Goal: Communication & Community: Answer question/provide support

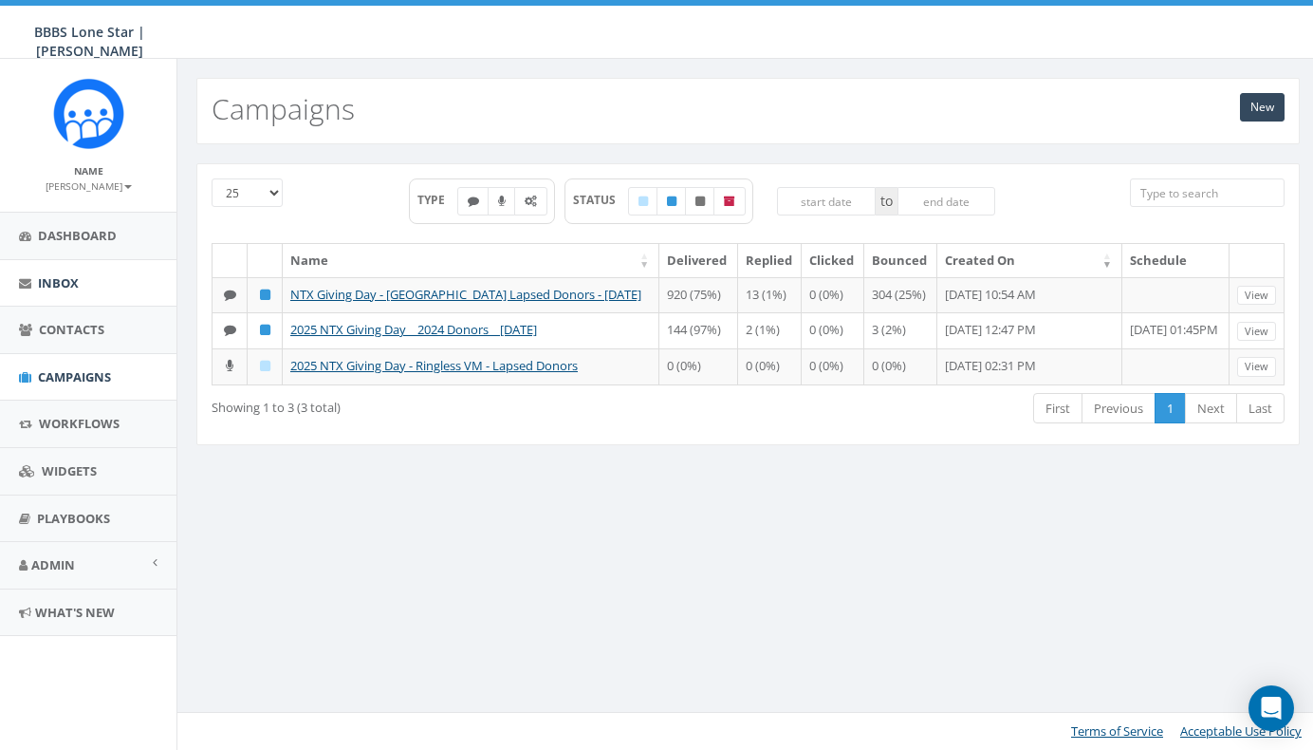
click at [72, 293] on link "Inbox" at bounding box center [88, 283] width 176 height 46
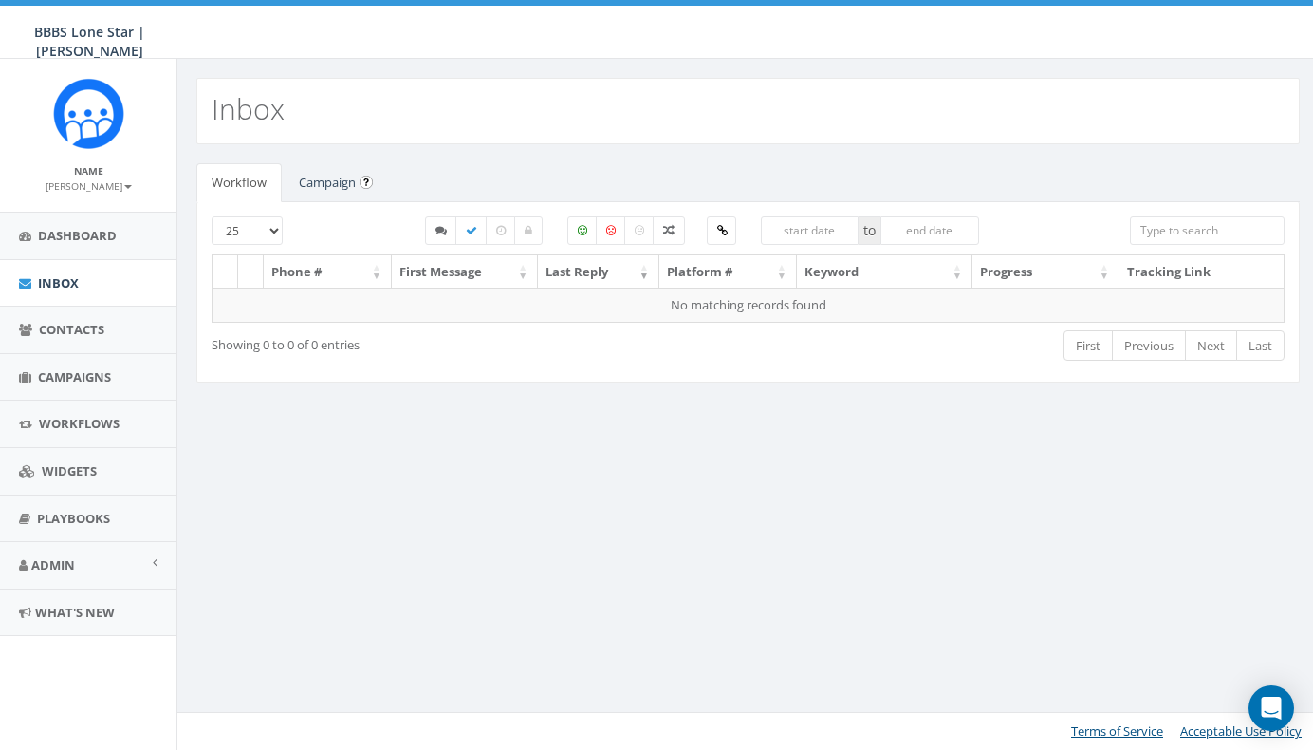
click at [323, 176] on link "Campaign" at bounding box center [327, 182] width 87 height 39
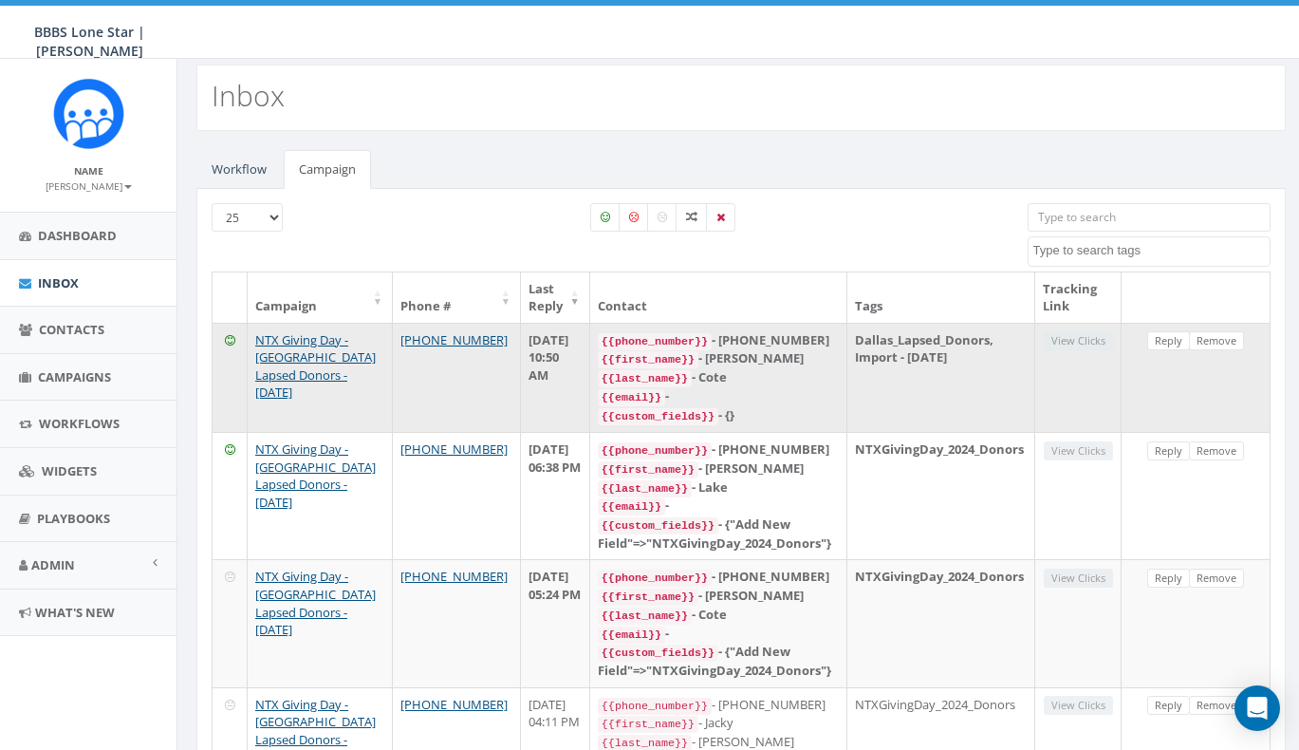
scroll to position [40, 0]
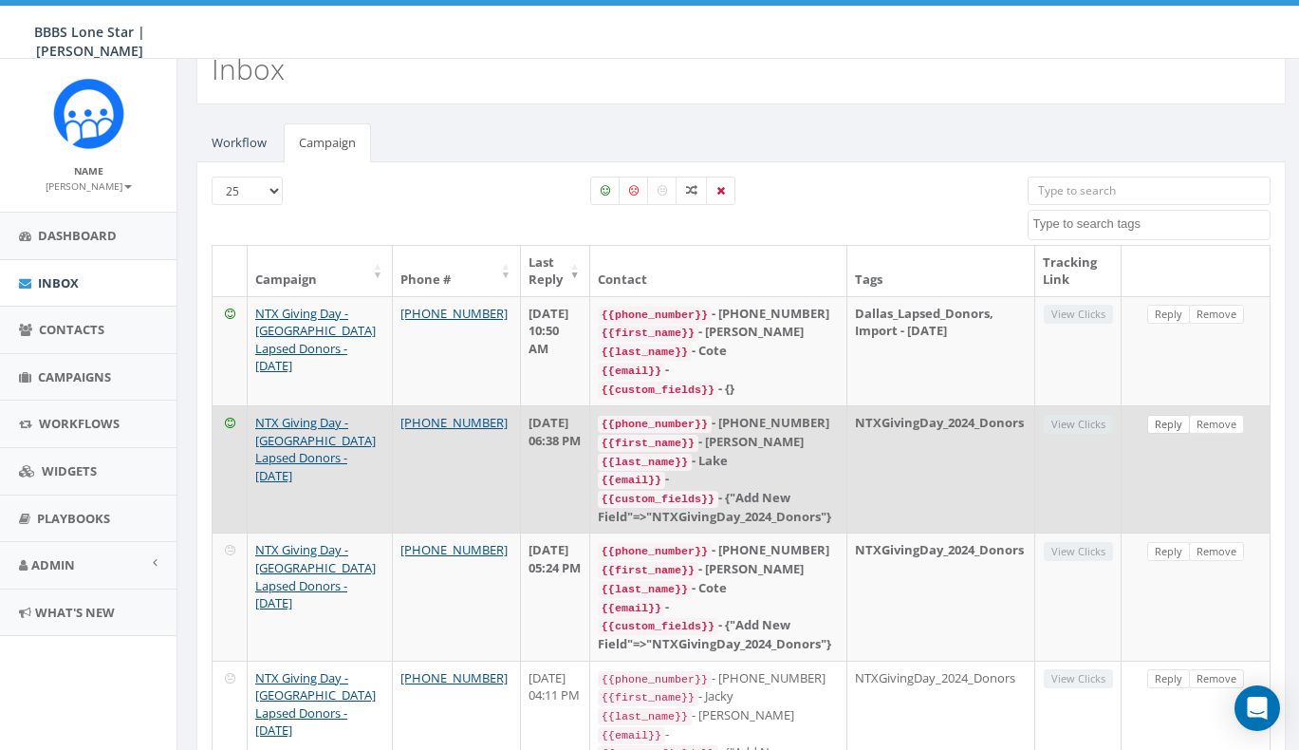
click at [1176, 418] on link "Reply" at bounding box center [1168, 425] width 43 height 20
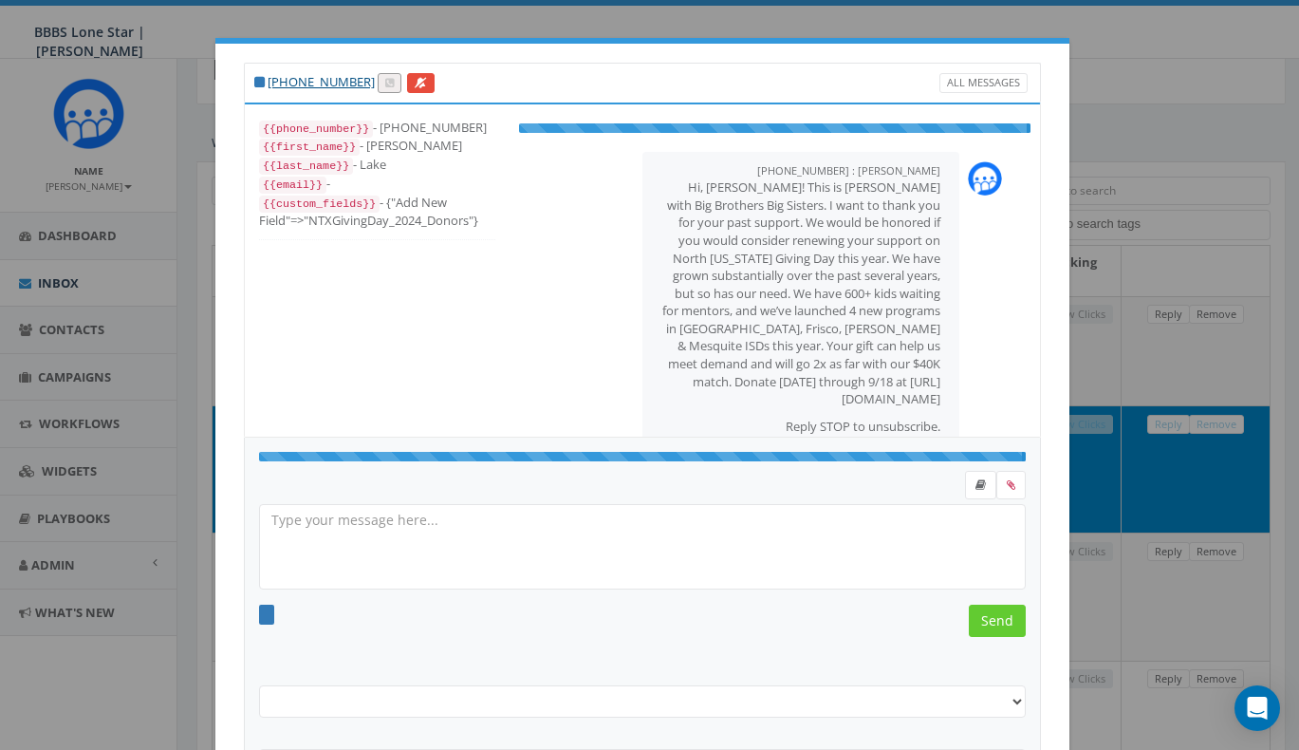
select select "NTXGivingDay_2024_Donors"
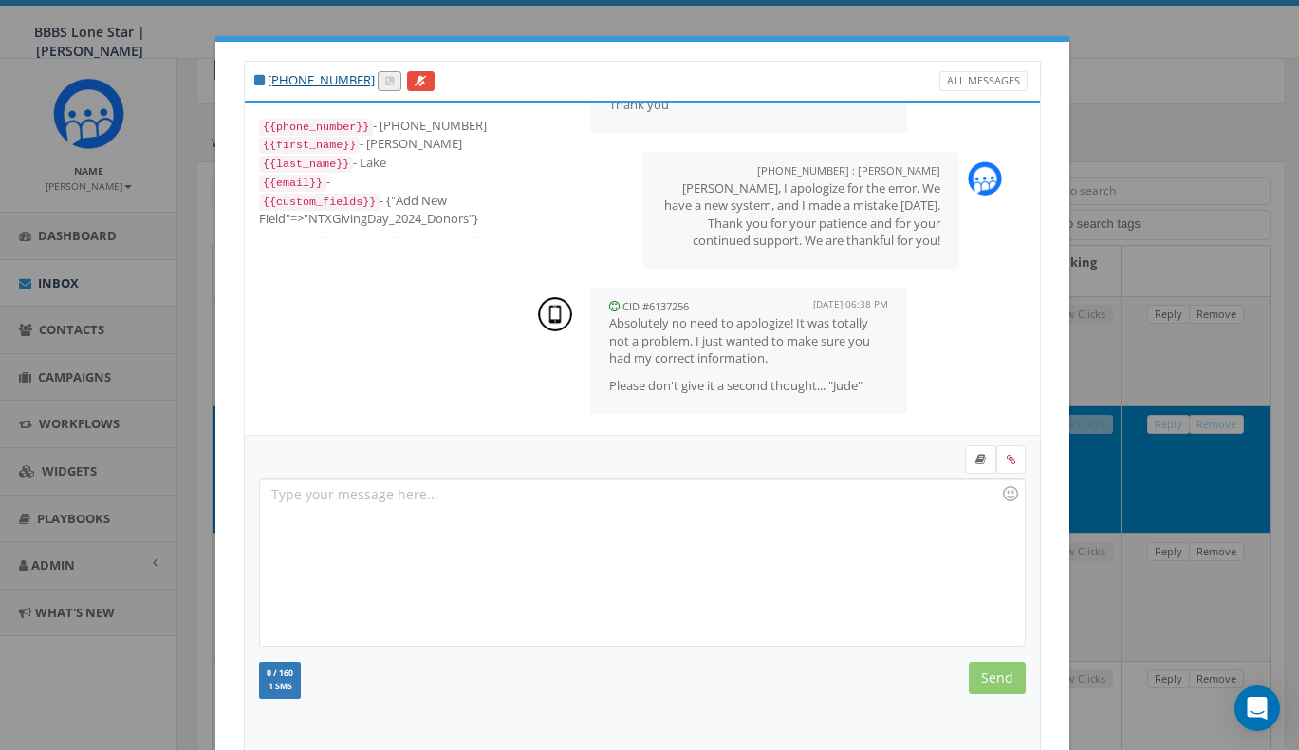
scroll to position [23, 0]
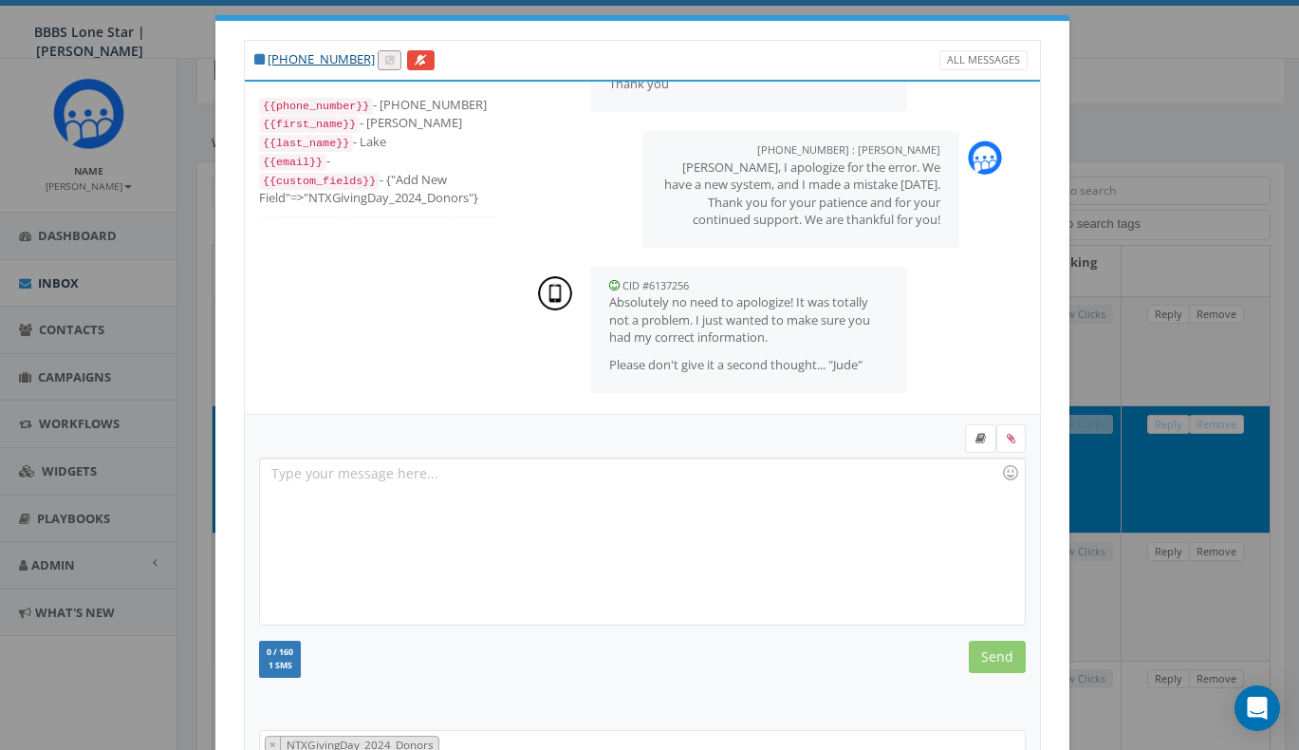
click at [750, 514] on div at bounding box center [642, 541] width 764 height 166
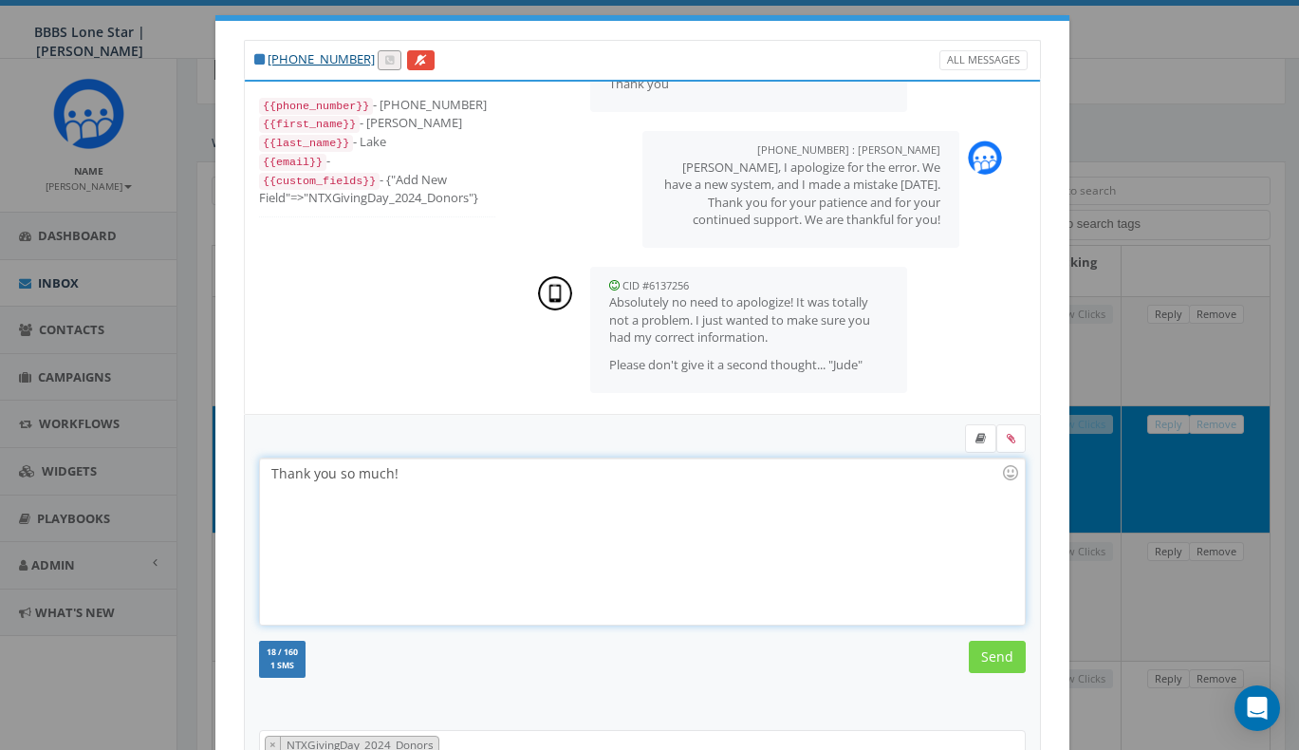
click at [978, 658] on input "Send" at bounding box center [997, 656] width 57 height 32
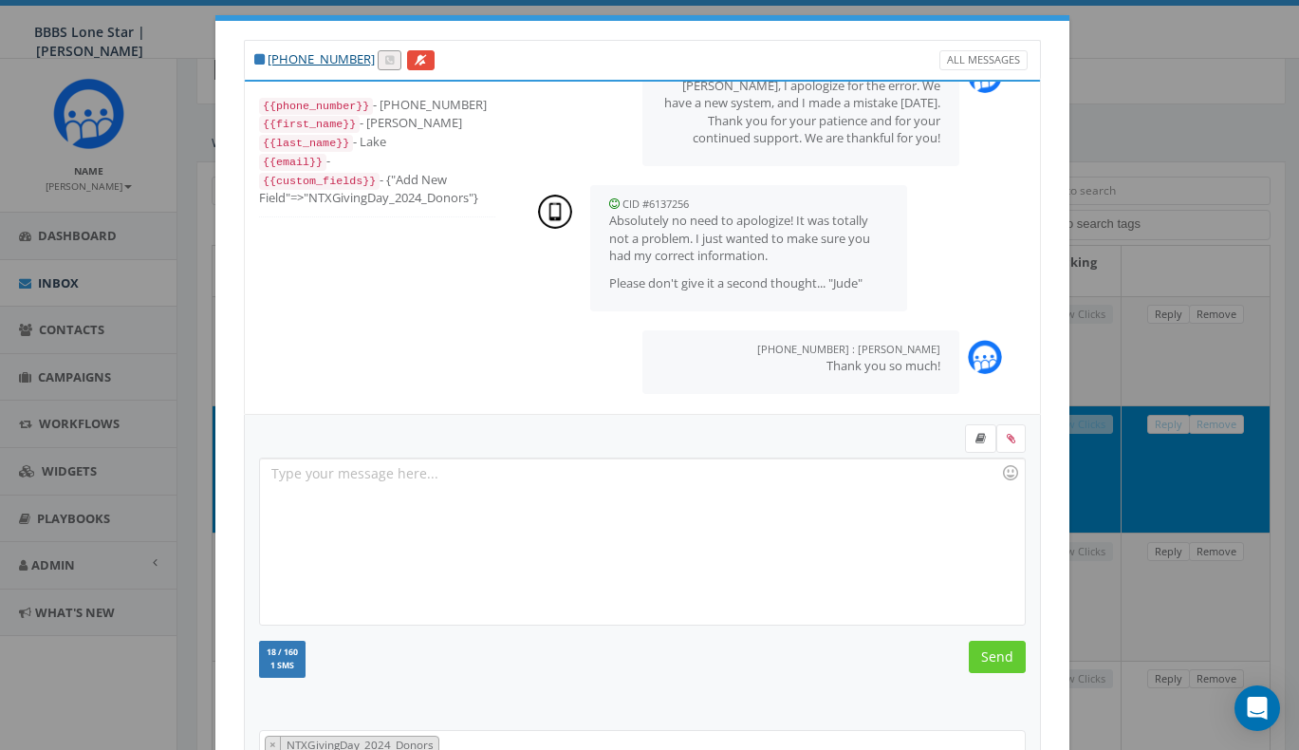
click at [1166, 260] on div "+1 214-606-1113 All Messages {{phone_number}} - +12146061113 {{first_name}} - K…" at bounding box center [649, 375] width 1299 height 750
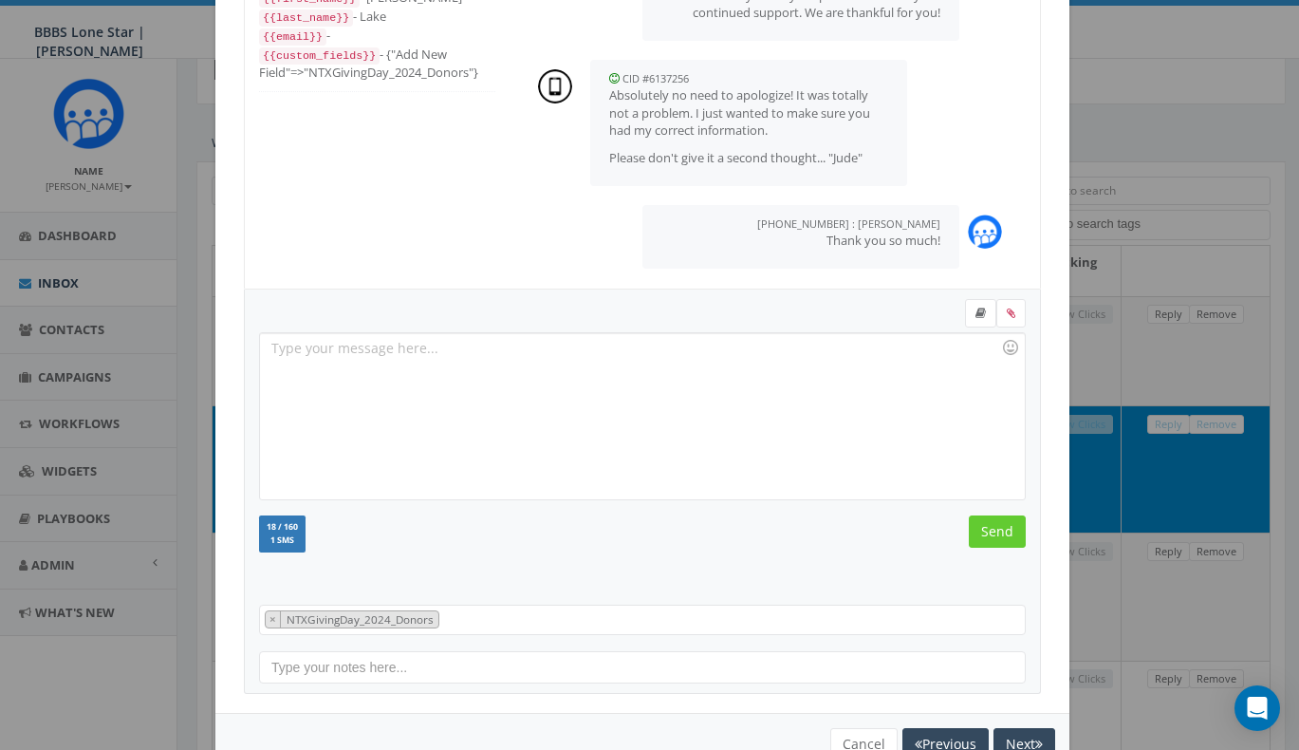
scroll to position [195, 0]
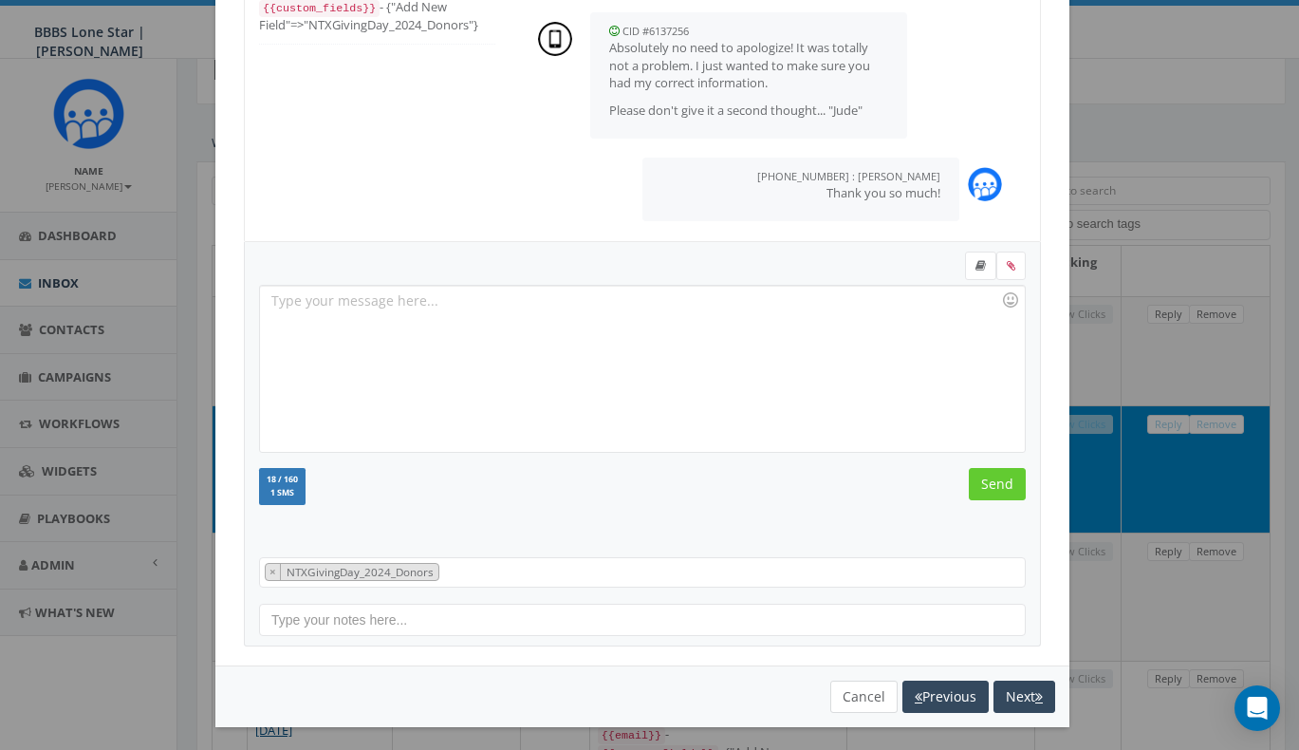
click at [858, 695] on button "Cancel" at bounding box center [863, 696] width 67 height 32
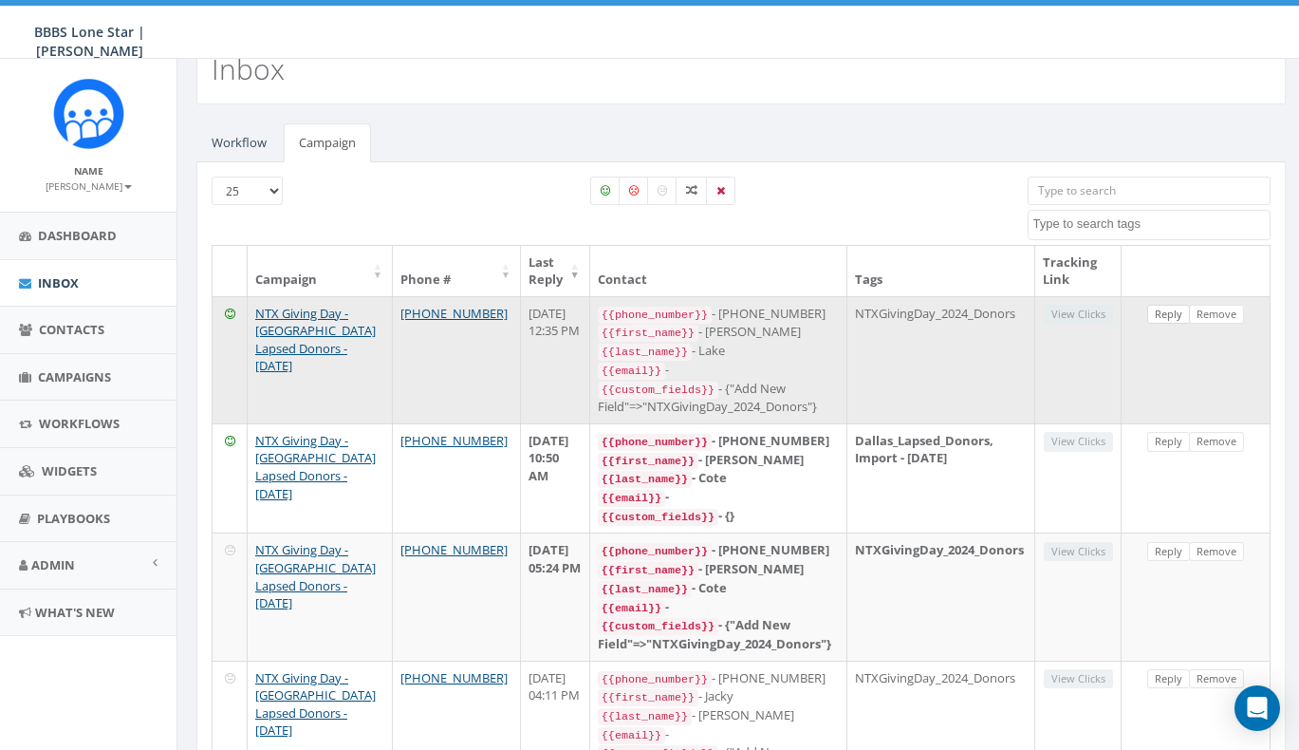
click at [1176, 308] on link "Reply" at bounding box center [1168, 315] width 43 height 20
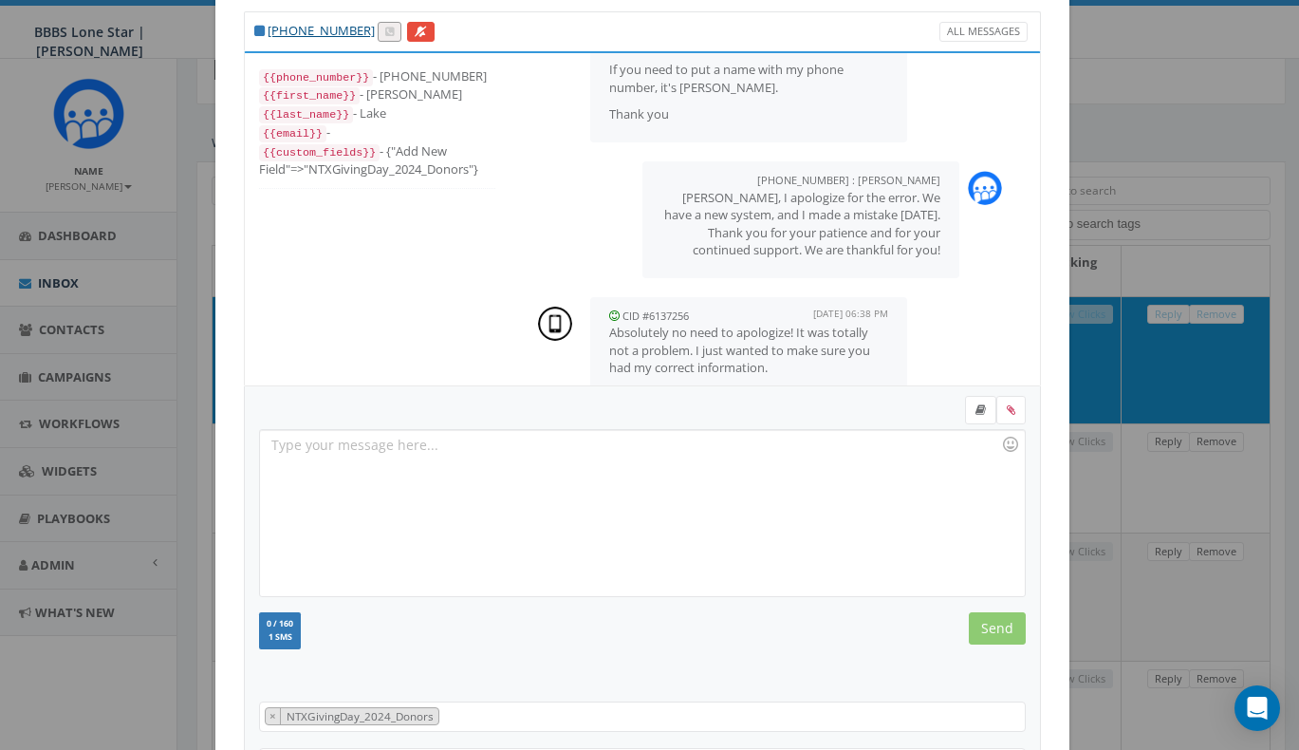
scroll to position [524, 0]
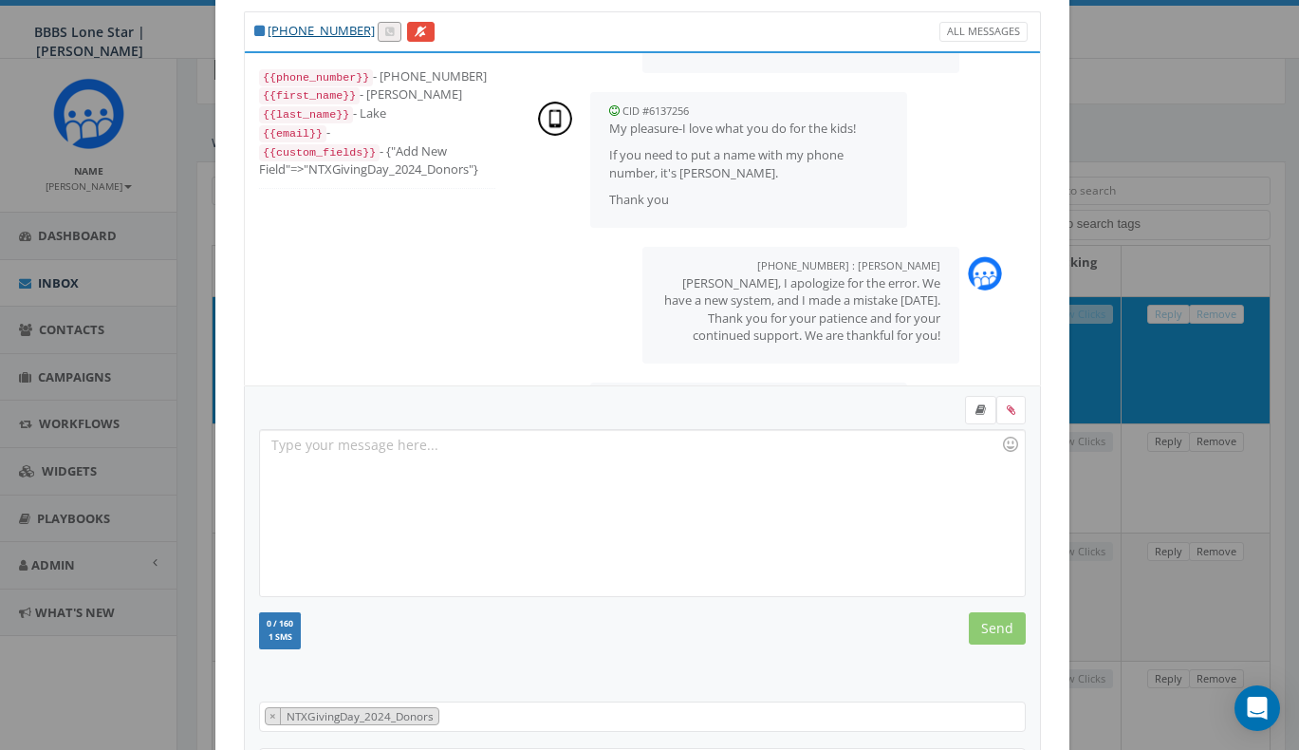
click at [1161, 249] on div "+1 214-606-1113 All Messages {{phone_number}} - +12146061113 {{first_name}} - K…" at bounding box center [649, 375] width 1299 height 750
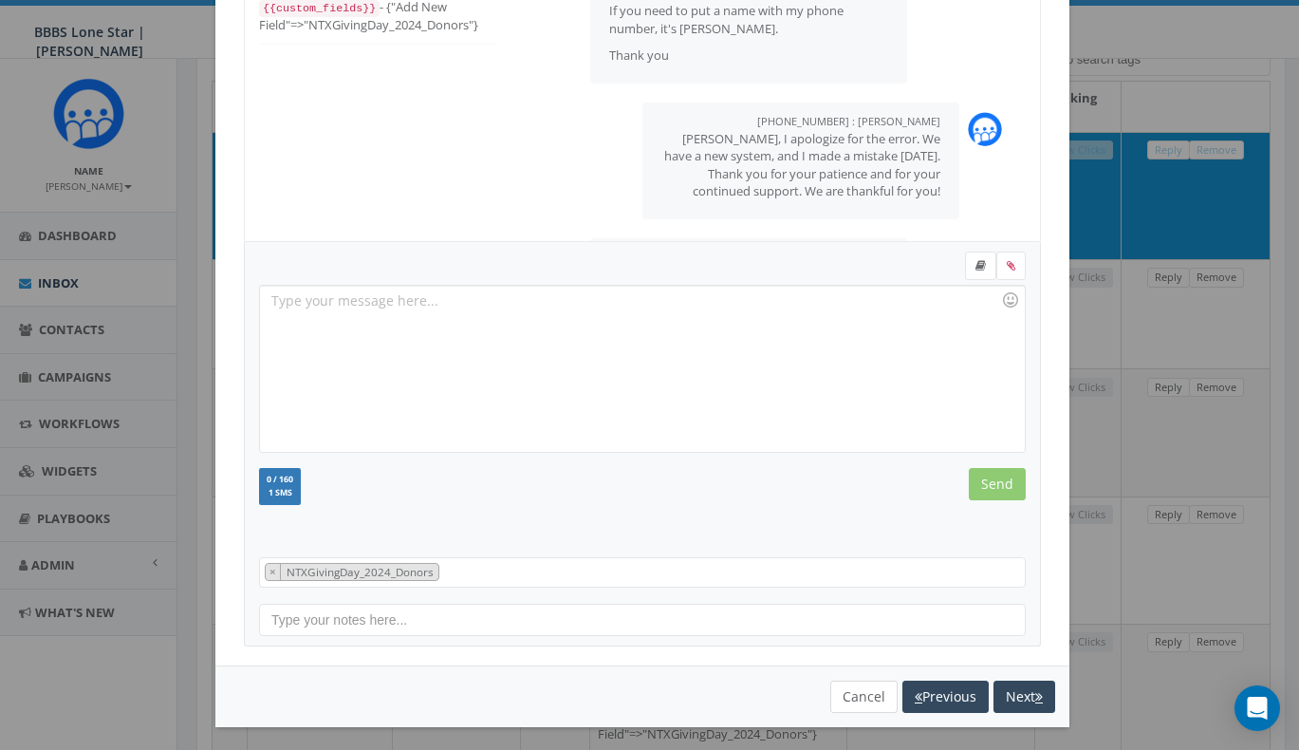
click at [858, 686] on button "Cancel" at bounding box center [863, 696] width 67 height 32
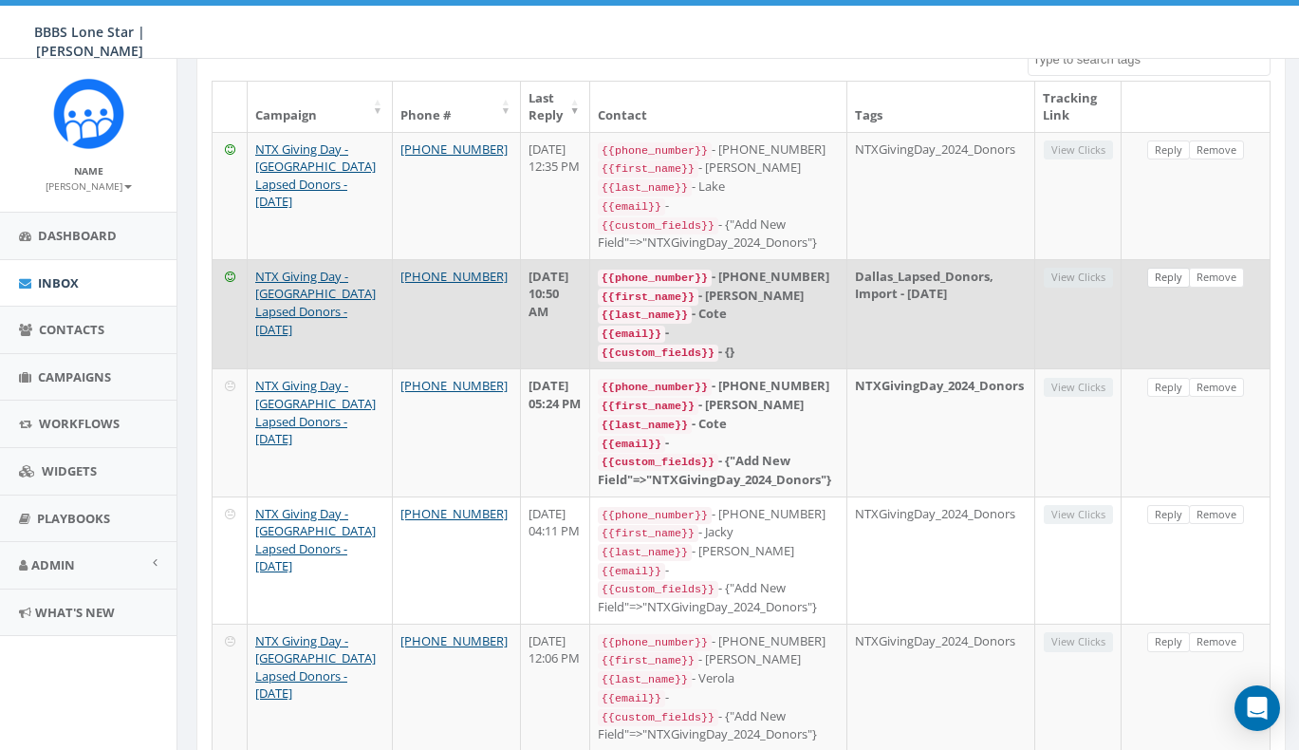
click at [1179, 272] on link "Reply" at bounding box center [1168, 278] width 43 height 20
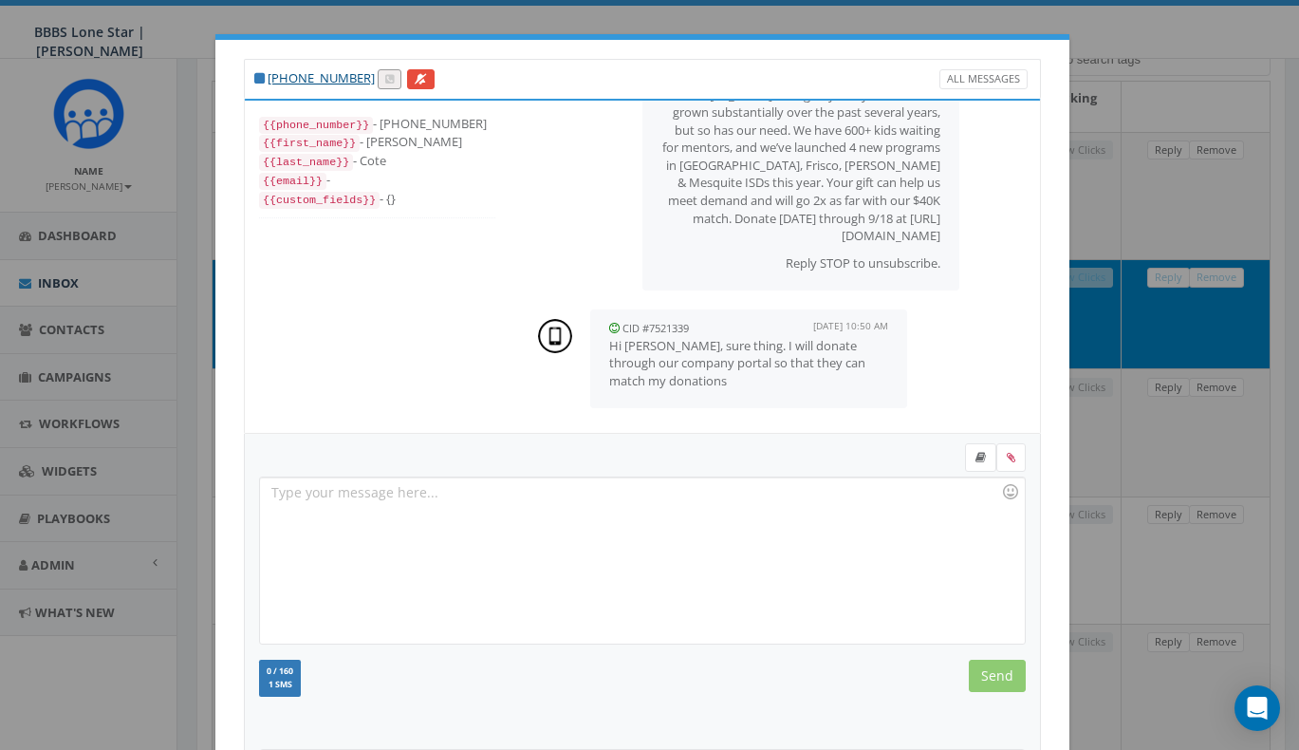
scroll to position [8, 0]
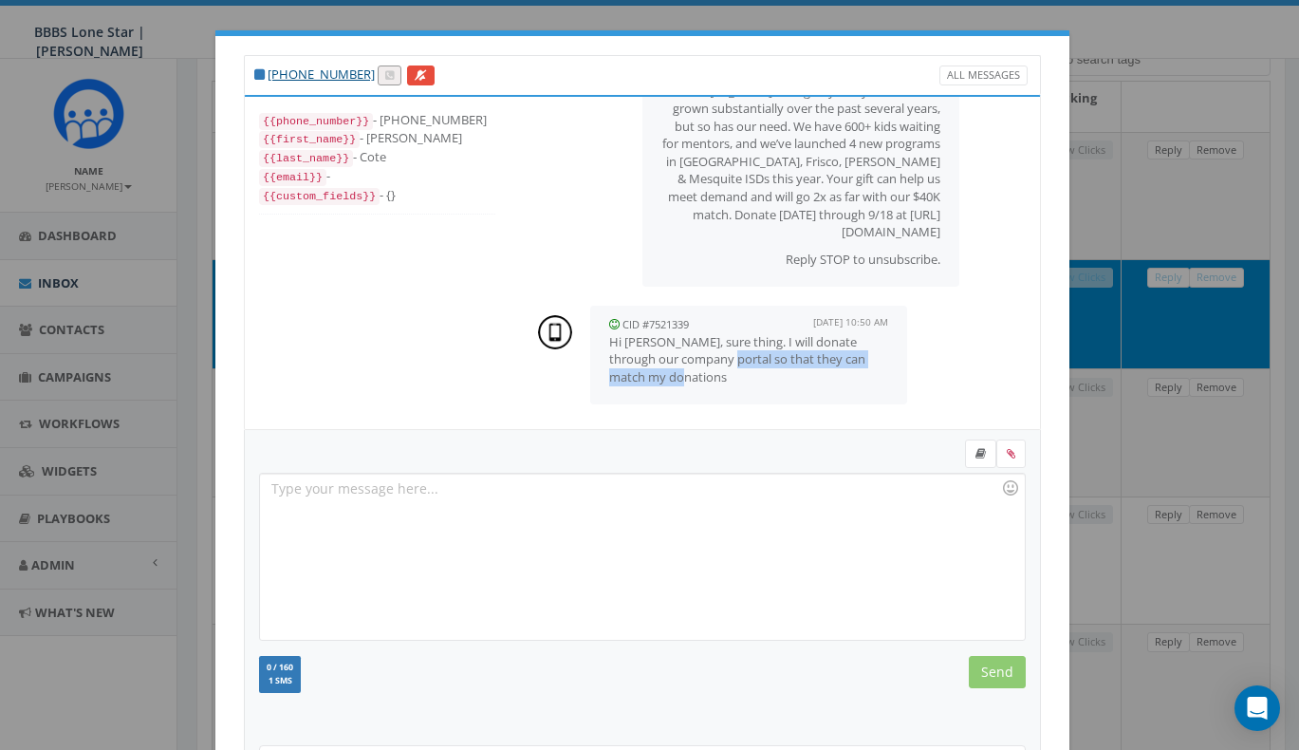
drag, startPoint x: 721, startPoint y: 361, endPoint x: 747, endPoint y: 383, distance: 34.3
click at [747, 383] on p "Hi Andrew, sure thing. I will donate through our company portal so that they ca…" at bounding box center [748, 359] width 279 height 53
click at [936, 346] on div "CID #7521339 September 12, 2025 10:50 AM Hi Andrew, sure thing. I will donate t…" at bounding box center [774, 355] width 511 height 118
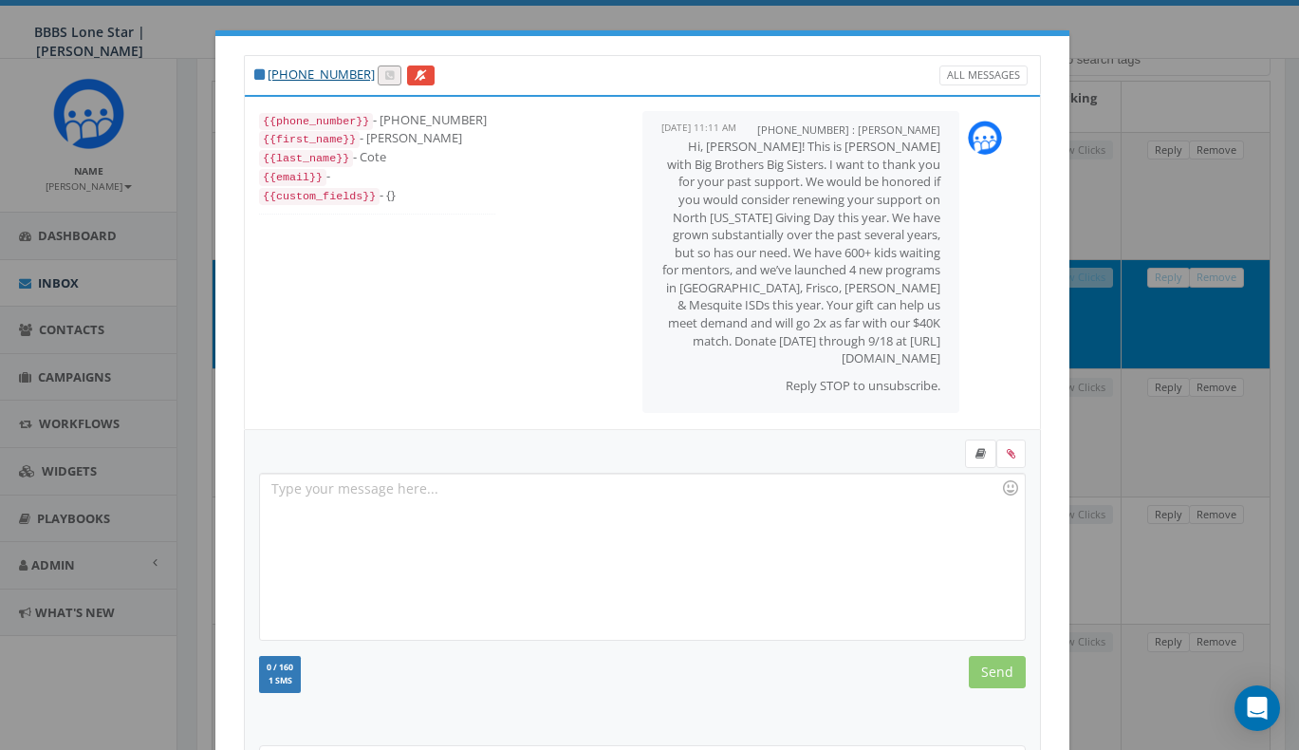
scroll to position [111, 0]
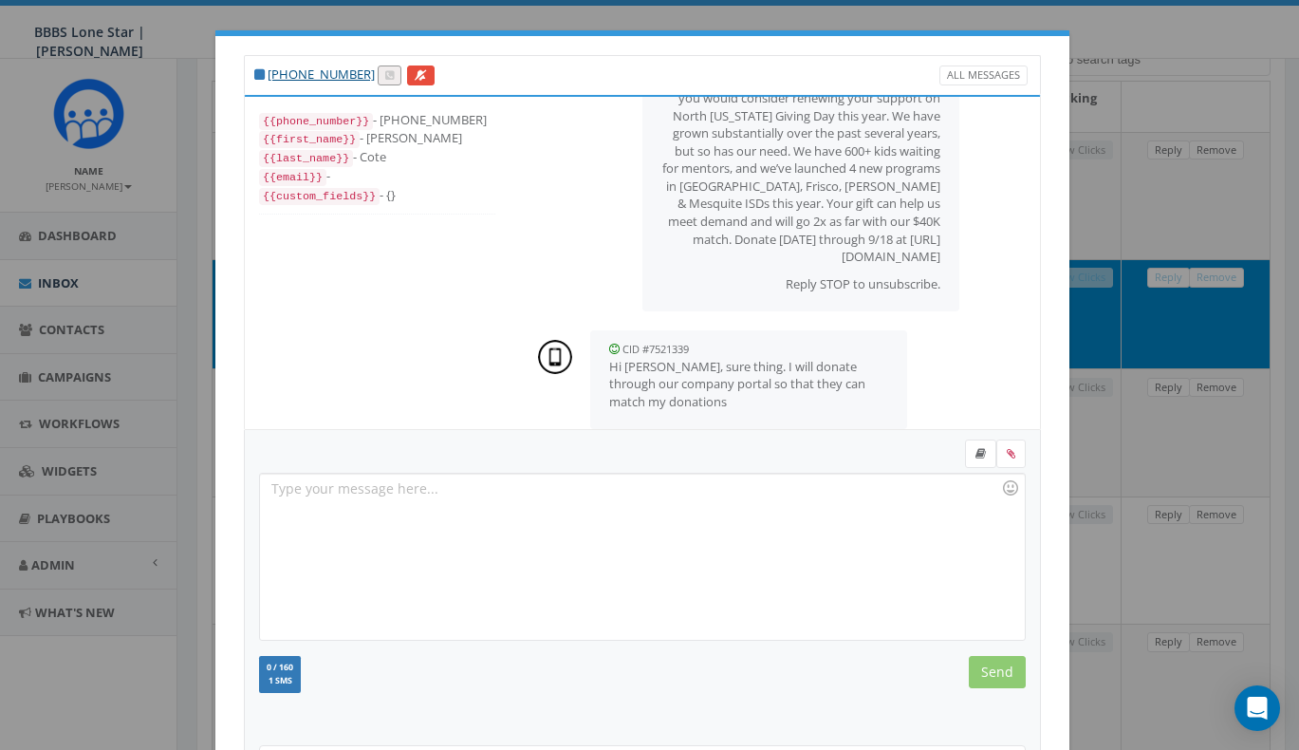
click at [750, 507] on div at bounding box center [642, 556] width 764 height 166
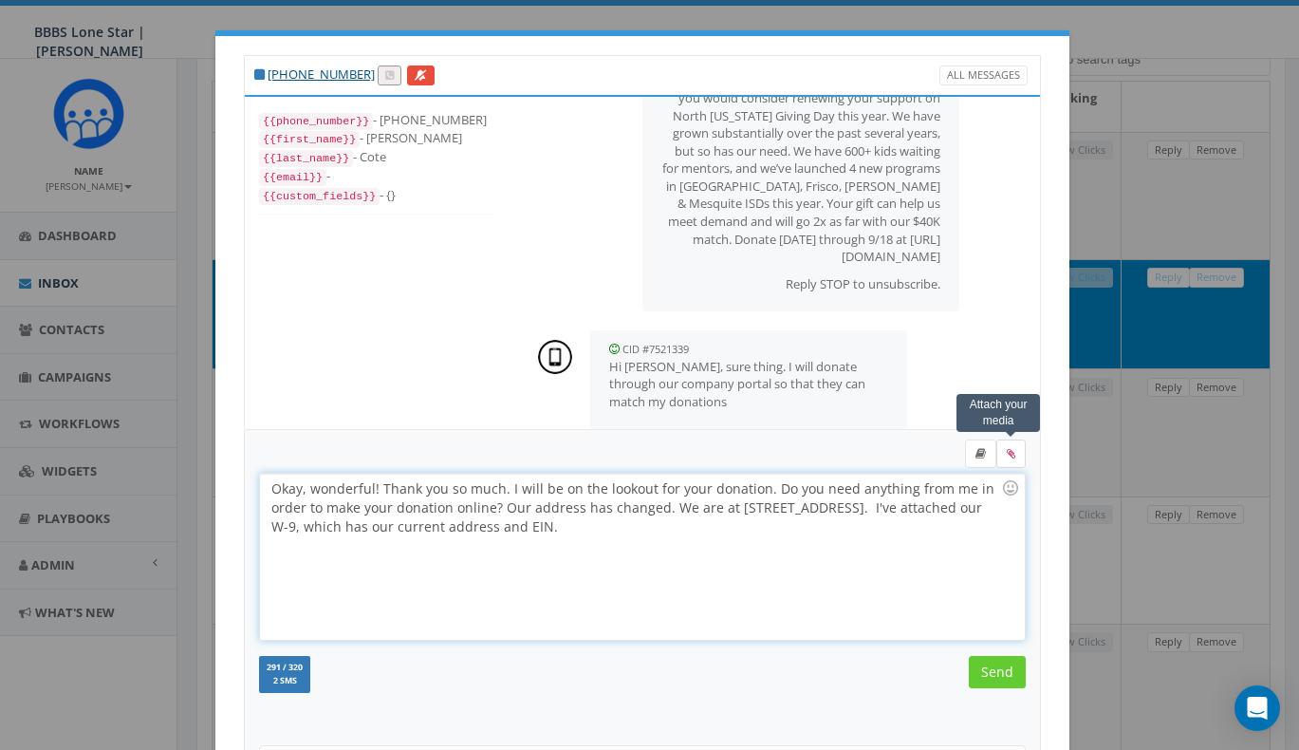
click at [1010, 457] on label at bounding box center [1010, 453] width 29 height 28
click at [0, 0] on input "file" at bounding box center [0, 0] width 0 height 0
click at [723, 529] on div "Okay, wonderful! Thank you so much. I will be on the lookout for your donation.…" at bounding box center [642, 556] width 764 height 166
drag, startPoint x: 264, startPoint y: 528, endPoint x: 659, endPoint y: 532, distance: 395.7
click at [659, 532] on div "Okay, wonderful! Thank you so much. I will be on the lookout for your donation.…" at bounding box center [642, 556] width 764 height 166
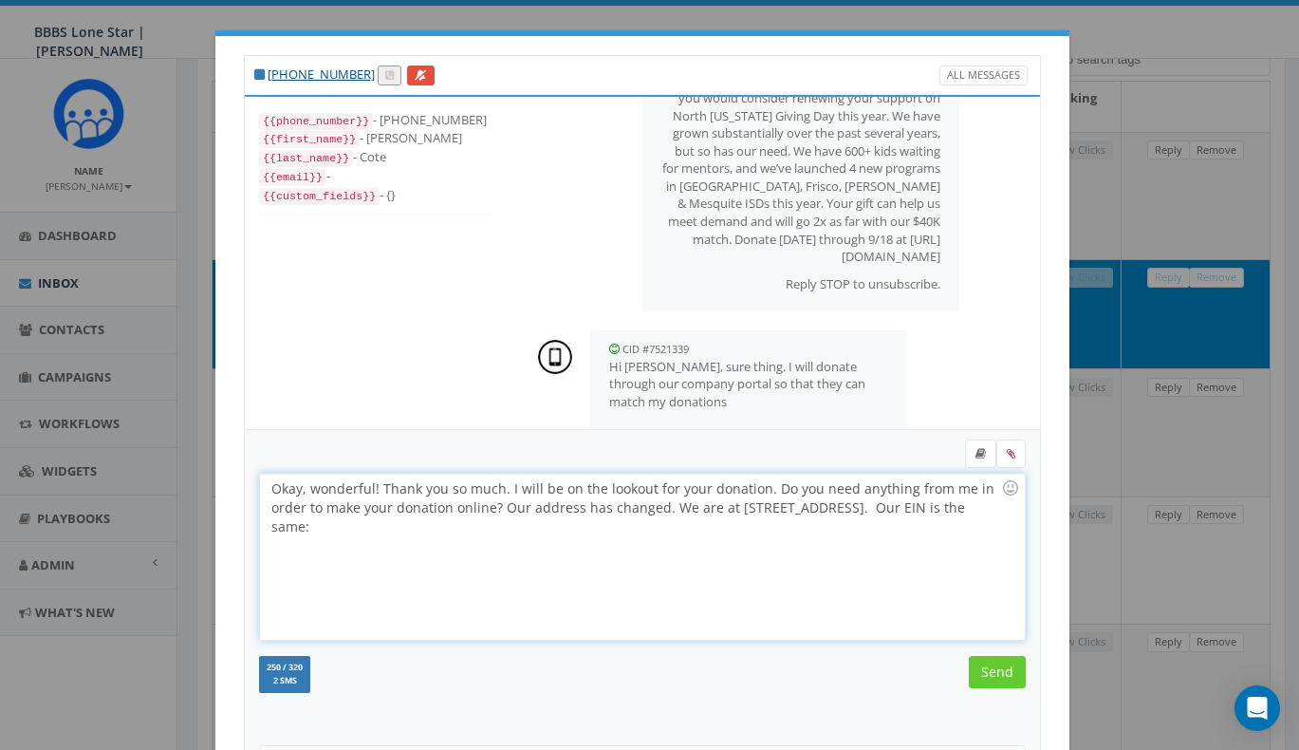
click at [272, 530] on div "Okay, wonderful! Thank you so much. I will be on the lookout for your donation.…" at bounding box center [642, 556] width 764 height 166
click at [450, 528] on div "Okay, wonderful! Thank you so much. I will be on the lookout for your donation.…" at bounding box center [642, 556] width 764 height 166
click at [477, 528] on div "Okay, wonderful! Thank you so much. I will be on the lookout for your donation.…" at bounding box center [642, 556] width 764 height 166
click at [561, 528] on div "Okay, wonderful! Thank you so much. I will be on the lookout for your donation.…" at bounding box center [642, 556] width 764 height 166
click at [1000, 671] on input "Send" at bounding box center [997, 672] width 57 height 32
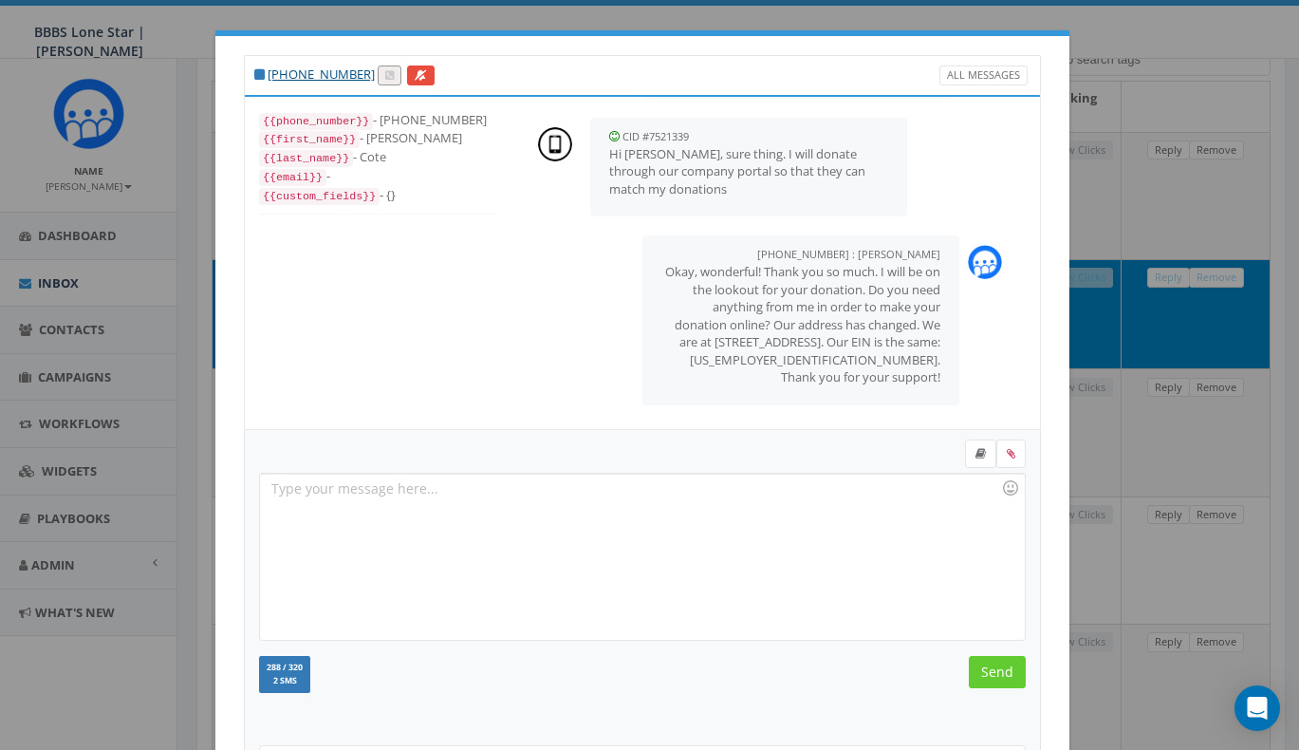
scroll to position [326, 0]
click at [1129, 497] on div "+1 214-674-6911 All Messages {{phone_number}} - +12146746911 {{first_name}} - M…" at bounding box center [649, 375] width 1299 height 750
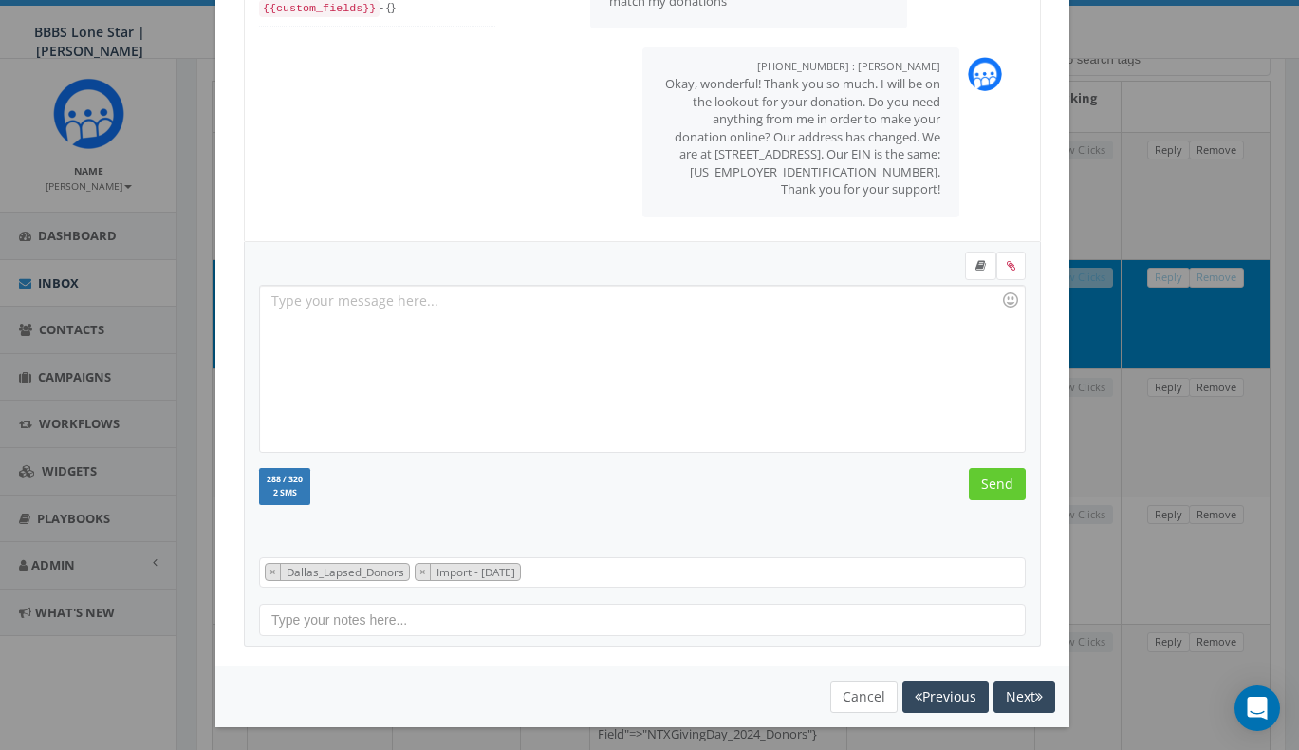
click at [839, 686] on button "Cancel" at bounding box center [863, 696] width 67 height 32
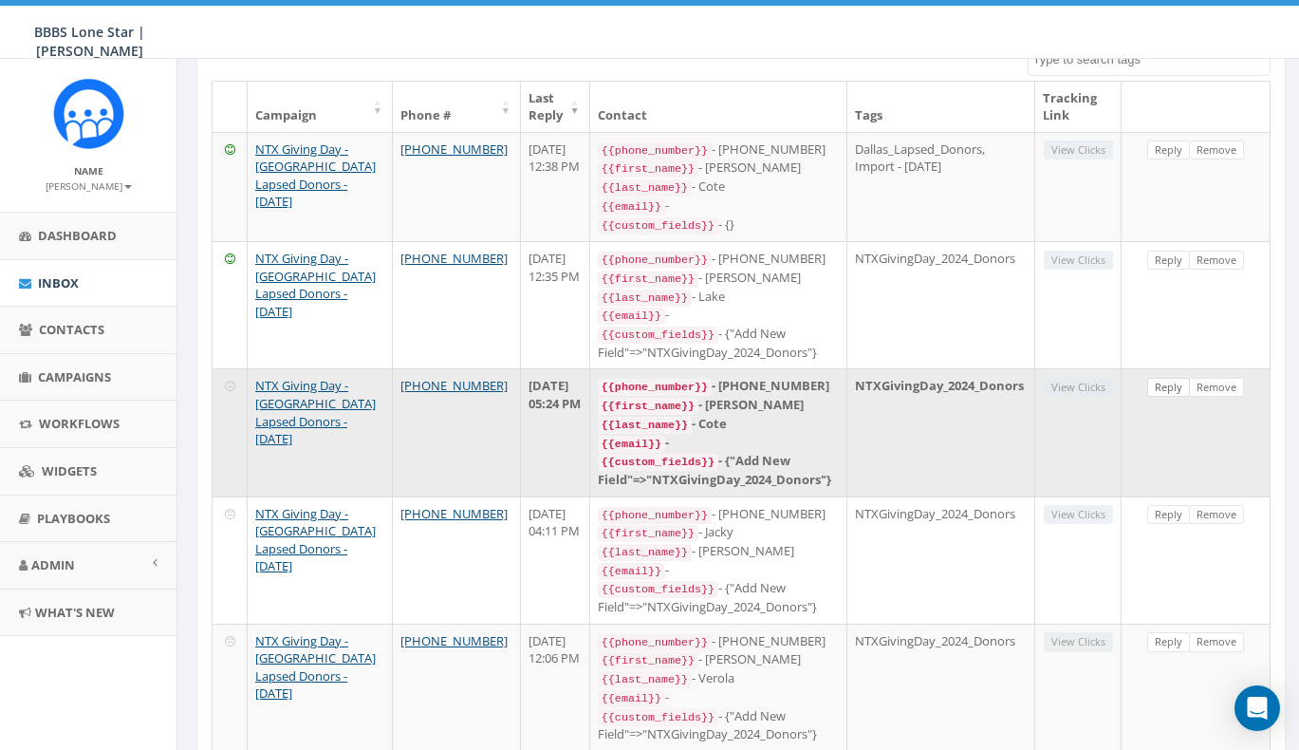
click at [1158, 378] on link "Reply" at bounding box center [1168, 388] width 43 height 20
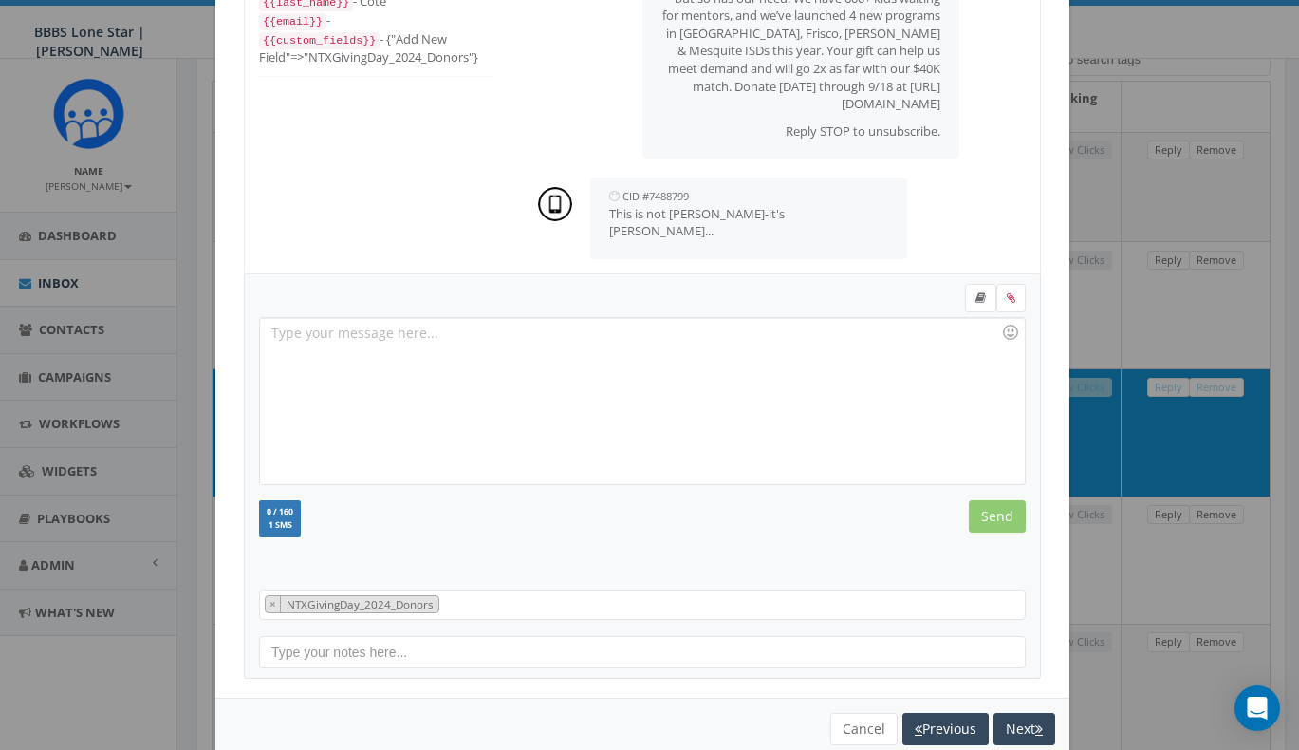
scroll to position [136, 0]
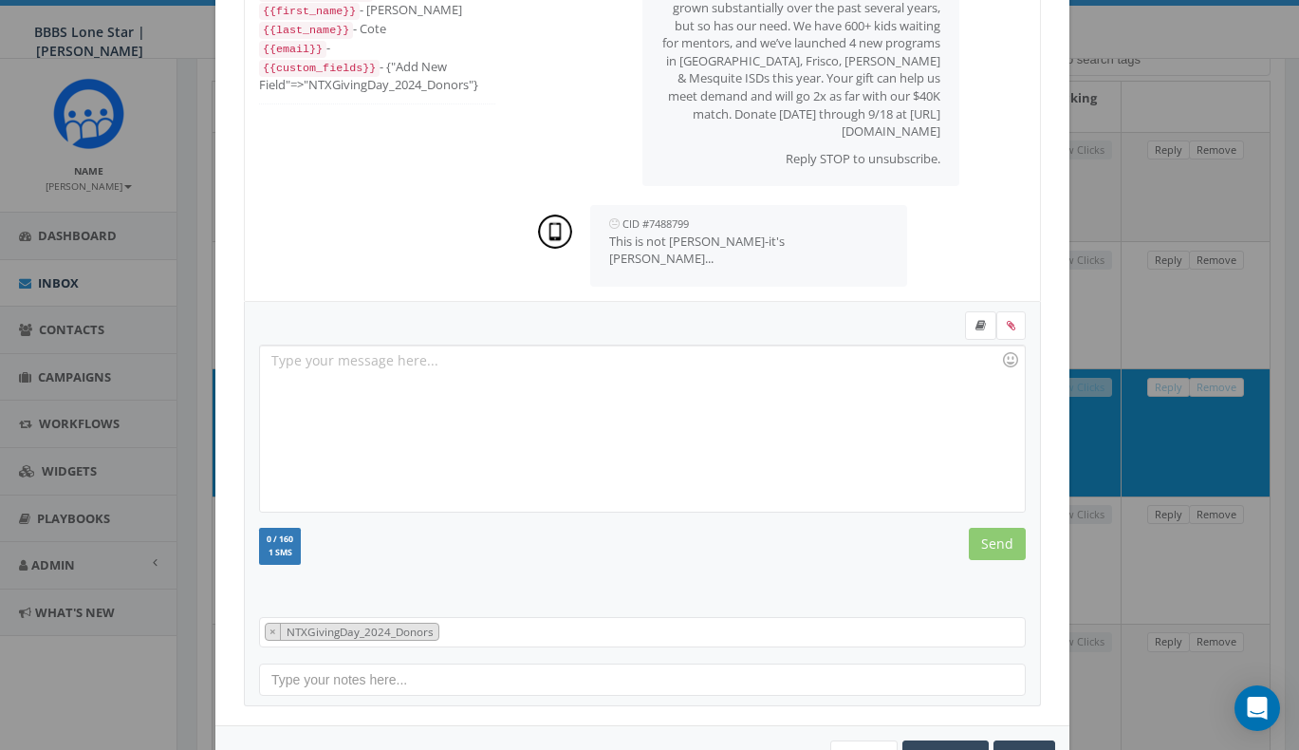
click at [677, 385] on div at bounding box center [642, 428] width 764 height 166
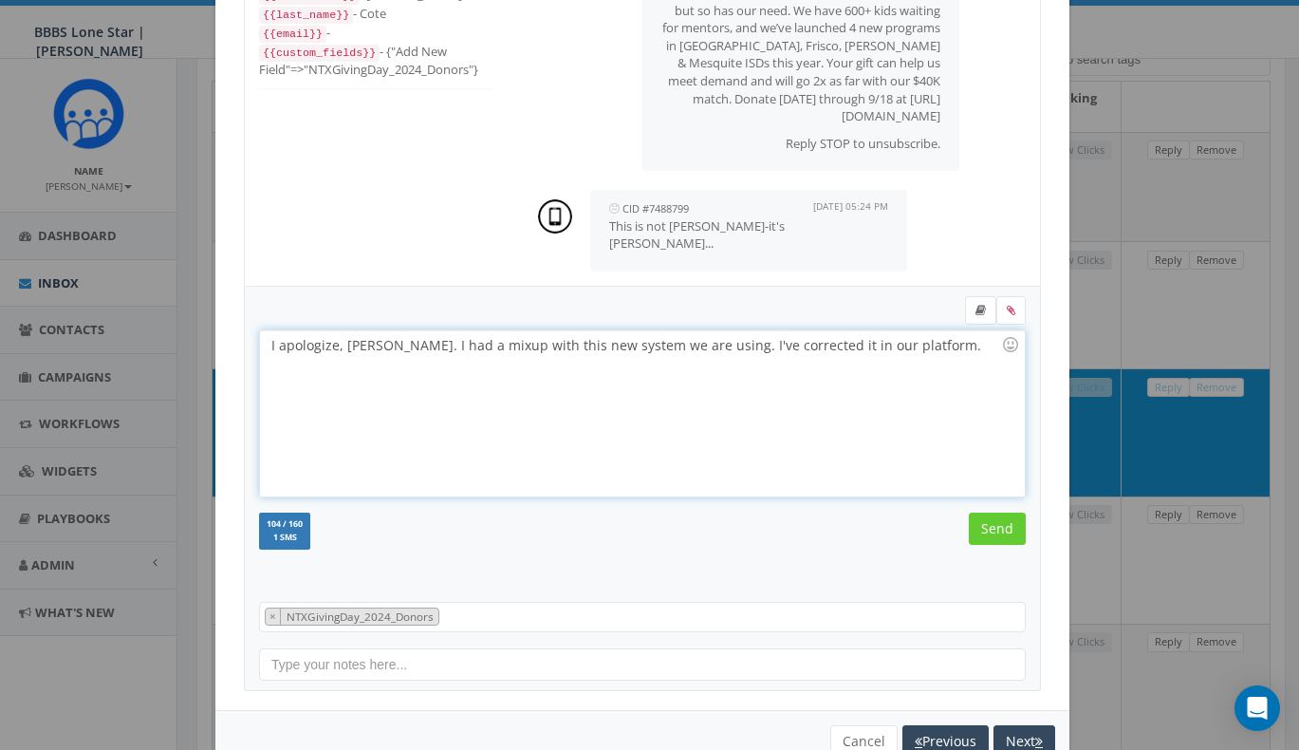
scroll to position [195, 0]
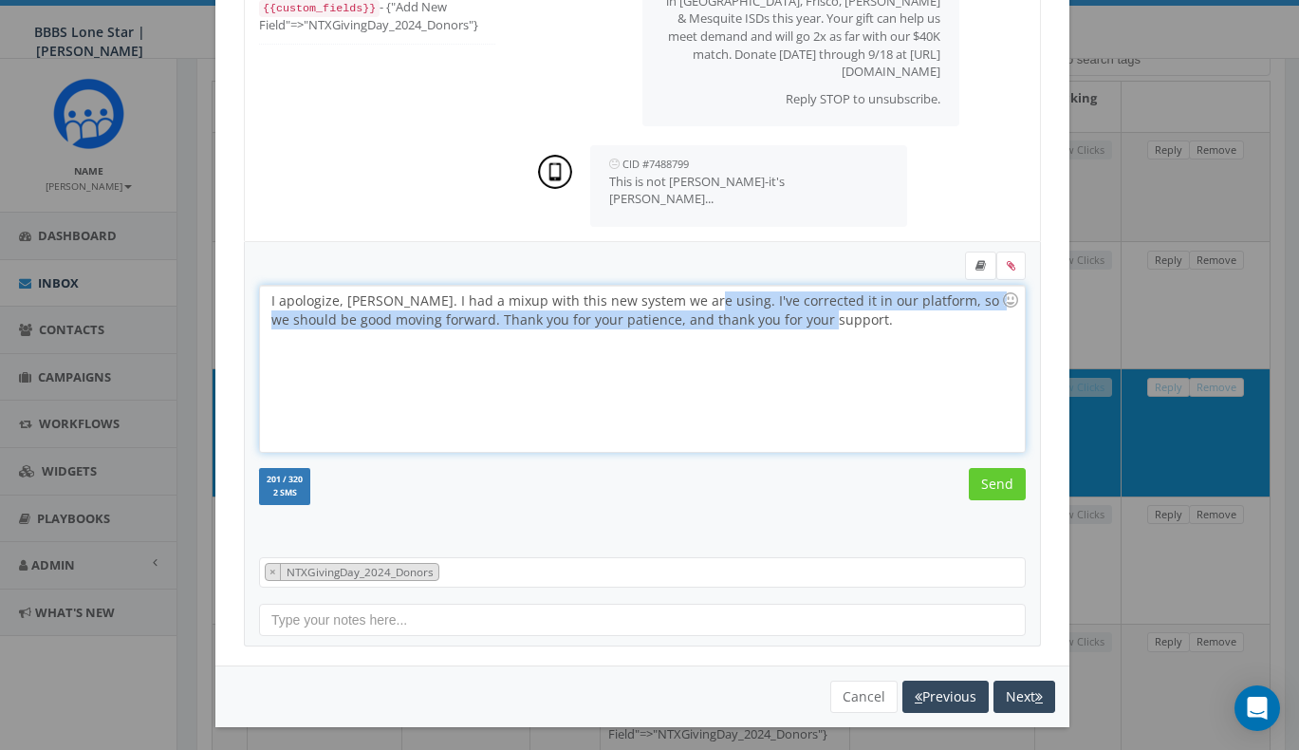
drag, startPoint x: 685, startPoint y: 300, endPoint x: 855, endPoint y: 320, distance: 171.0
click at [855, 320] on div "I apologize, Sandy. I had a mixup with this new system we are using. I've corre…" at bounding box center [642, 369] width 764 height 166
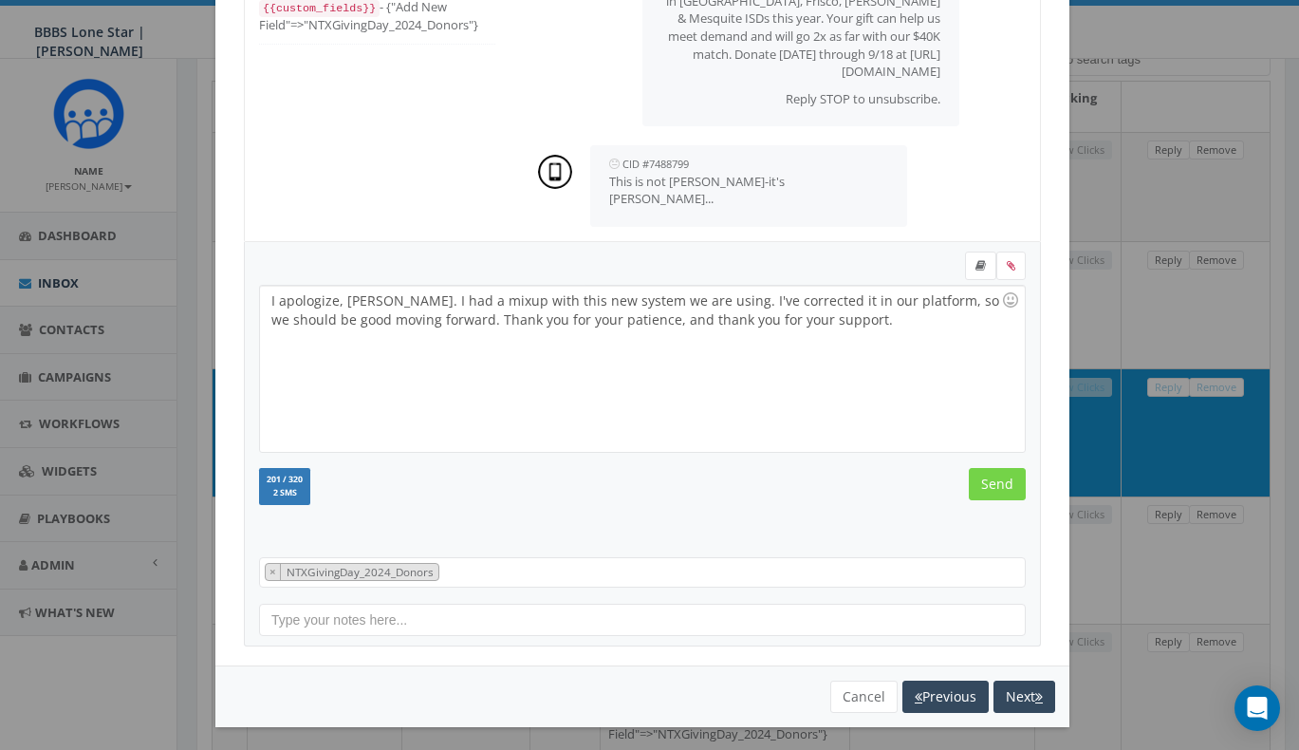
click at [1001, 484] on input "Send" at bounding box center [997, 484] width 57 height 32
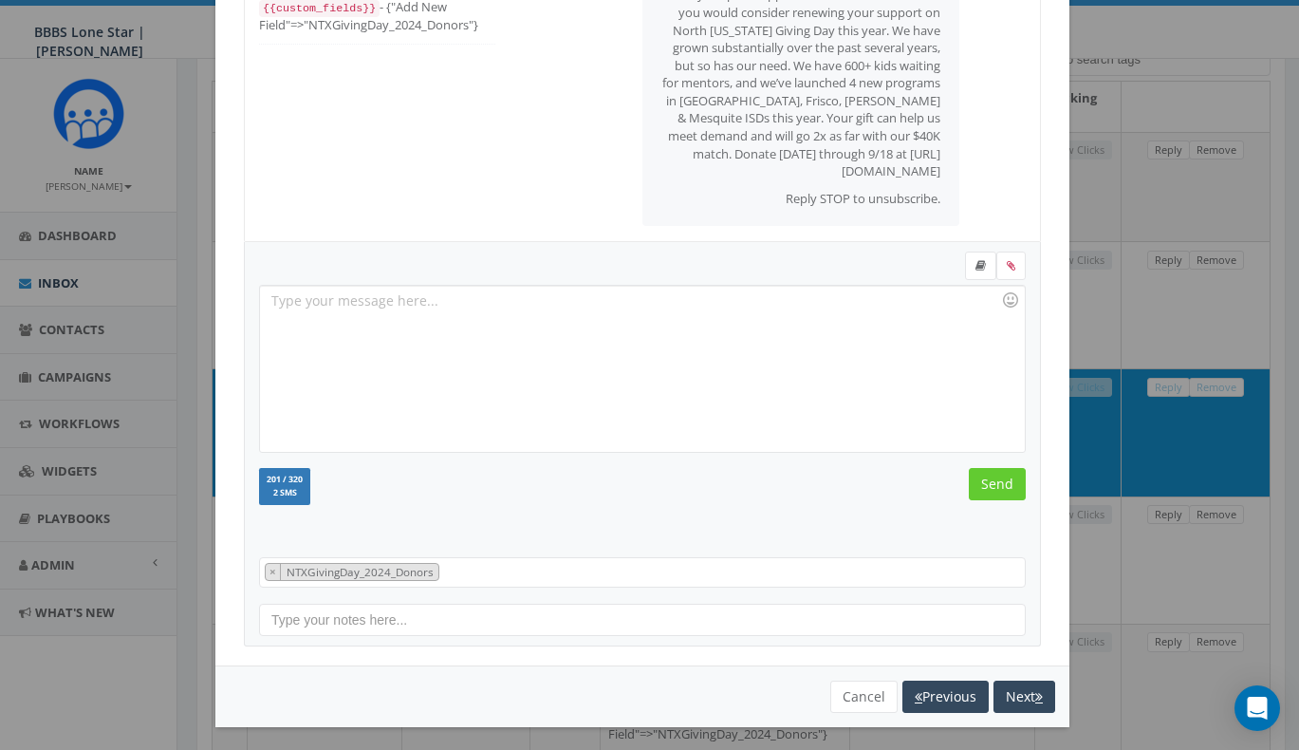
scroll to position [0, 0]
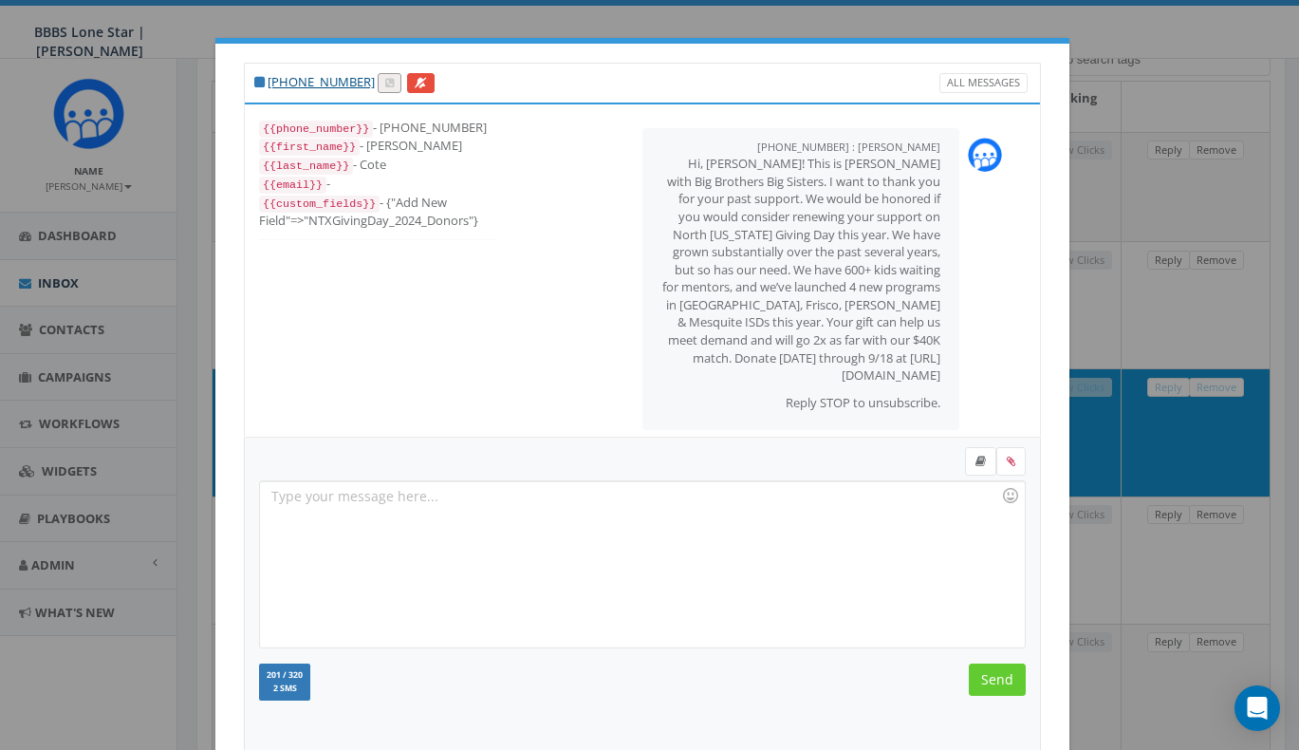
click at [1180, 322] on div "+1 214-500-6385 All Messages {{phone_number}} - +12145006385 {{first_name}} - M…" at bounding box center [649, 375] width 1299 height 750
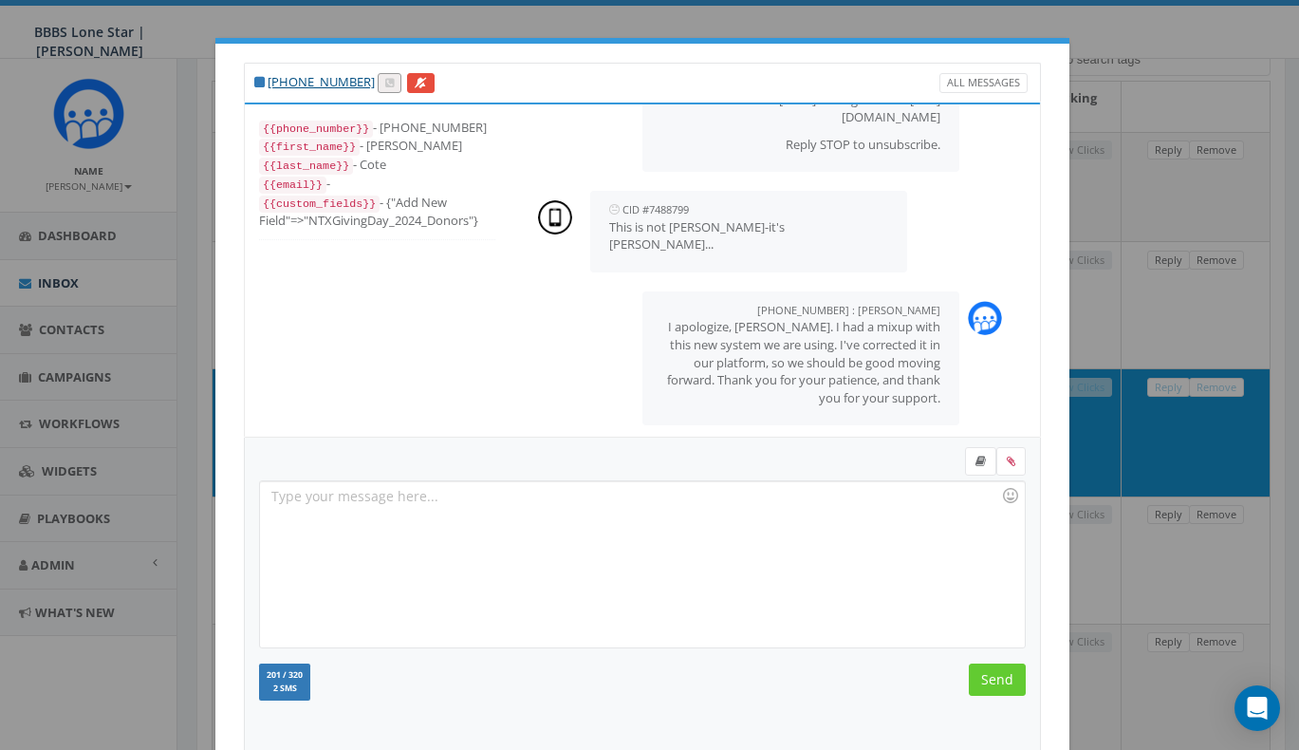
scroll to position [258, 0]
click at [378, 36] on div "+1 214-500-6385 All Messages {{phone_number}} - +12145006385 {{first_name}} - M…" at bounding box center [649, 375] width 1299 height 750
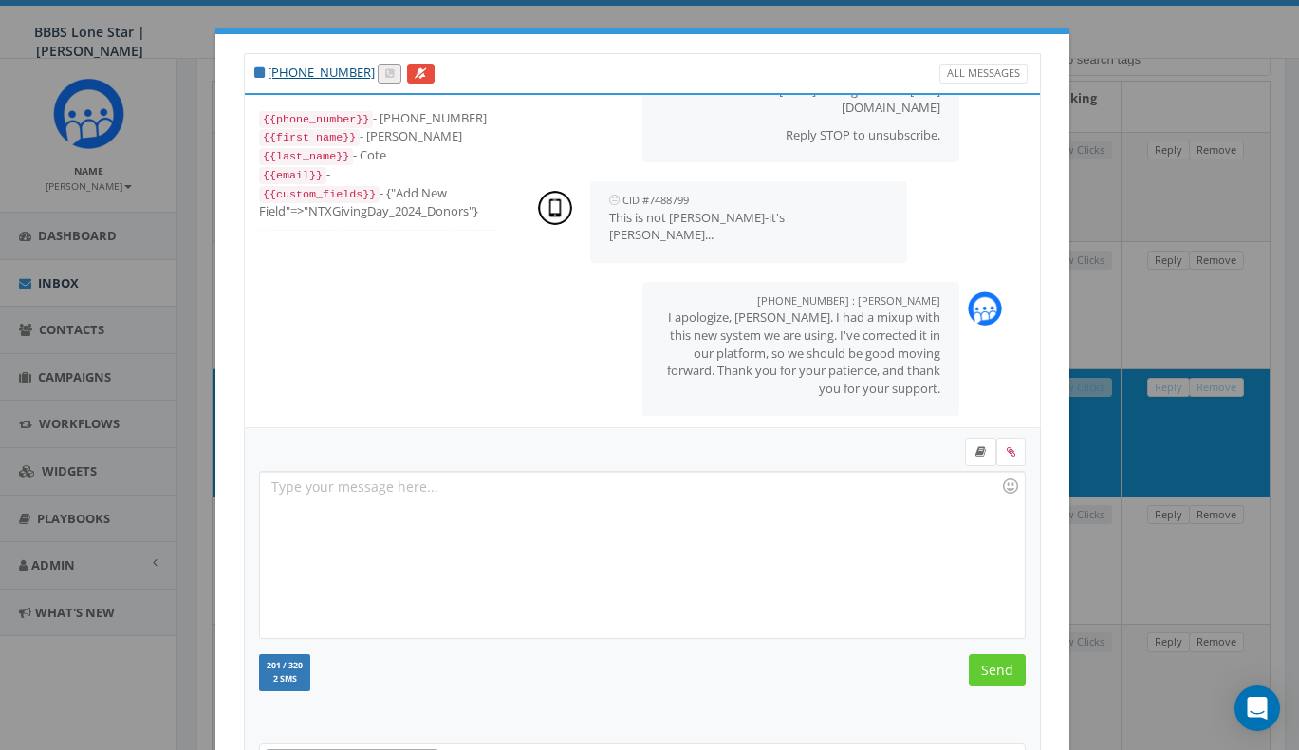
click at [1155, 438] on div "+1 214-500-6385 All Messages {{phone_number}} - +12145006385 {{first_name}} - M…" at bounding box center [649, 375] width 1299 height 750
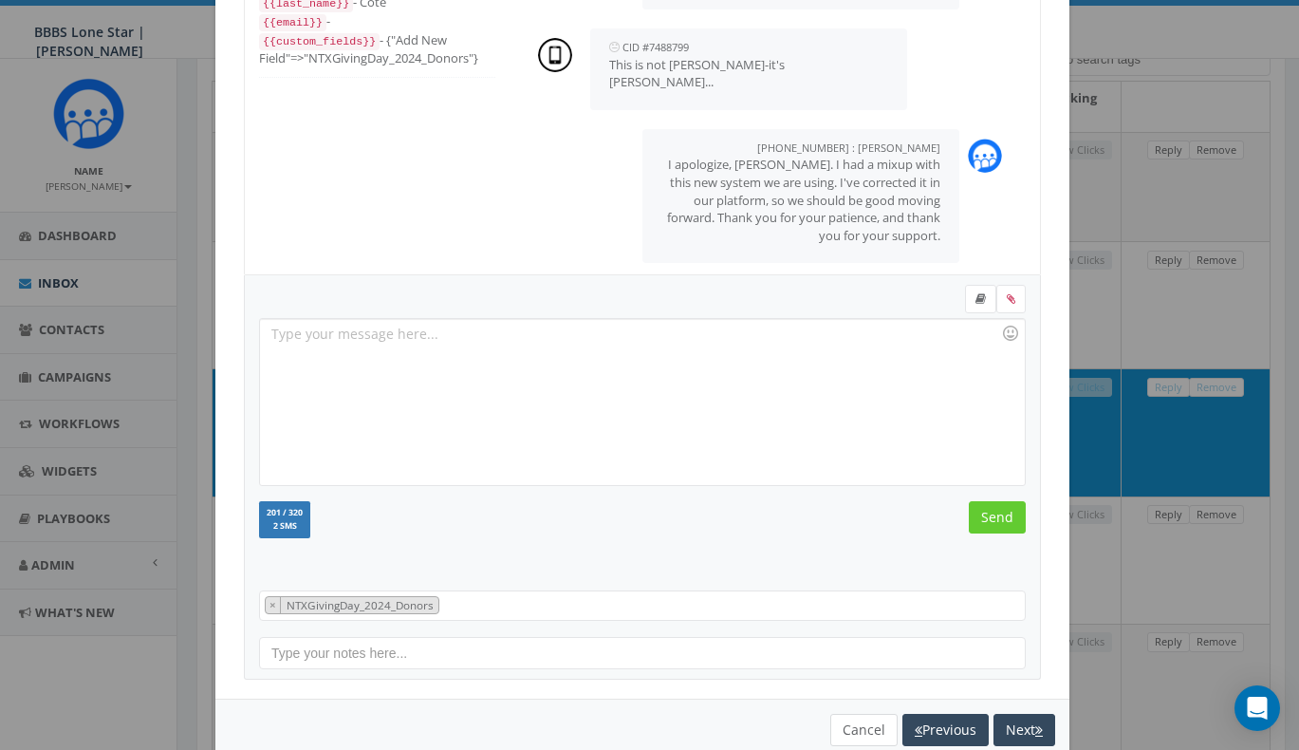
click at [842, 719] on button "Cancel" at bounding box center [863, 729] width 67 height 32
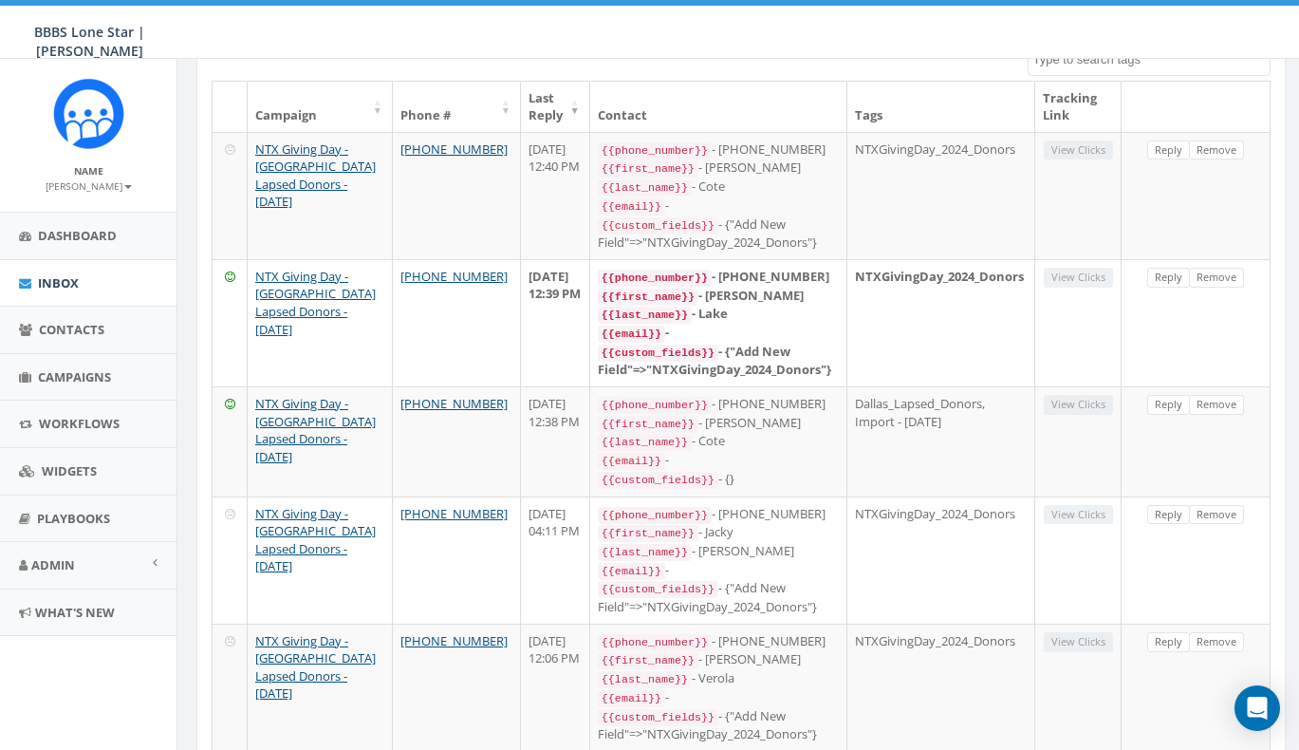
scroll to position [181, 0]
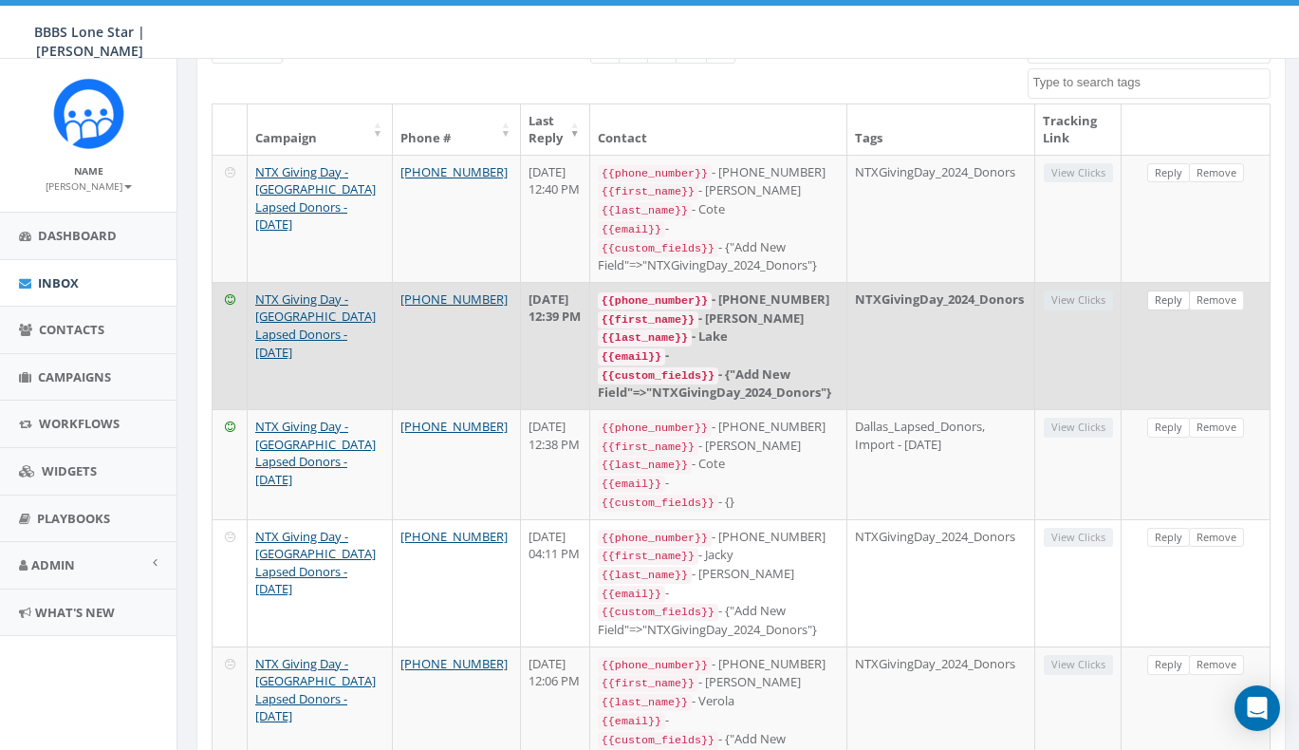
click at [1163, 290] on link "Reply" at bounding box center [1168, 300] width 43 height 20
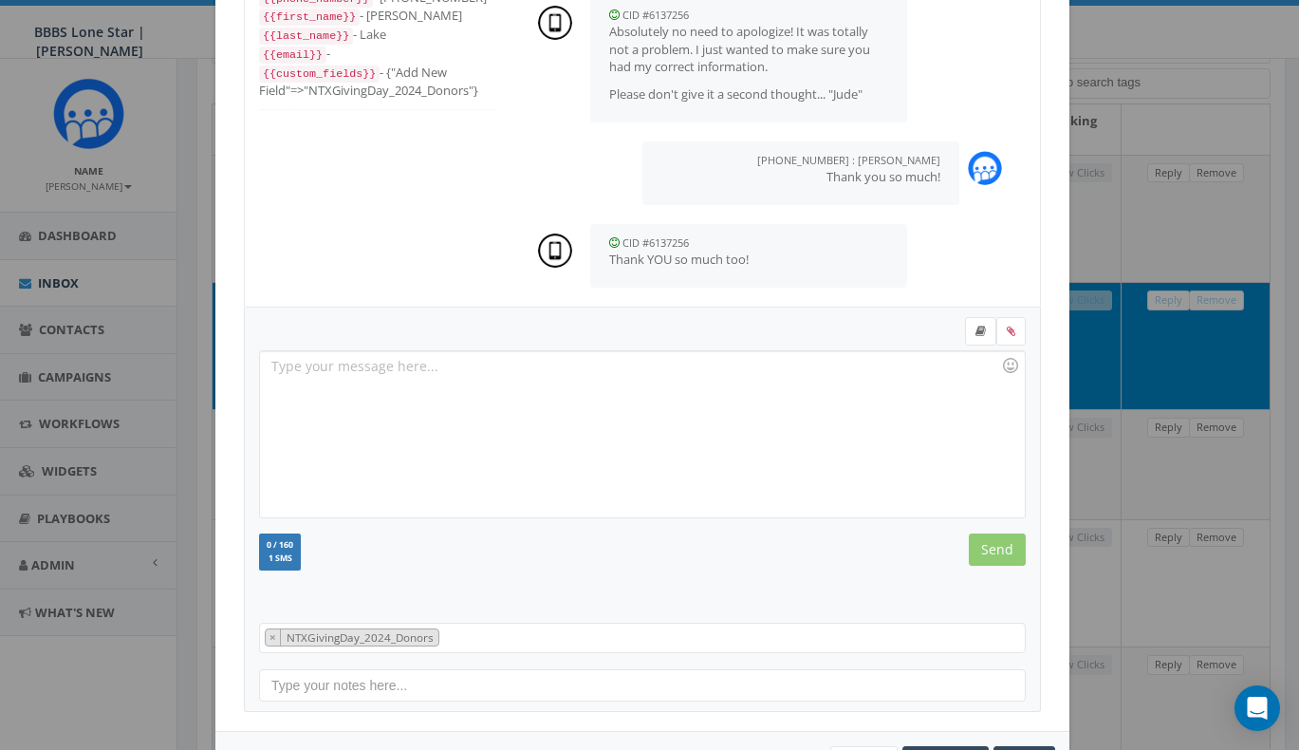
scroll to position [195, 0]
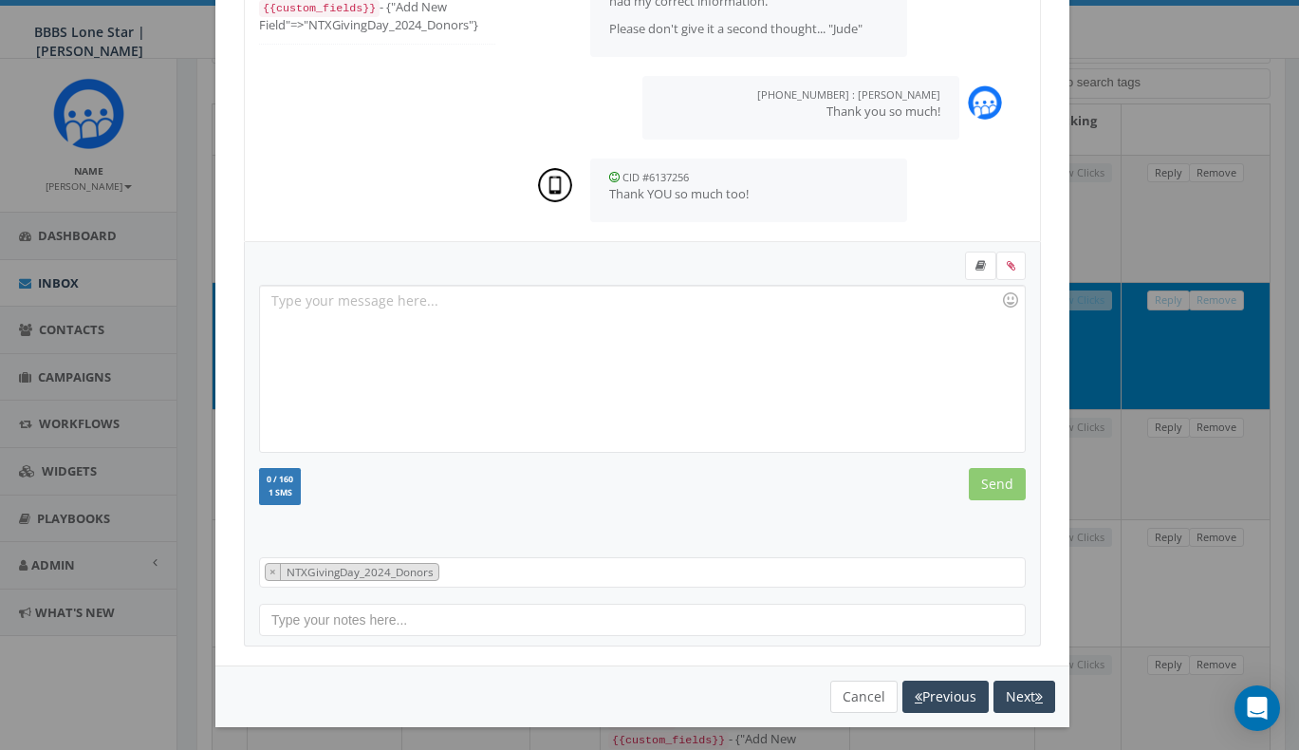
click at [855, 691] on button "Cancel" at bounding box center [863, 696] width 67 height 32
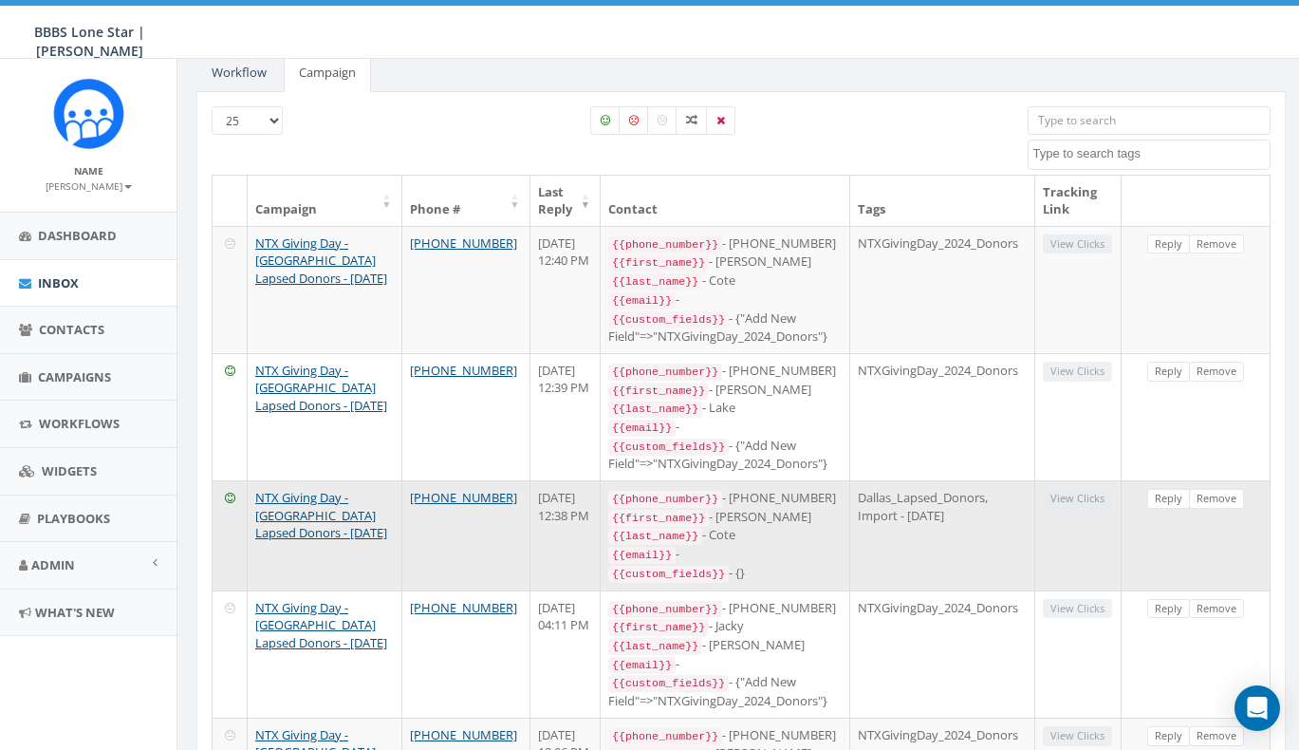
scroll to position [0, 0]
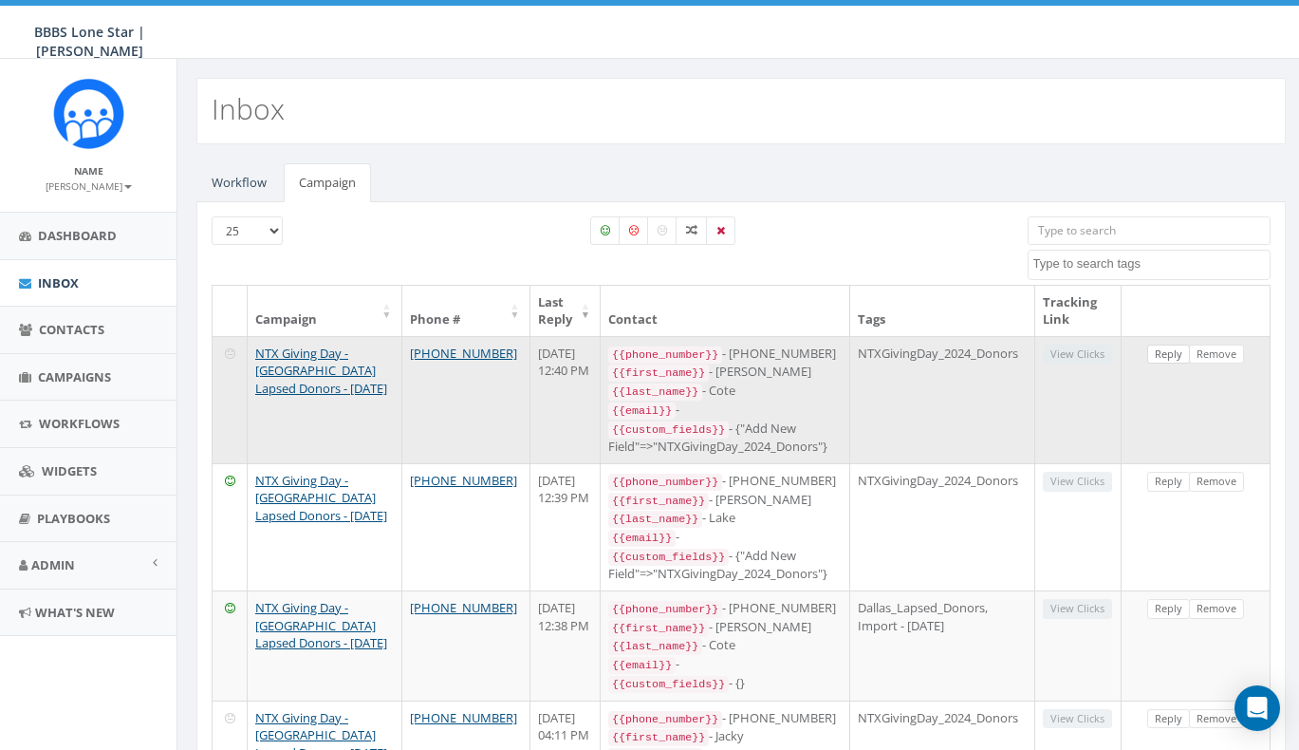
click at [1165, 355] on link "Reply" at bounding box center [1168, 354] width 43 height 20
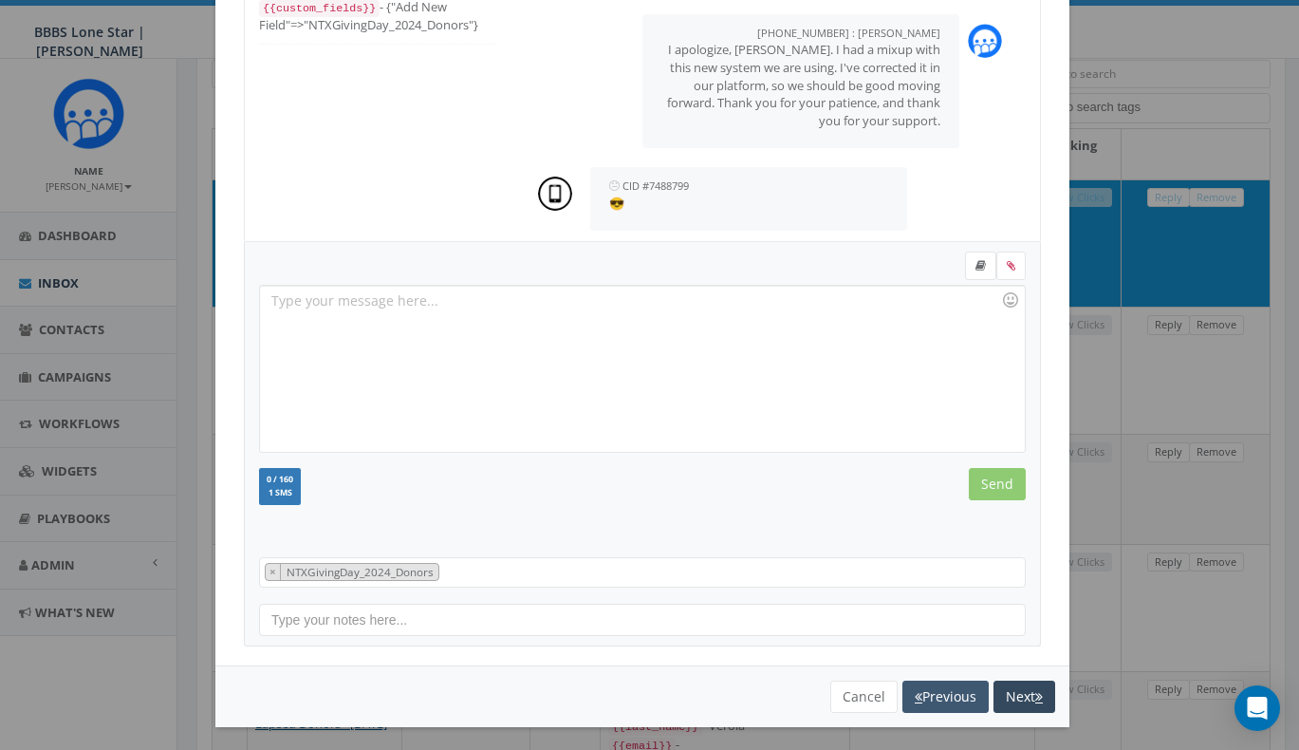
scroll to position [293, 0]
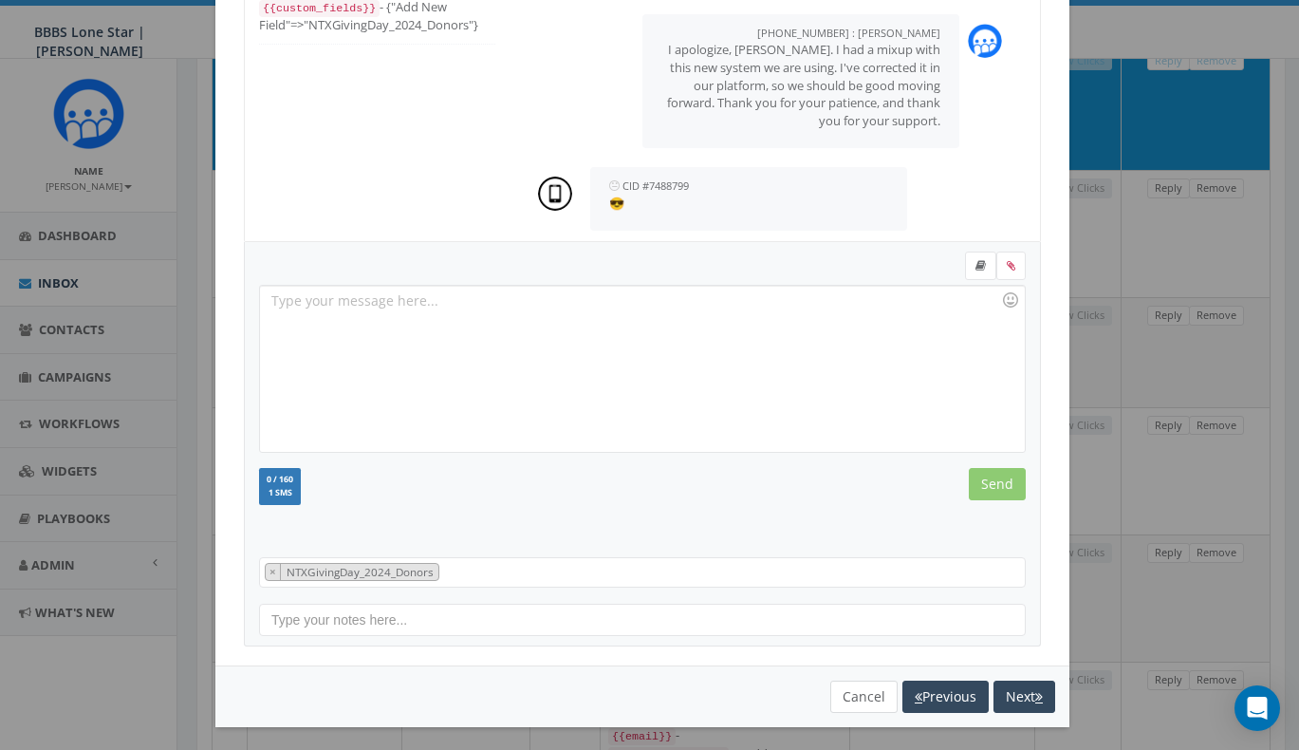
click at [845, 692] on button "Cancel" at bounding box center [863, 696] width 67 height 32
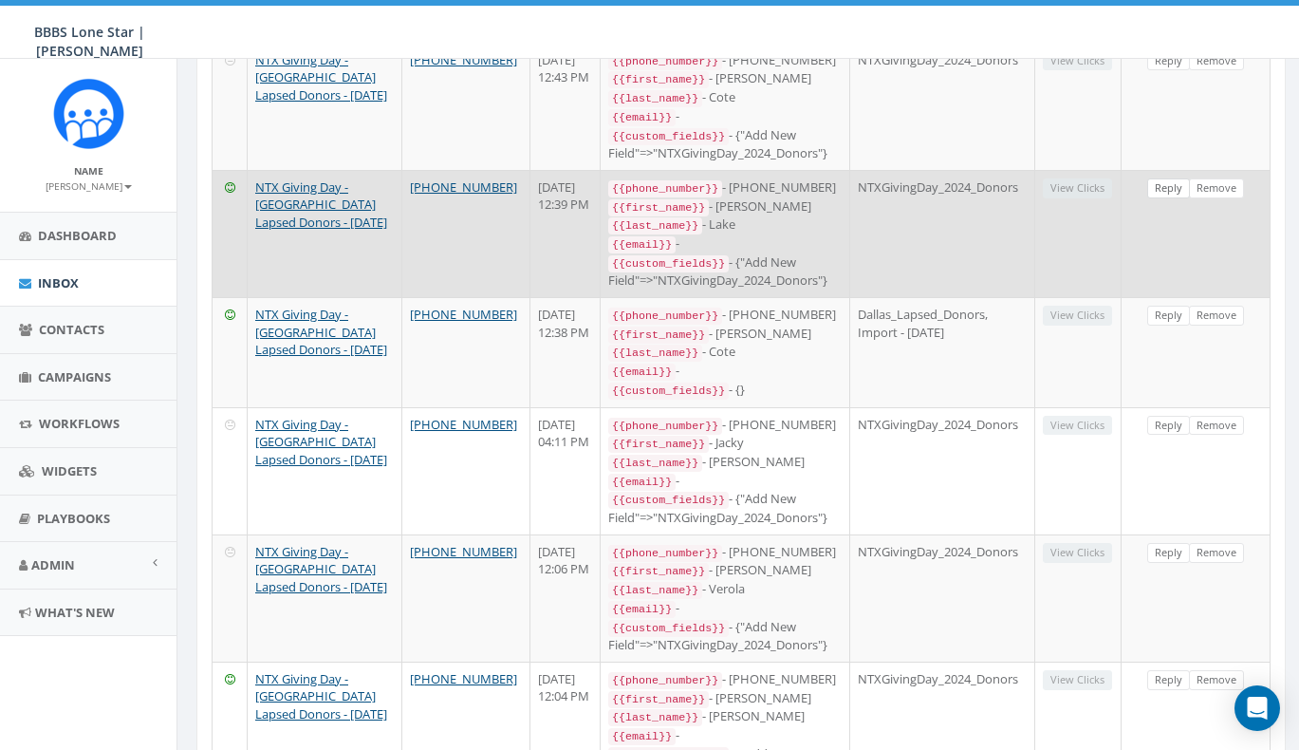
click at [1160, 178] on link "Reply" at bounding box center [1168, 188] width 43 height 20
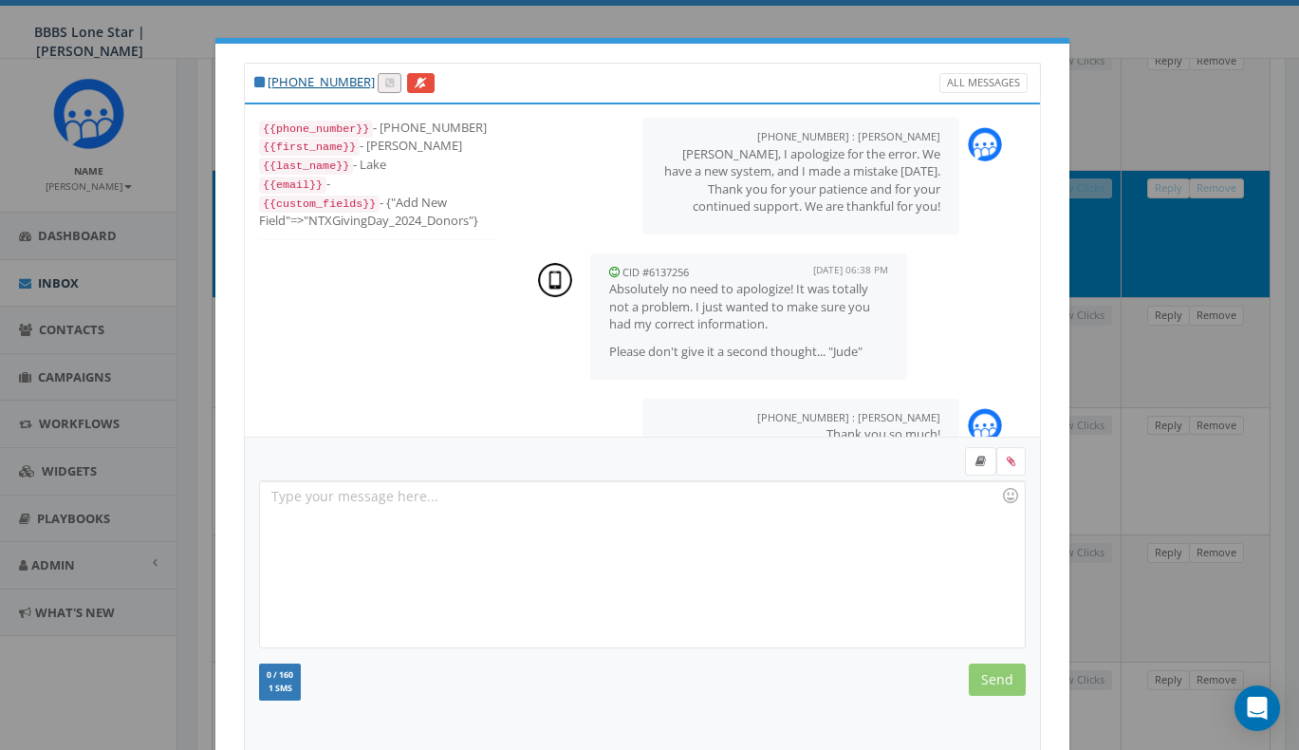
scroll to position [585, 0]
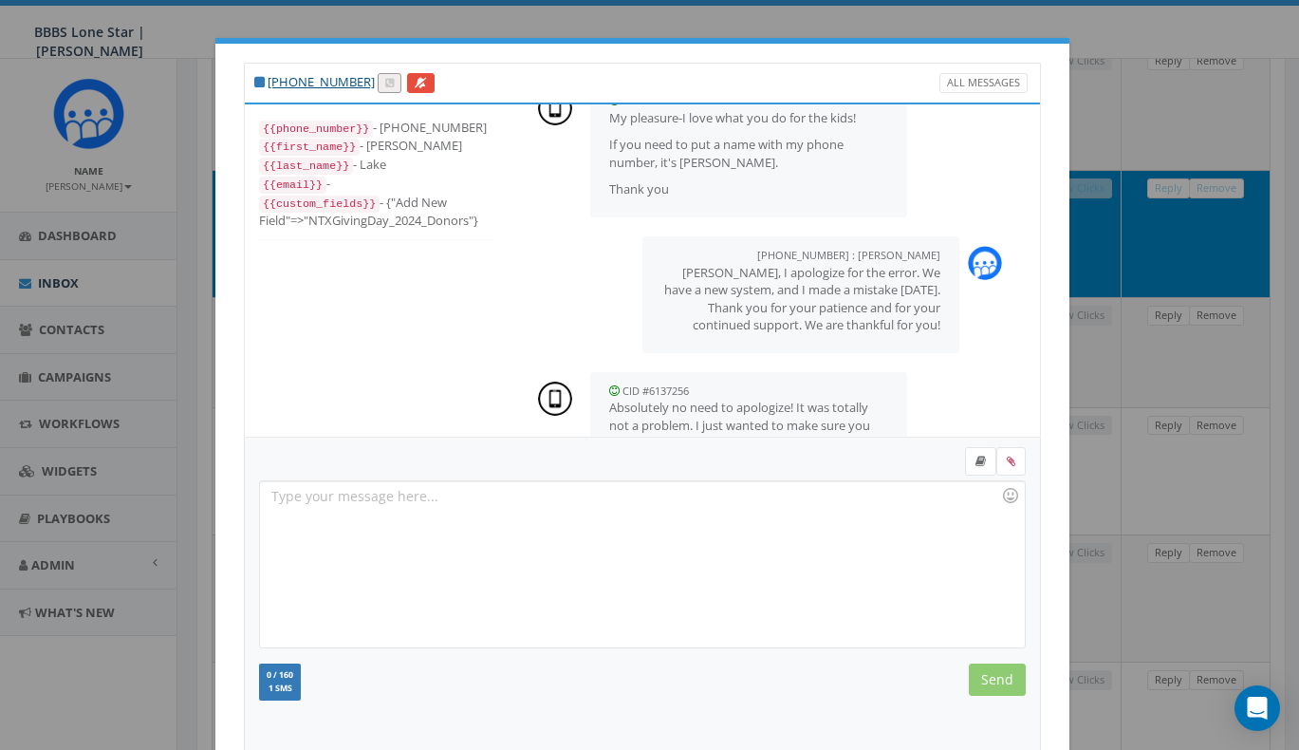
click at [1097, 398] on div "+1 214-606-1113 All Messages {{phone_number}} - +12146061113 {{first_name}} - K…" at bounding box center [649, 375] width 1299 height 750
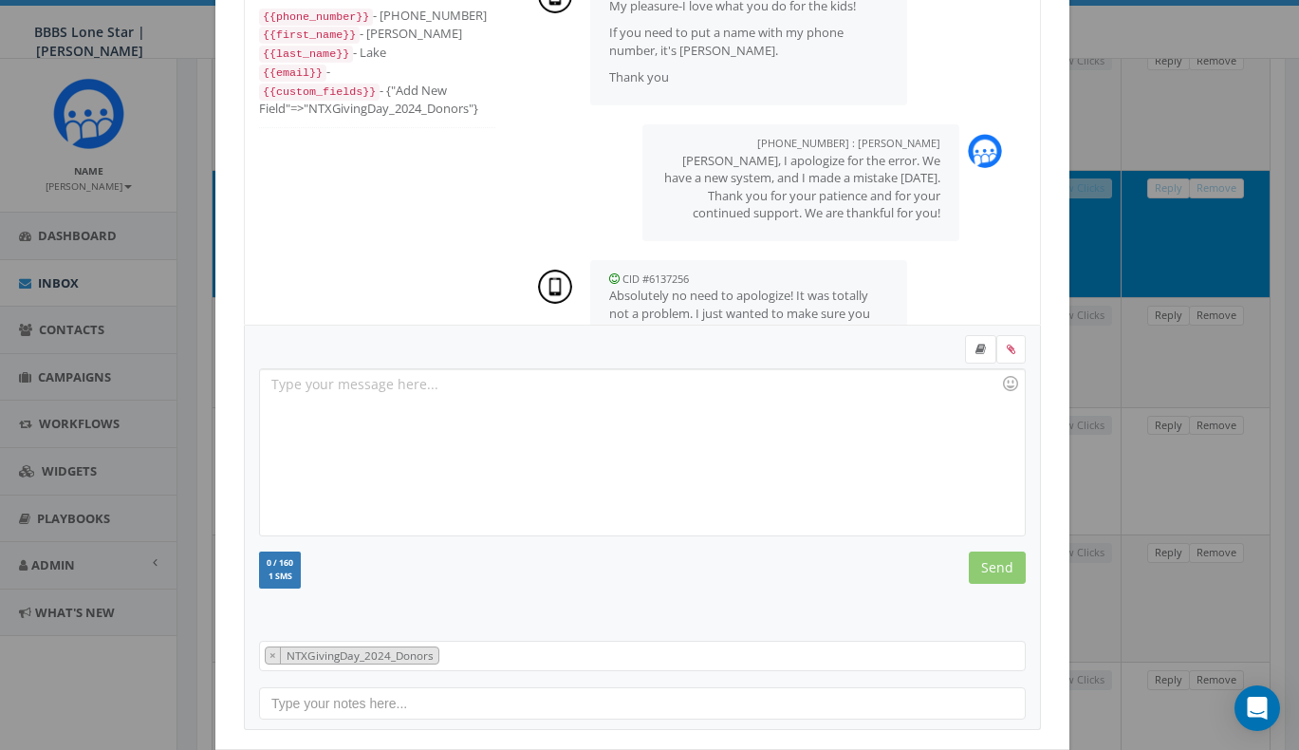
scroll to position [195, 0]
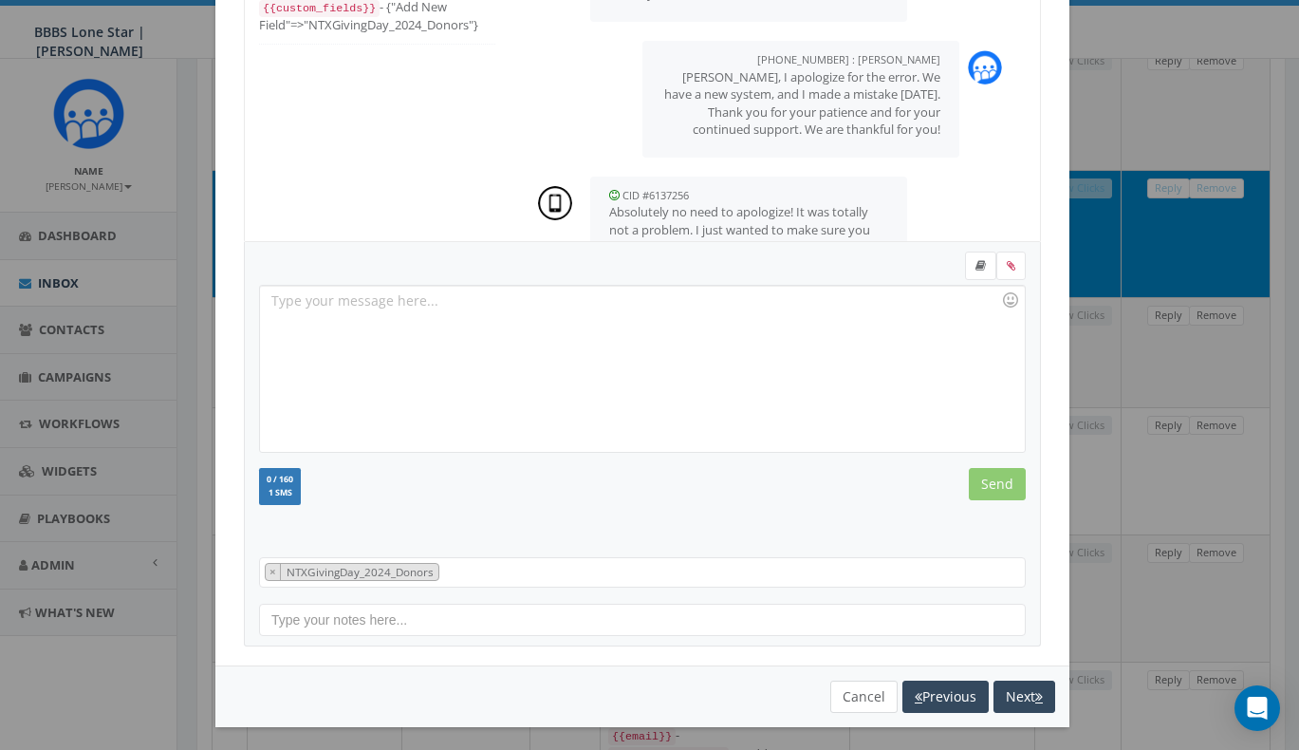
click at [849, 687] on button "Cancel" at bounding box center [863, 696] width 67 height 32
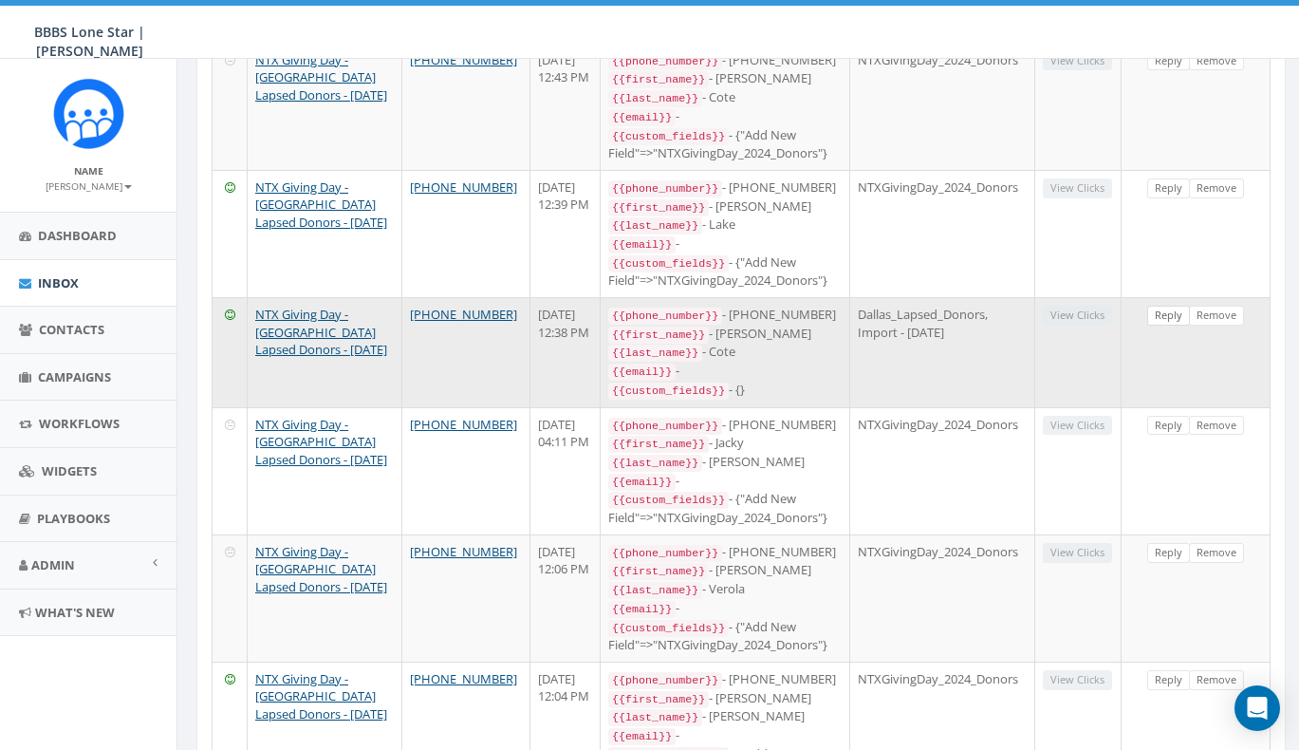
click at [1163, 306] on link "Reply" at bounding box center [1168, 316] width 43 height 20
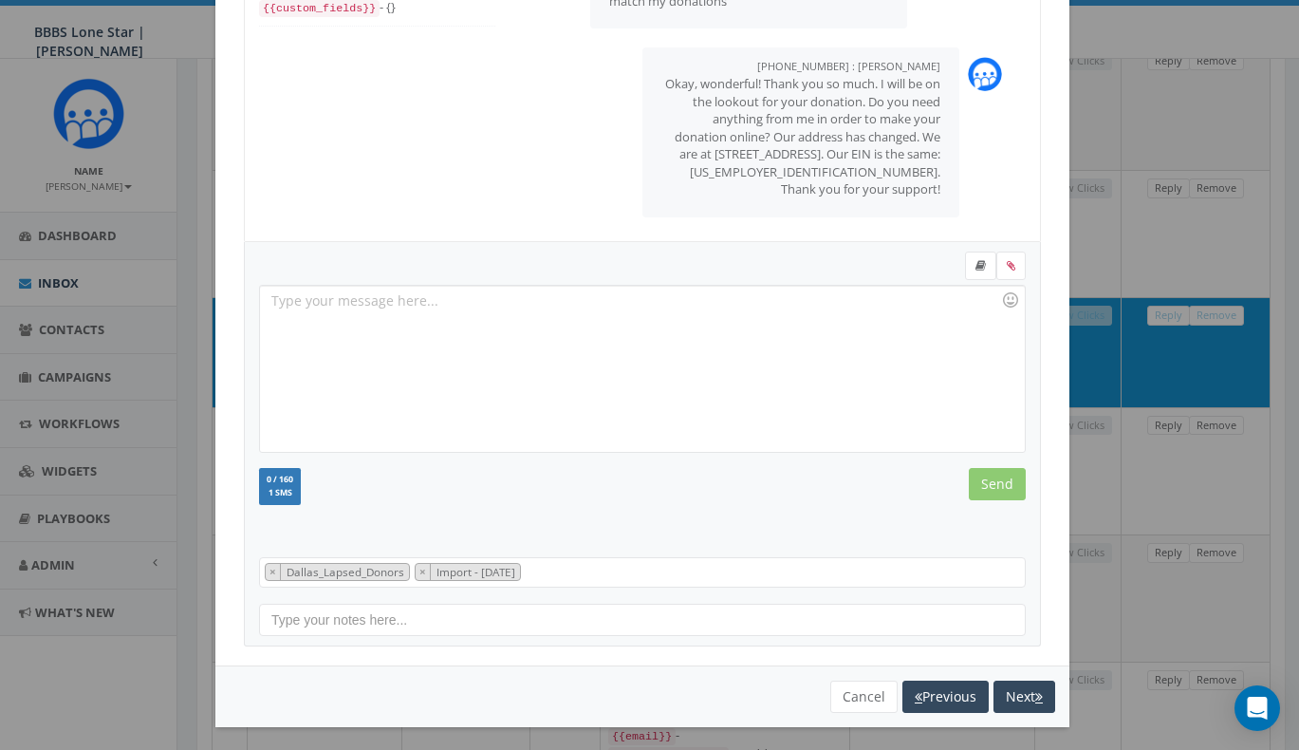
scroll to position [393, 0]
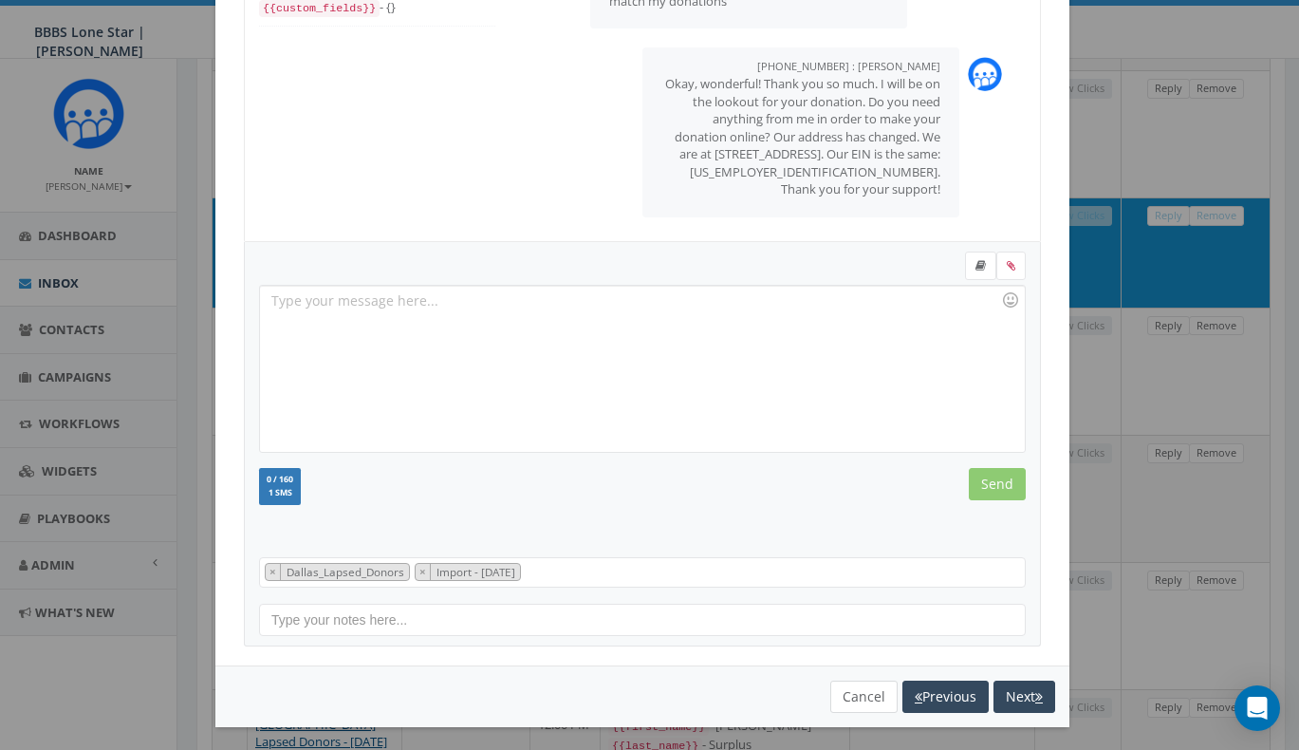
click at [852, 689] on button "Cancel" at bounding box center [863, 696] width 67 height 32
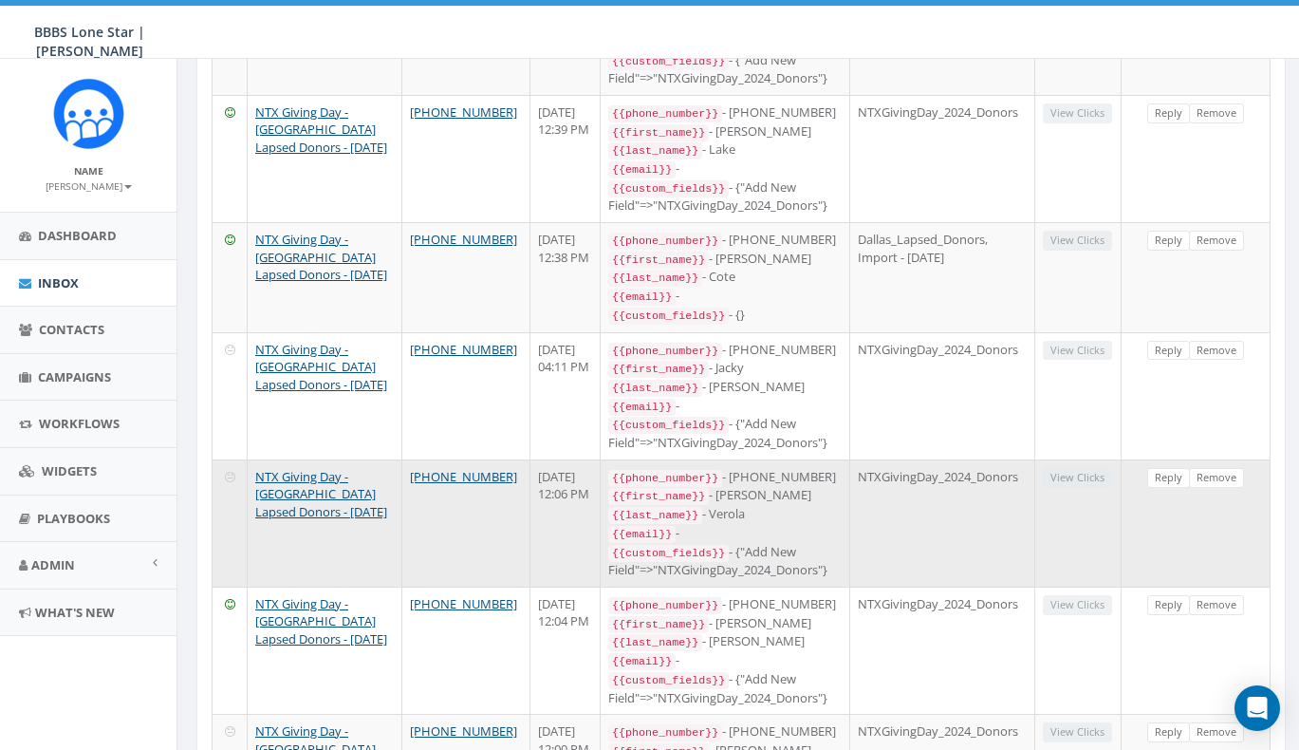
scroll to position [353, 0]
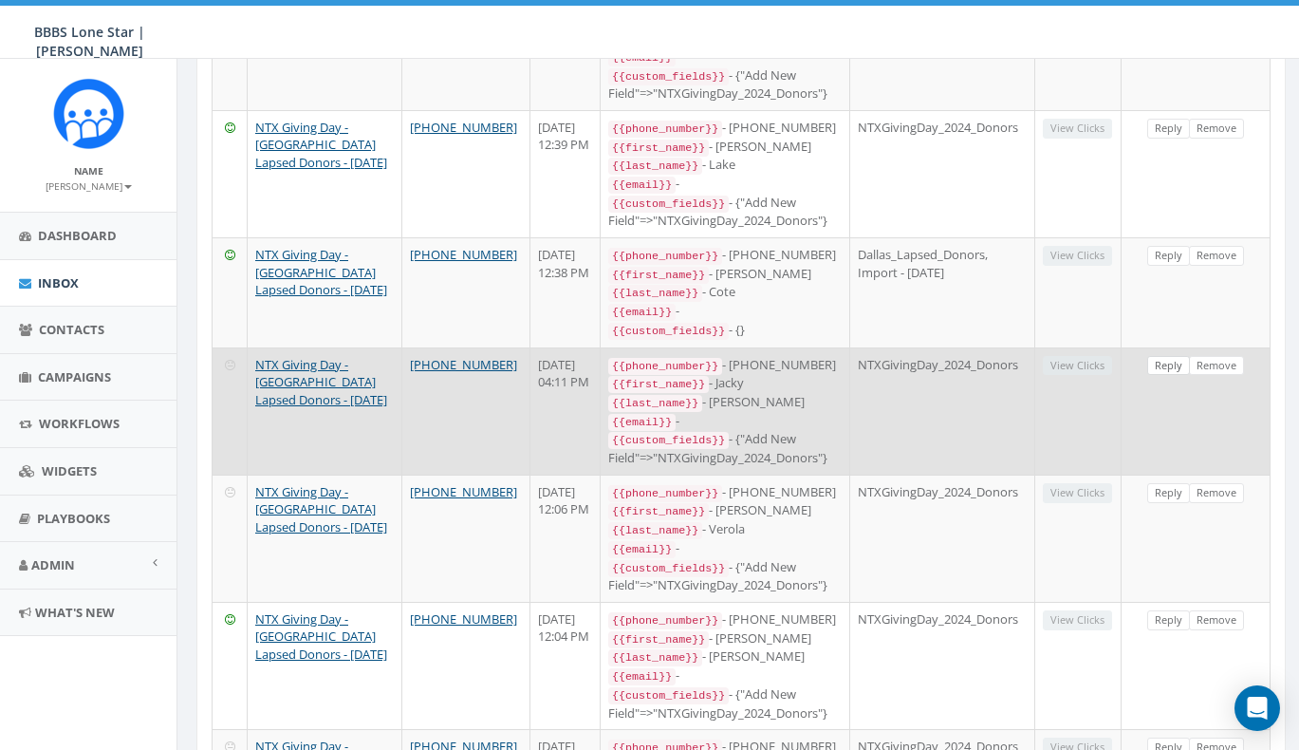
click at [1167, 356] on link "Reply" at bounding box center [1168, 366] width 43 height 20
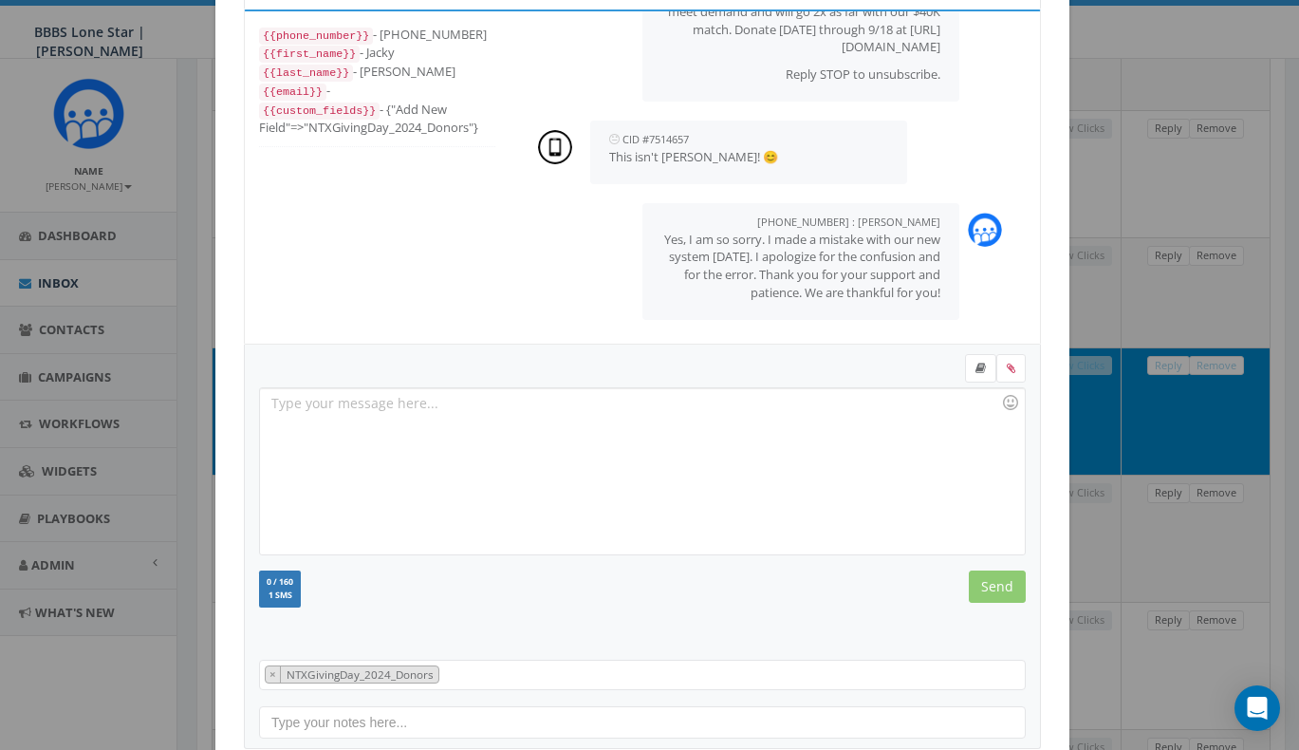
scroll to position [177, 0]
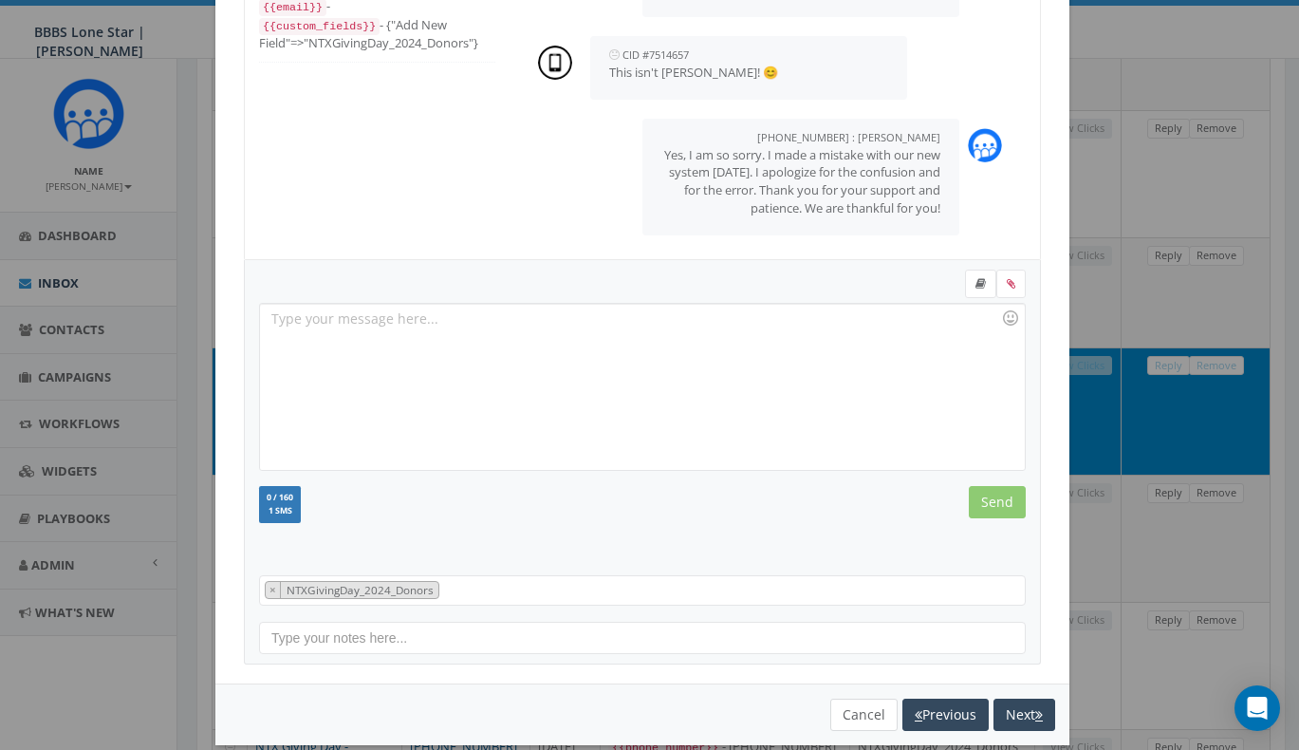
click at [843, 712] on button "Cancel" at bounding box center [863, 714] width 67 height 32
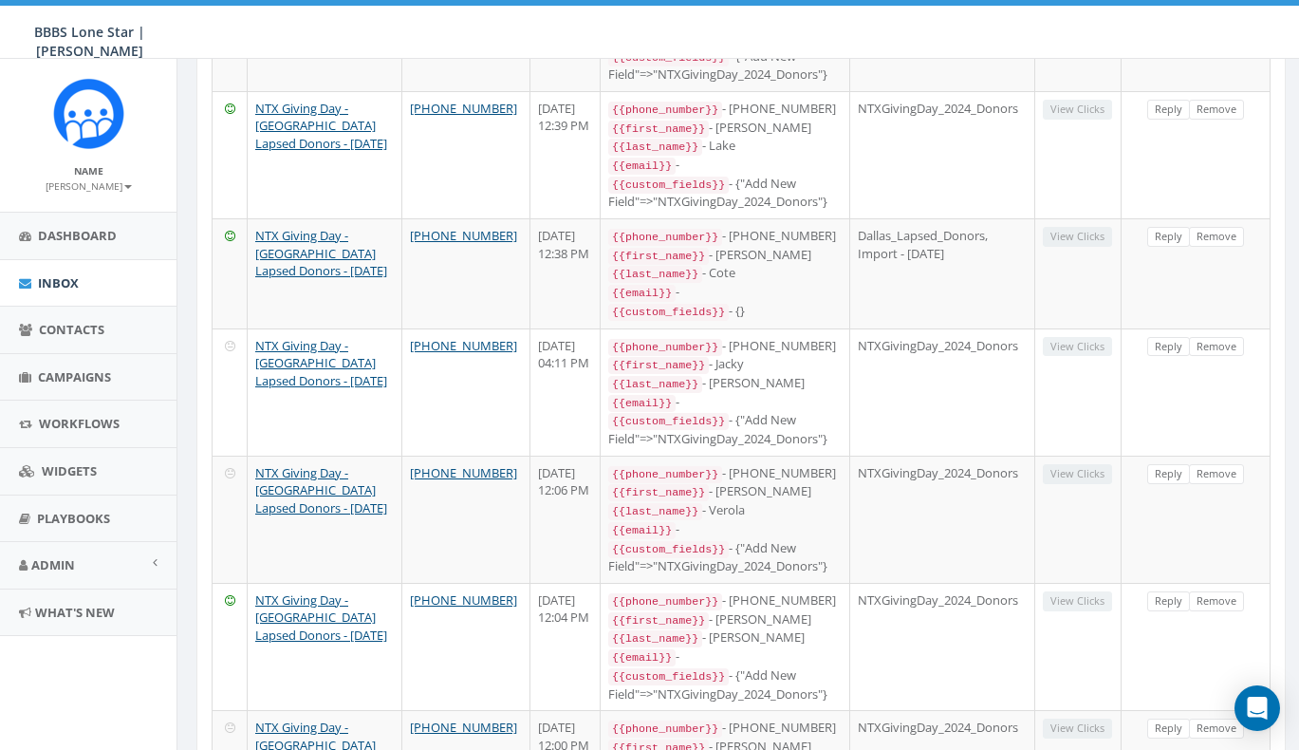
scroll to position [401, 0]
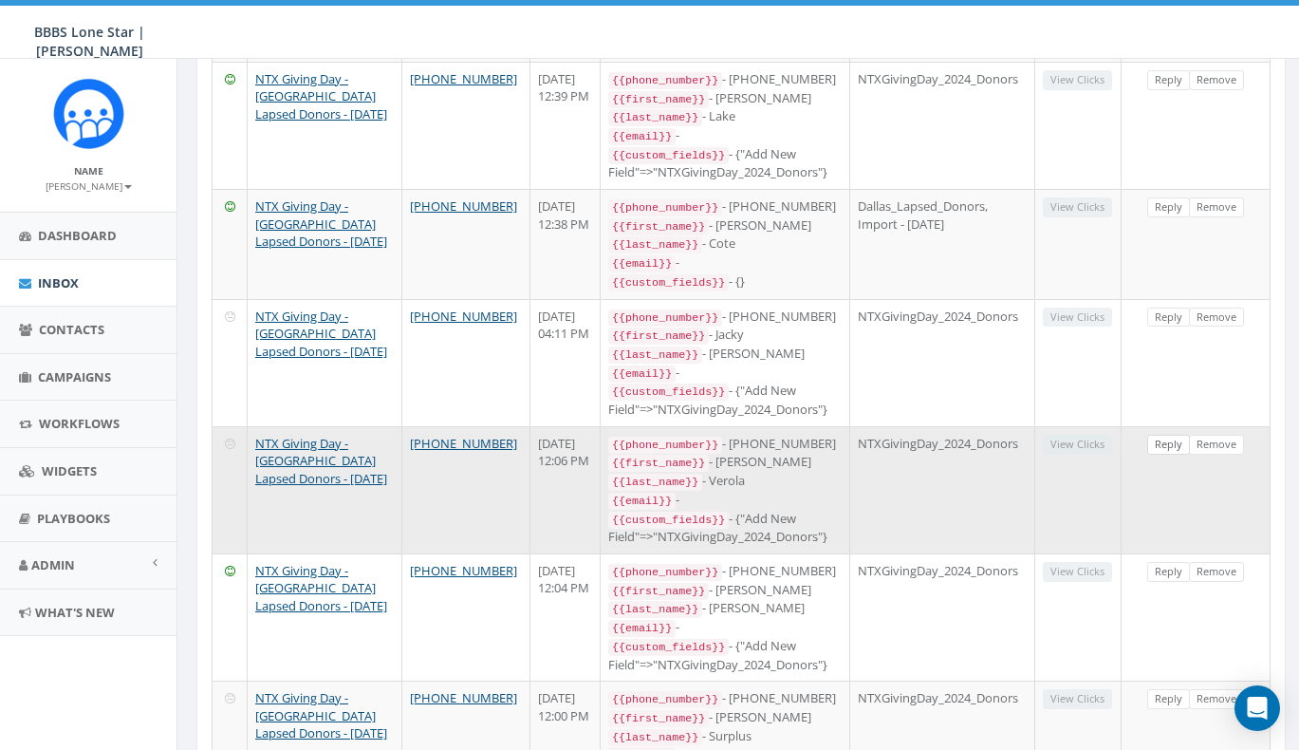
click at [1170, 435] on link "Reply" at bounding box center [1168, 445] width 43 height 20
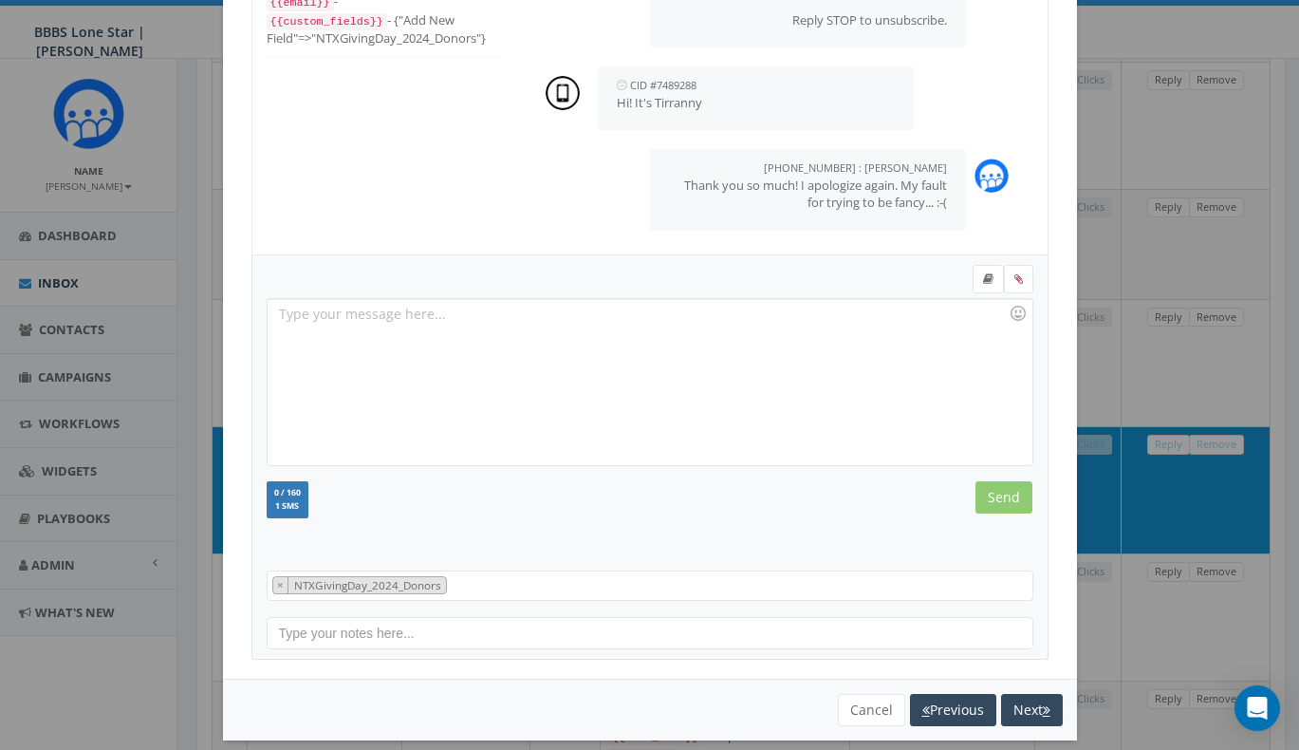
scroll to position [195, 0]
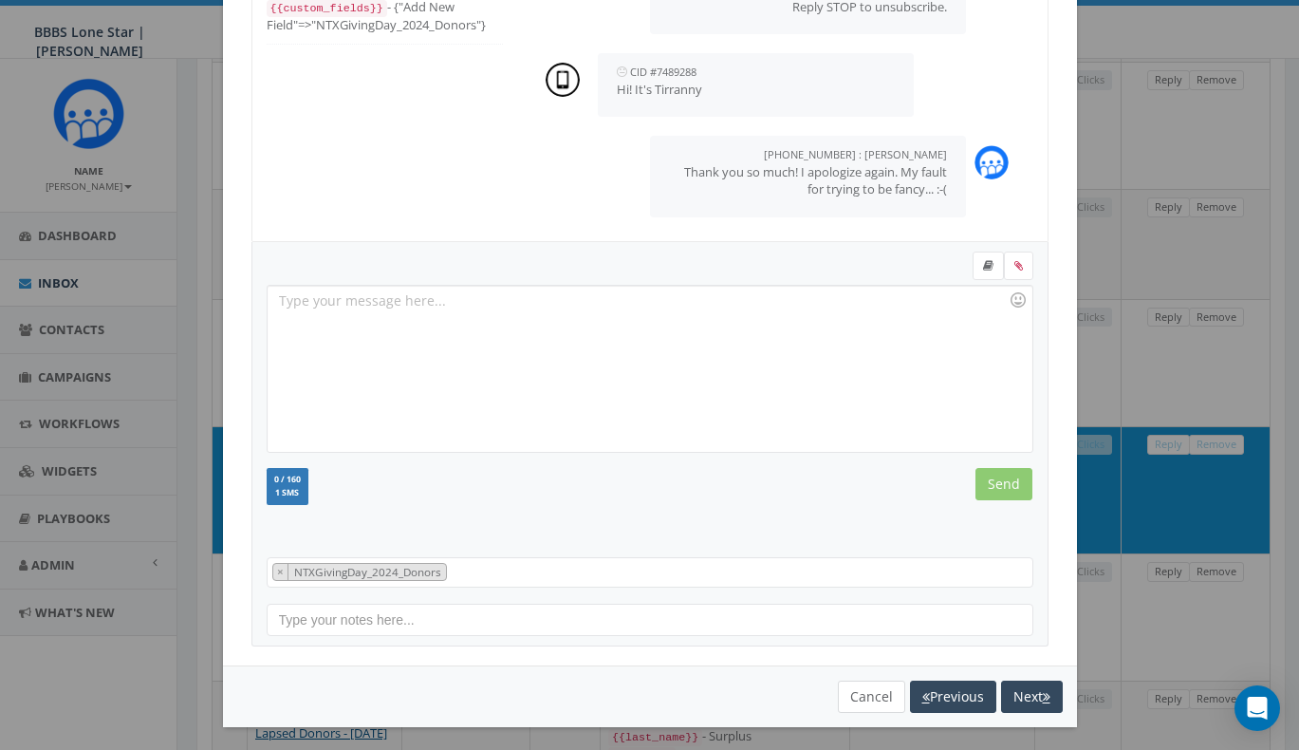
click at [852, 691] on button "Cancel" at bounding box center [871, 696] width 67 height 32
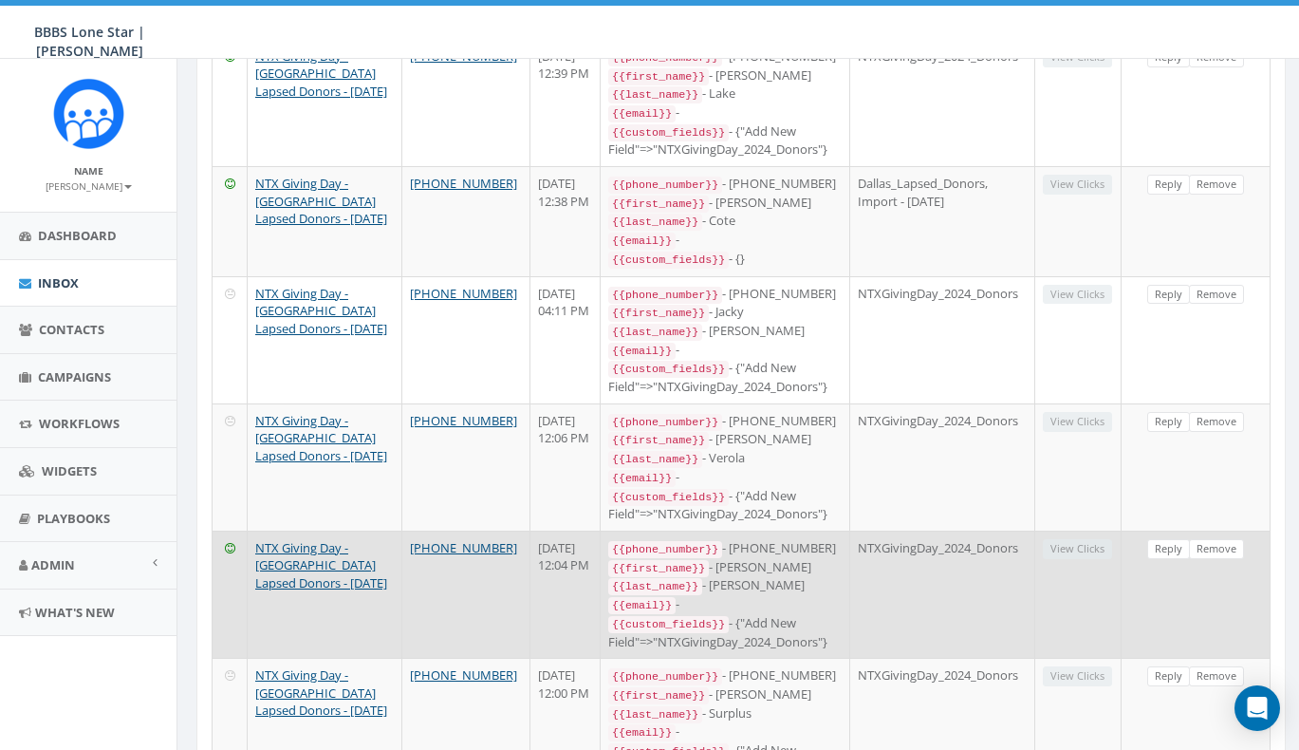
scroll to position [435, 0]
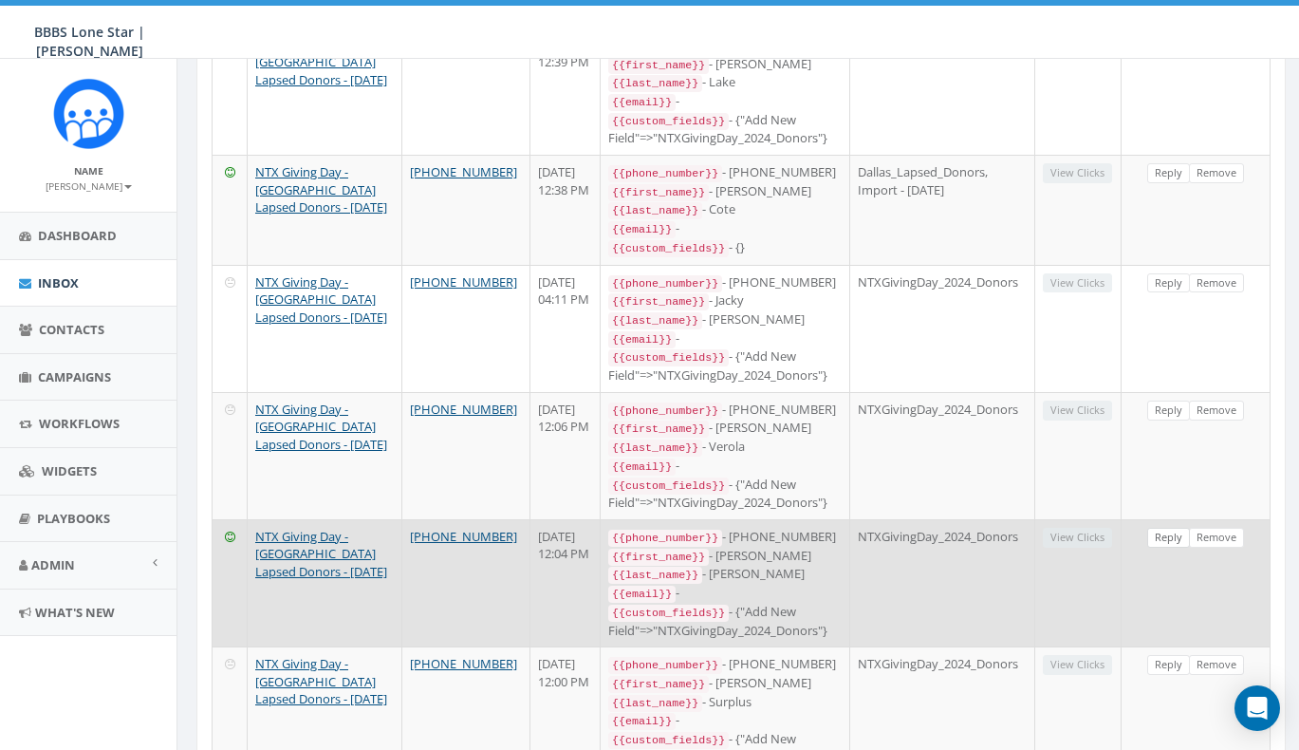
click at [1164, 528] on link "Reply" at bounding box center [1168, 538] width 43 height 20
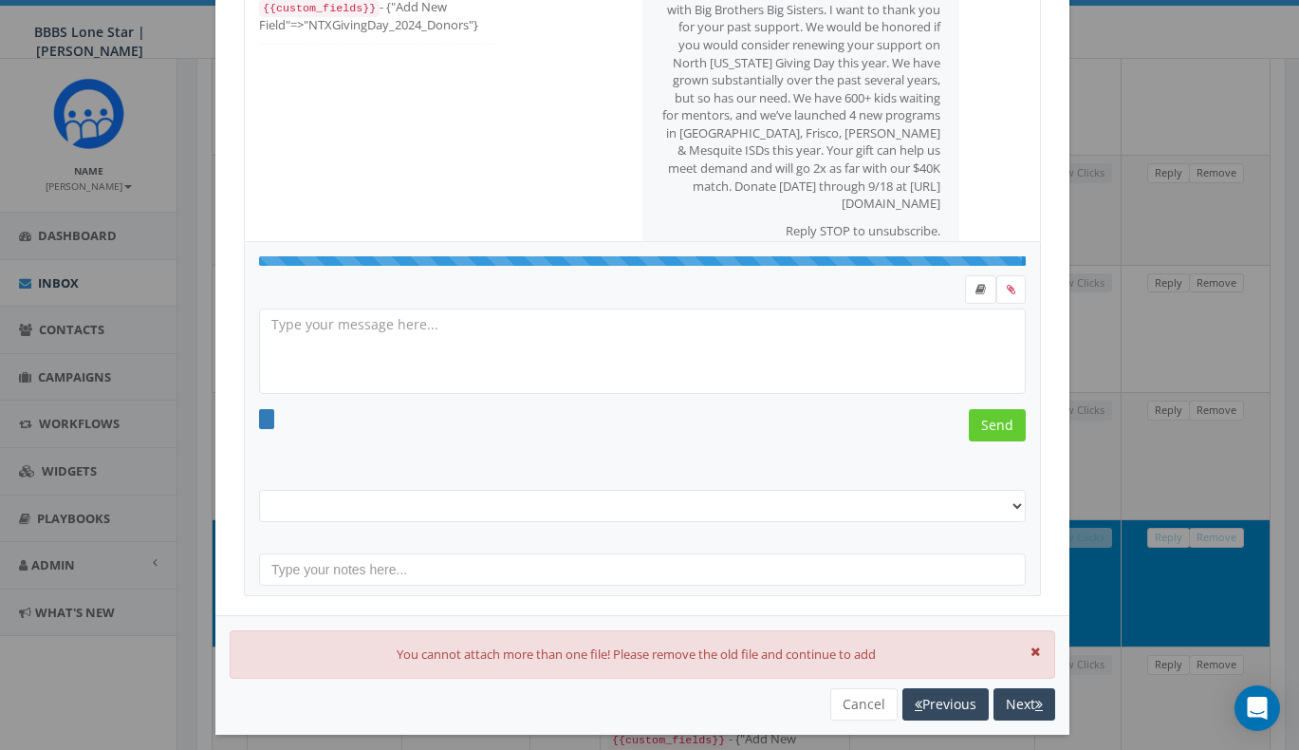
scroll to position [0, 0]
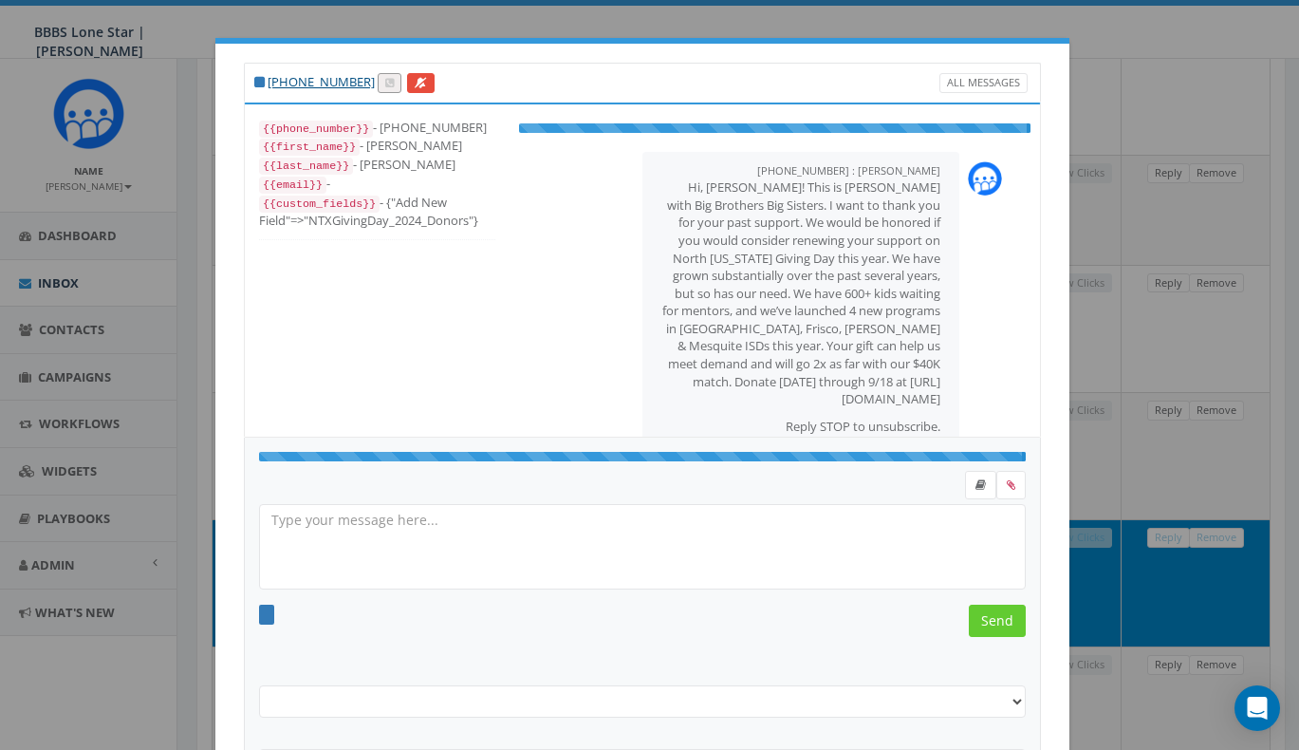
select select "NTXGivingDay_2024_Donors"
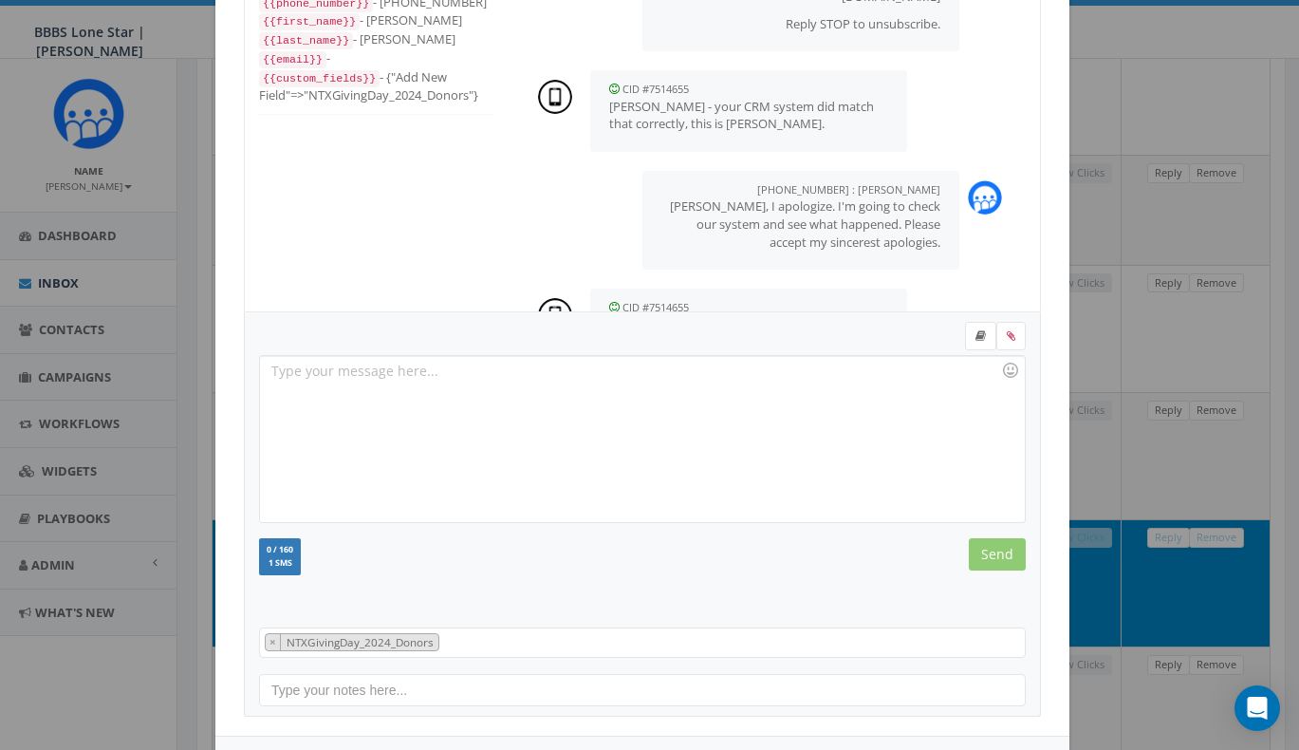
scroll to position [195, 0]
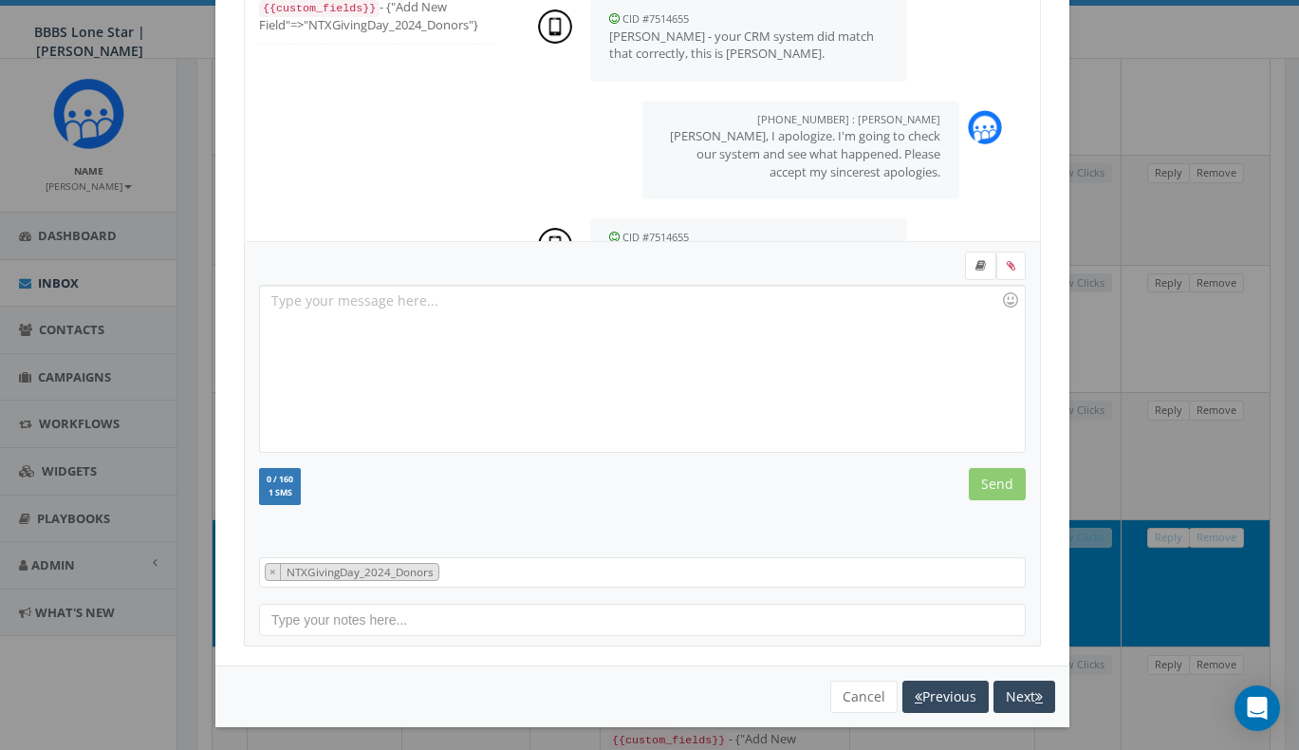
click at [848, 713] on div "You cannot attach more than one file! Please remove the old file and continue t…" at bounding box center [642, 696] width 854 height 62
click at [848, 699] on button "Cancel" at bounding box center [863, 696] width 67 height 32
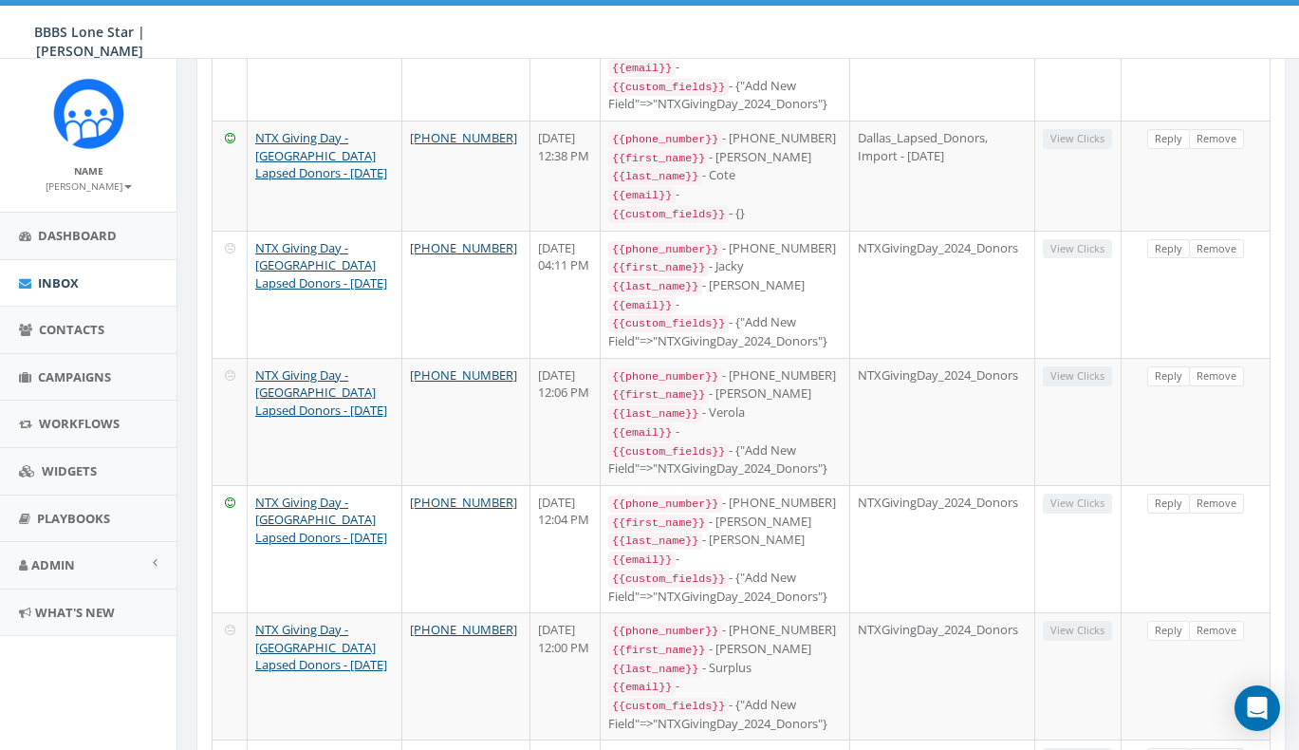
scroll to position [529, 0]
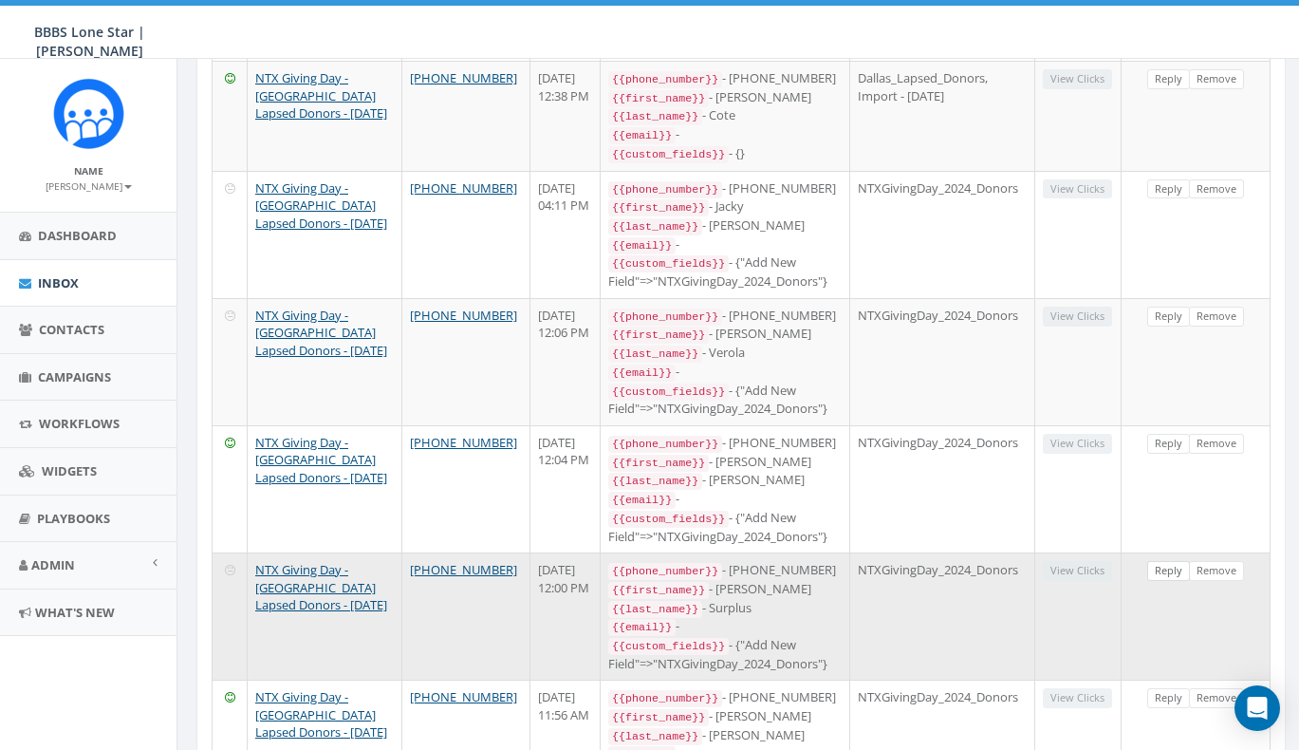
click at [1165, 561] on link "Reply" at bounding box center [1168, 571] width 43 height 20
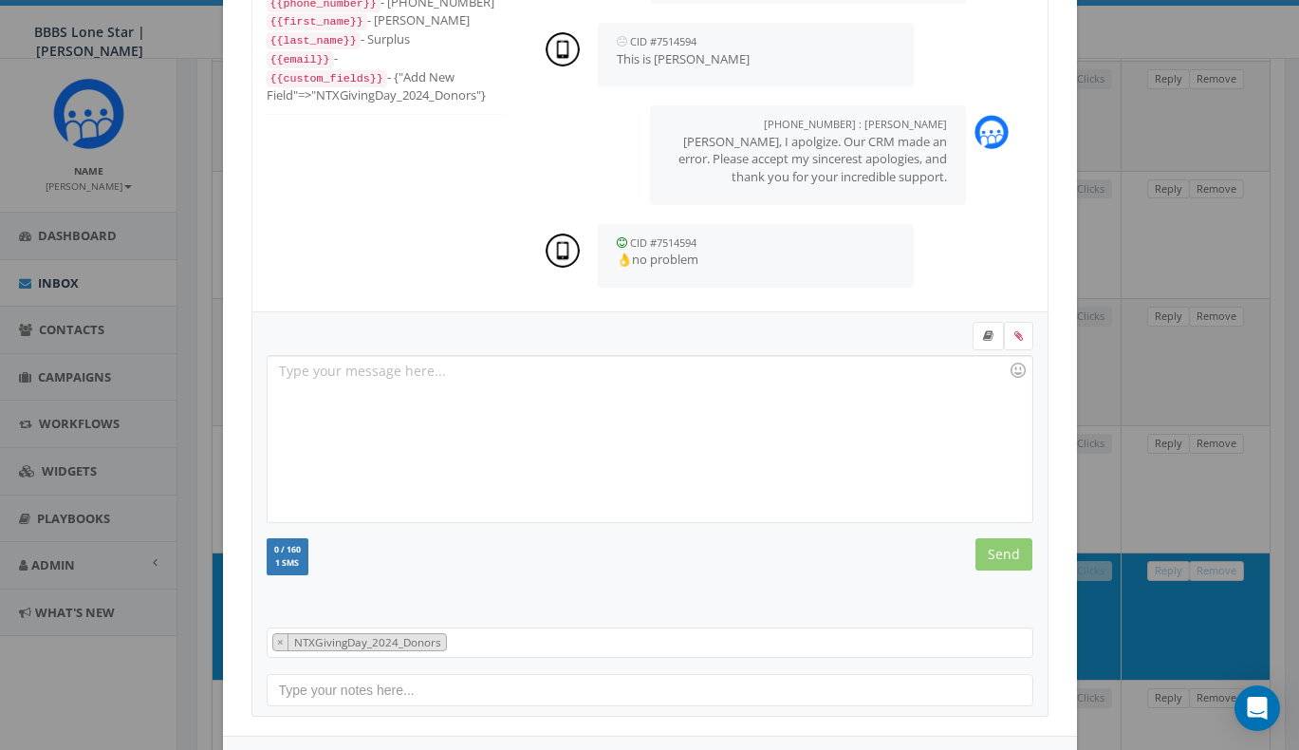
scroll to position [195, 0]
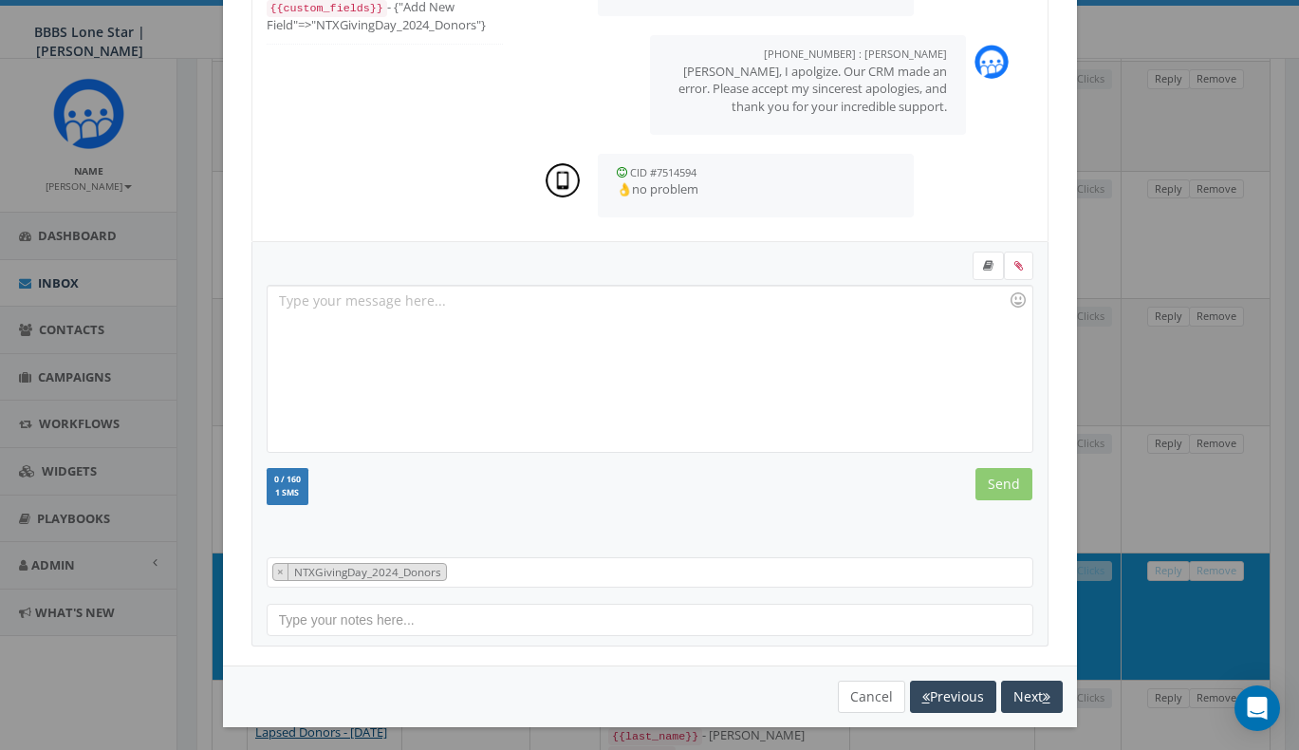
click at [843, 697] on button "Cancel" at bounding box center [871, 696] width 67 height 32
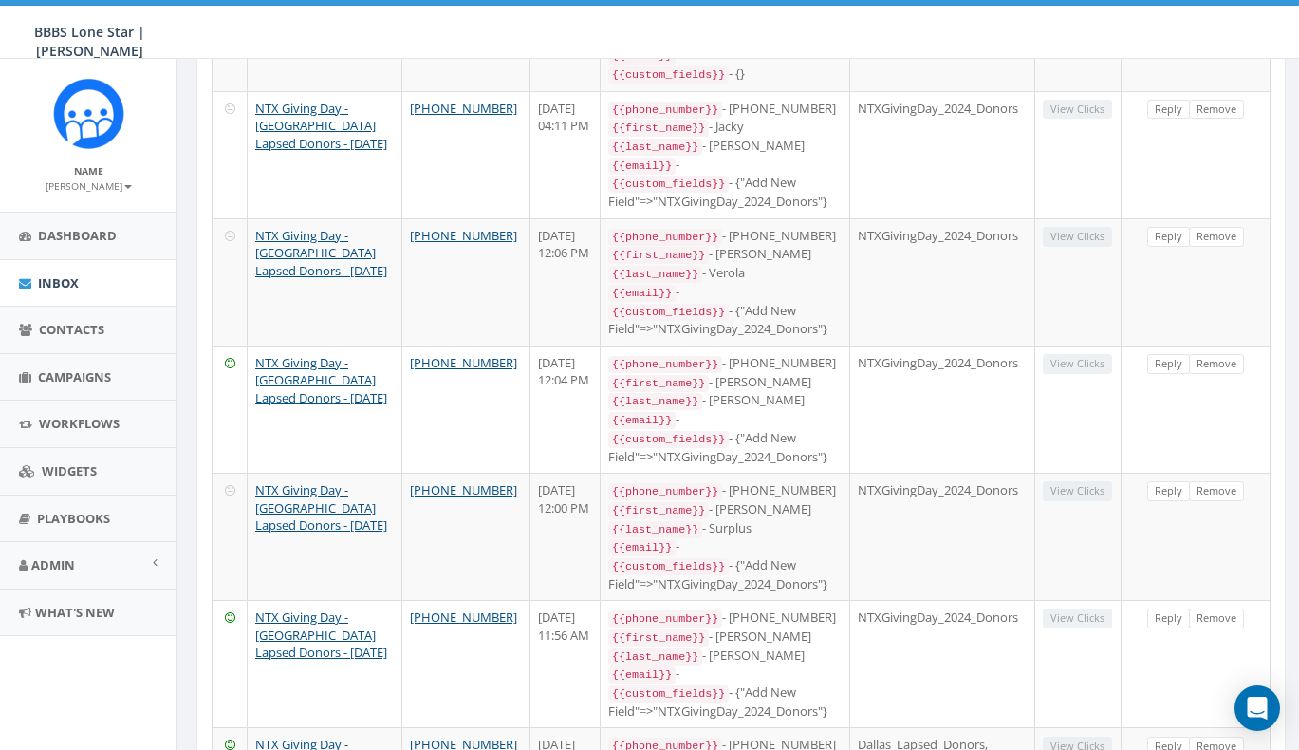
scroll to position [674, 0]
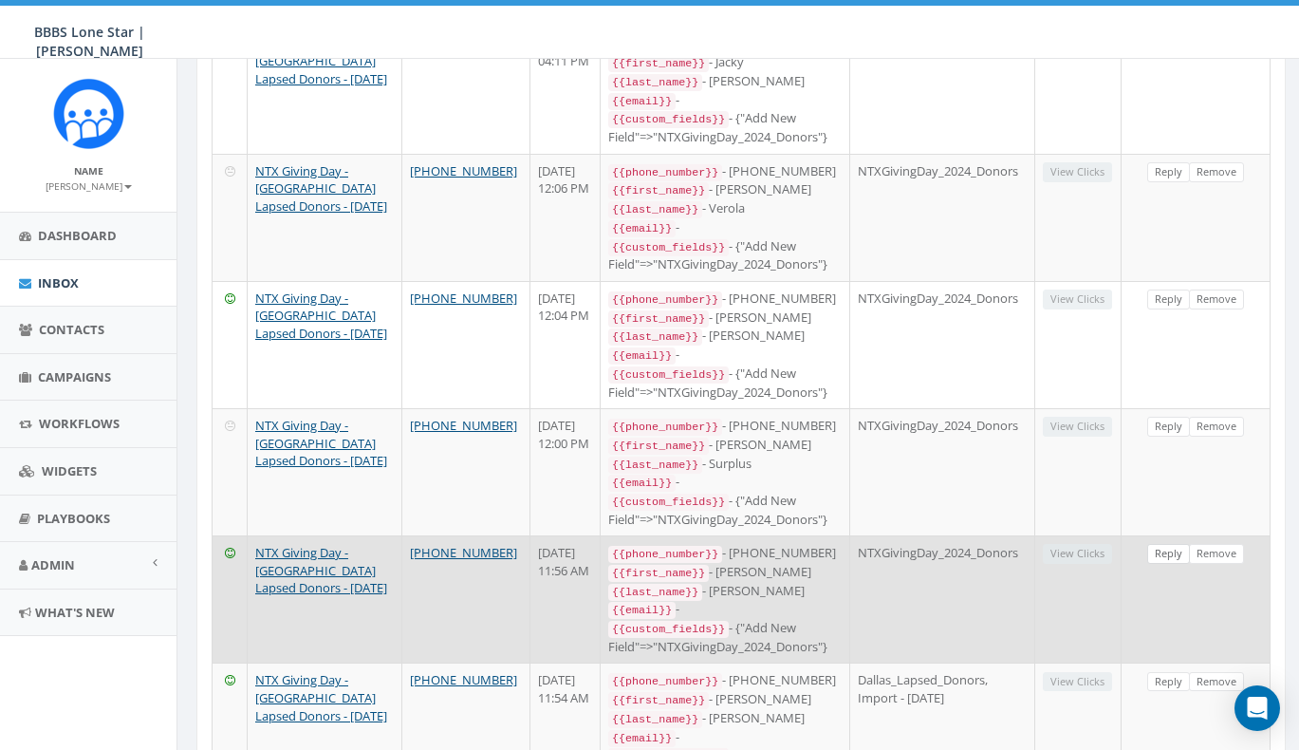
click at [1166, 544] on link "Reply" at bounding box center [1168, 554] width 43 height 20
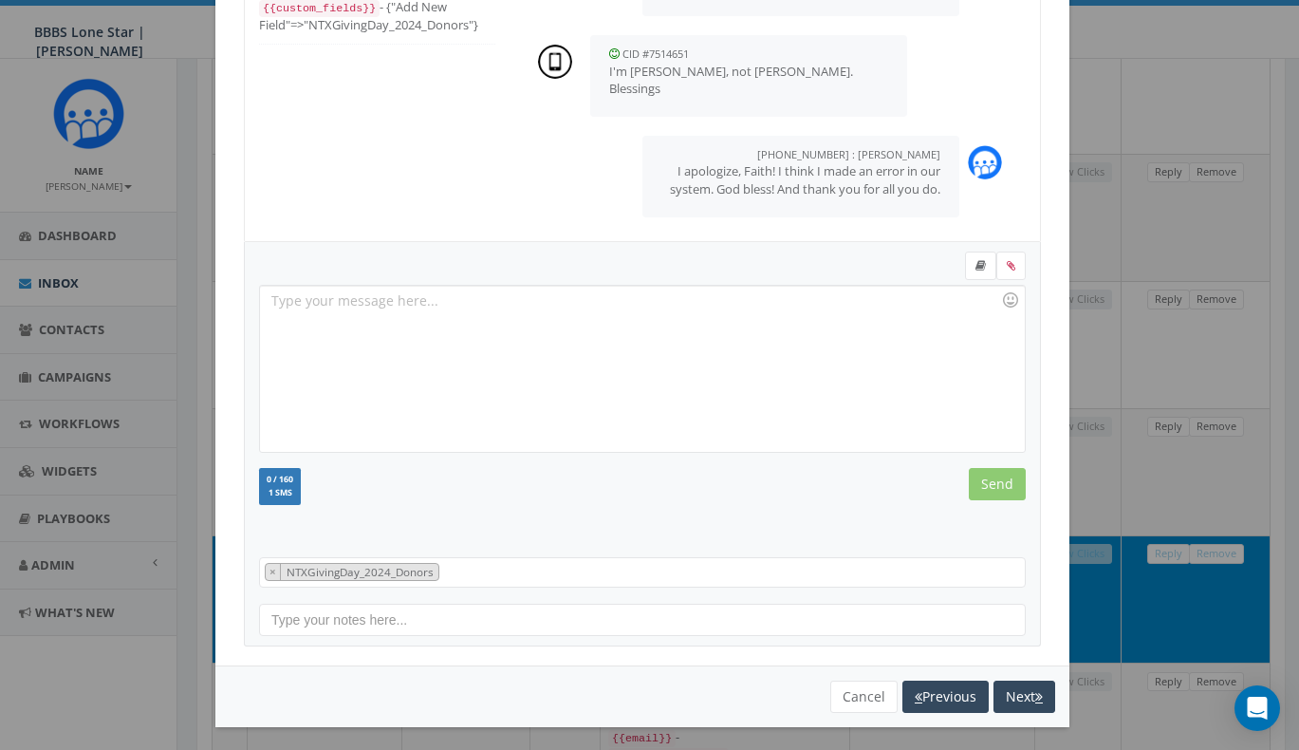
scroll to position [790, 0]
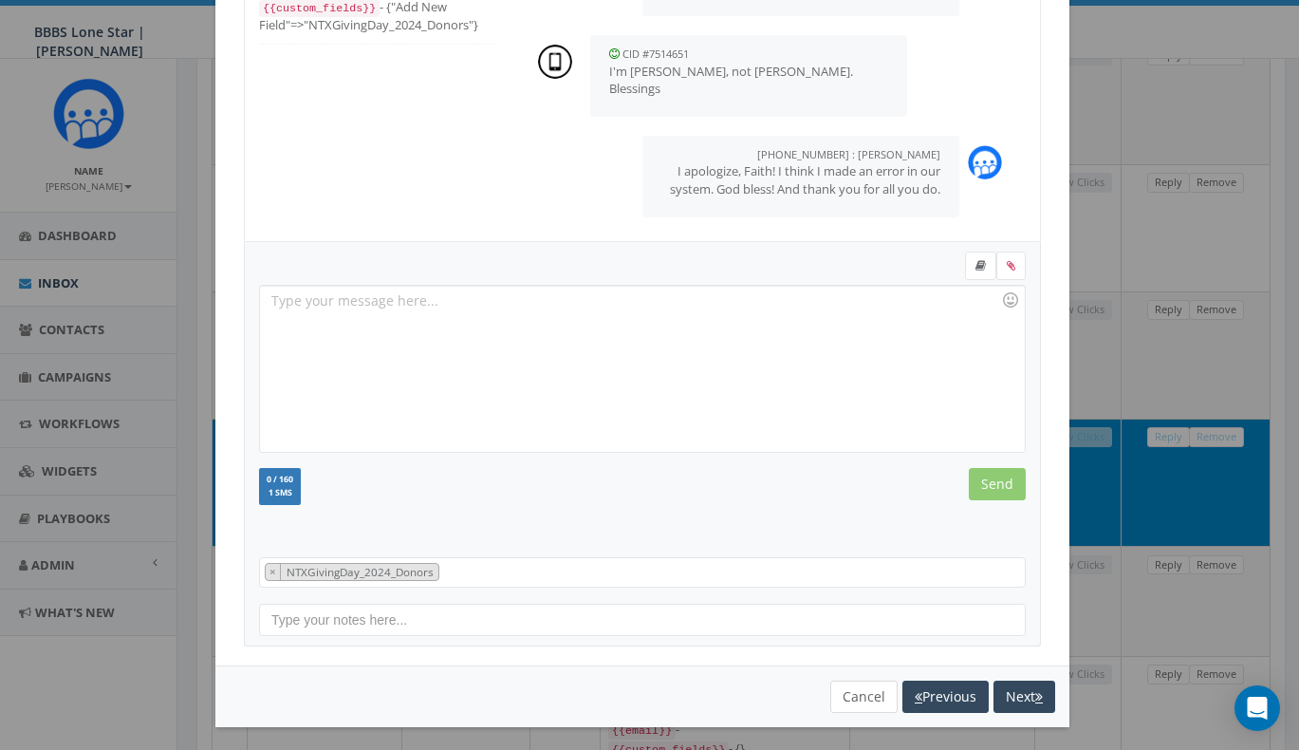
click at [858, 695] on button "Cancel" at bounding box center [863, 696] width 67 height 32
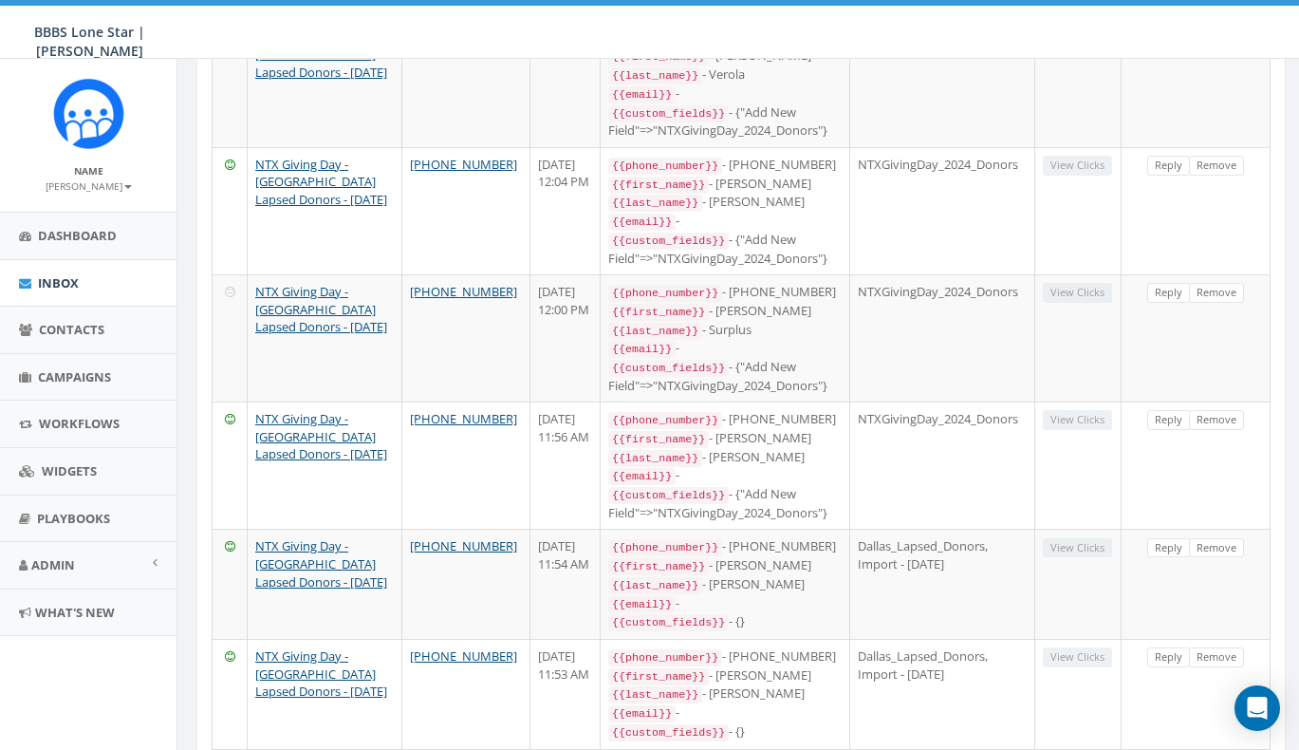
scroll to position [0, 0]
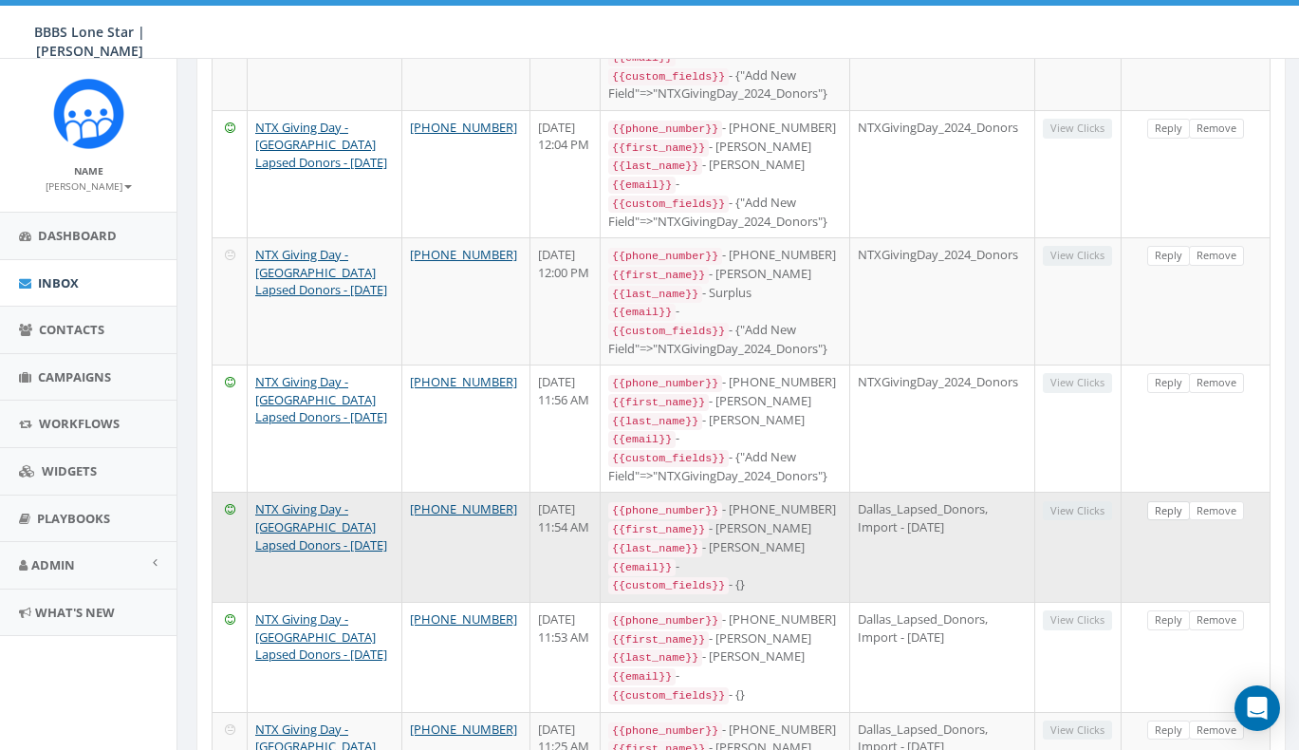
click at [1168, 501] on link "Reply" at bounding box center [1168, 511] width 43 height 20
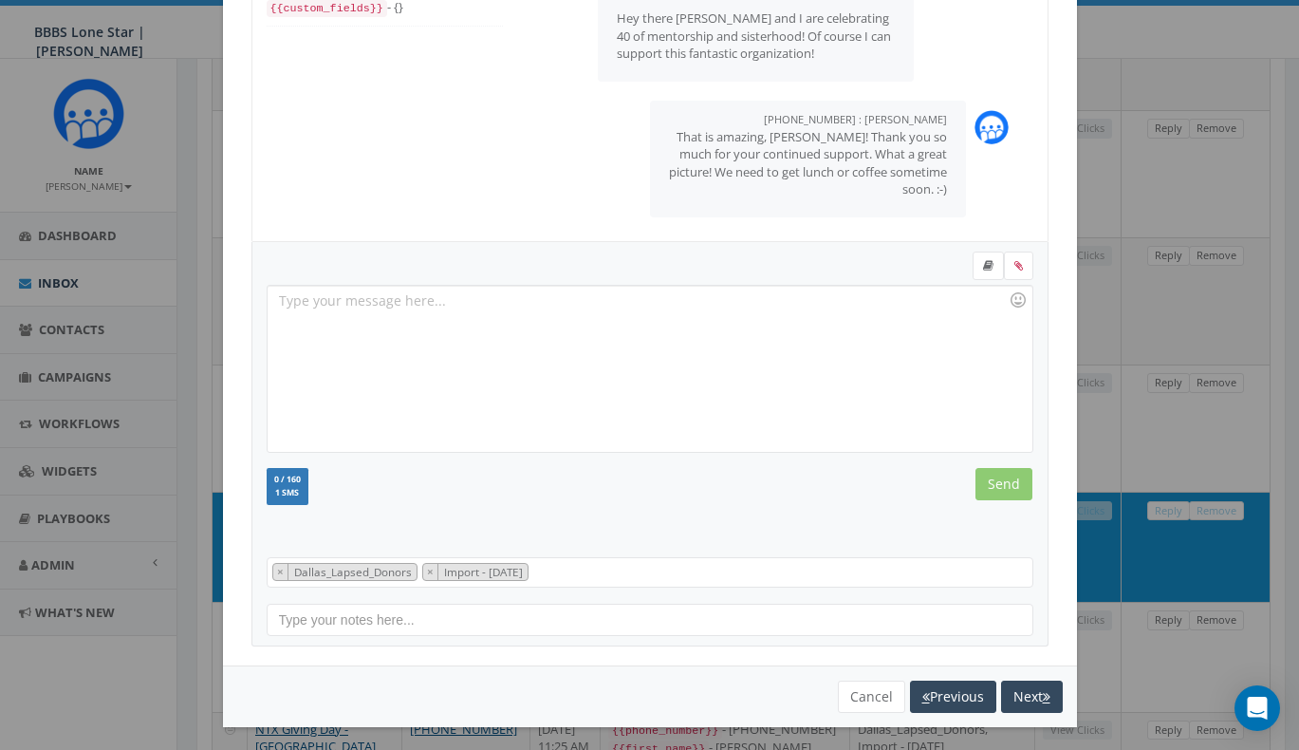
scroll to position [952, 0]
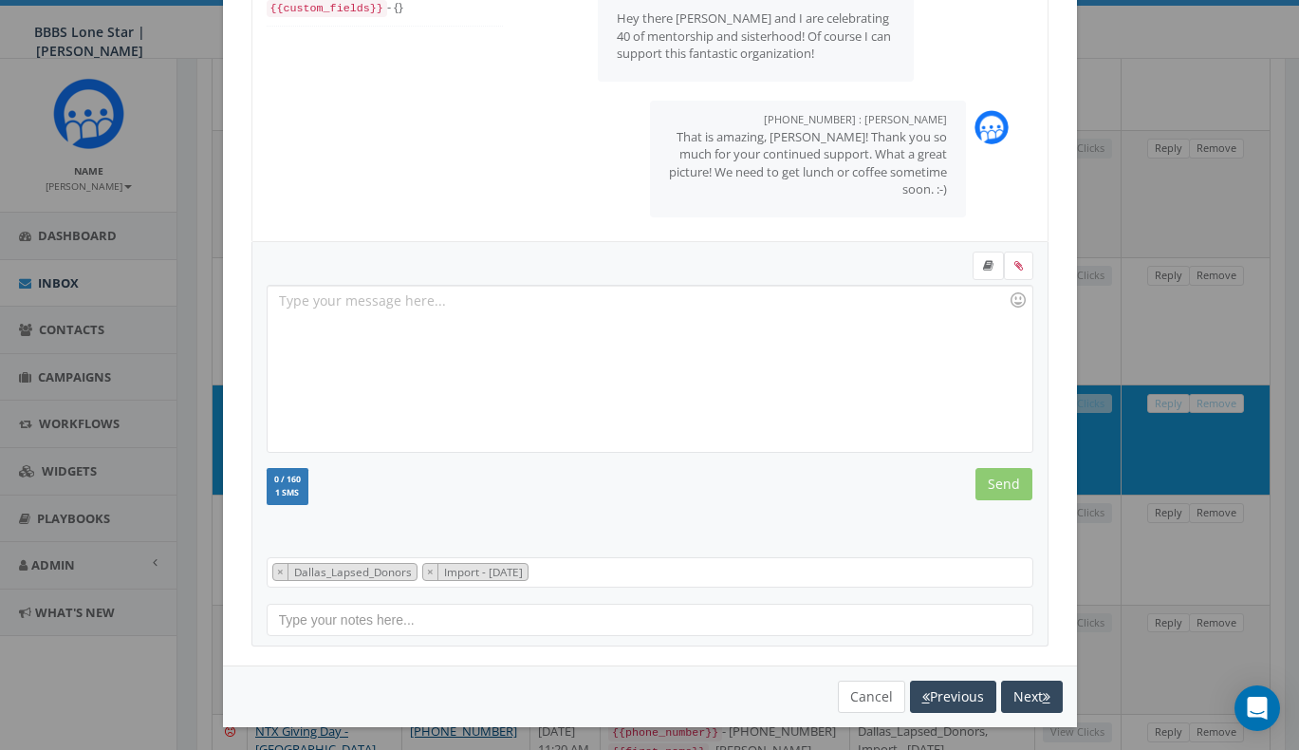
click at [859, 698] on button "Cancel" at bounding box center [871, 696] width 67 height 32
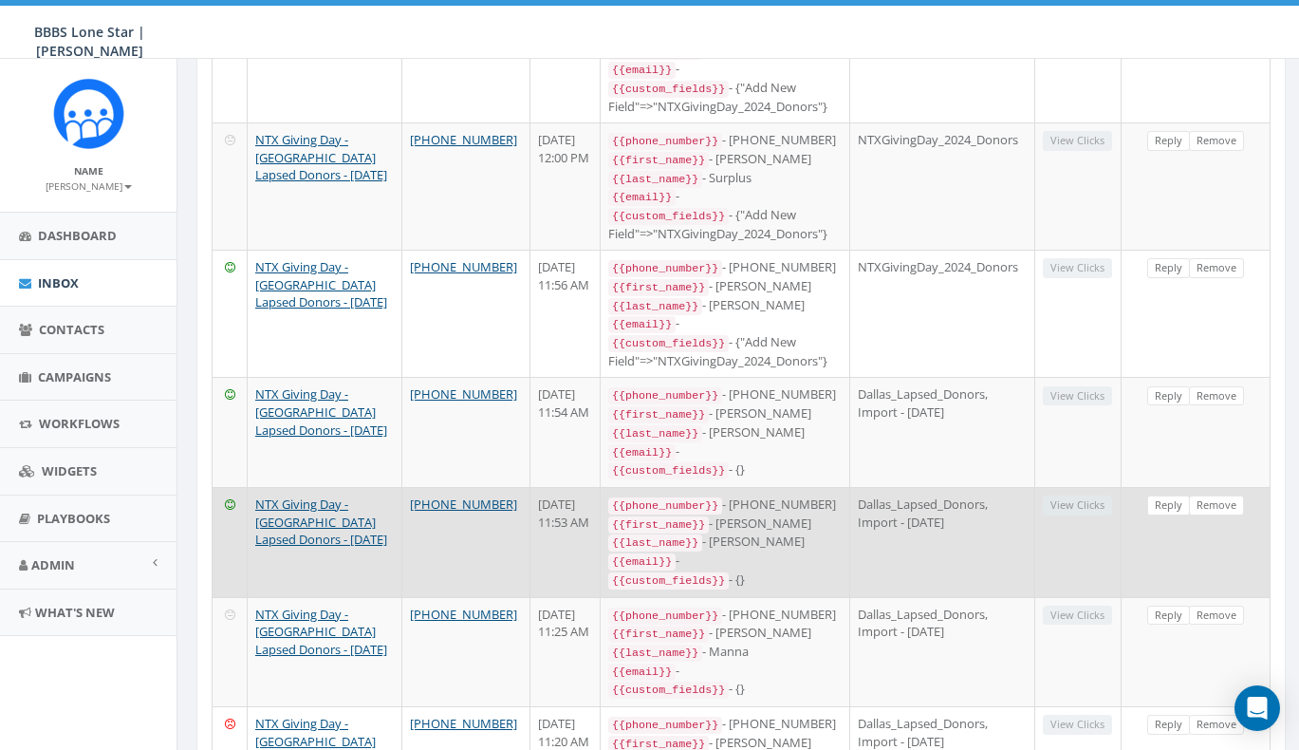
scroll to position [980, 0]
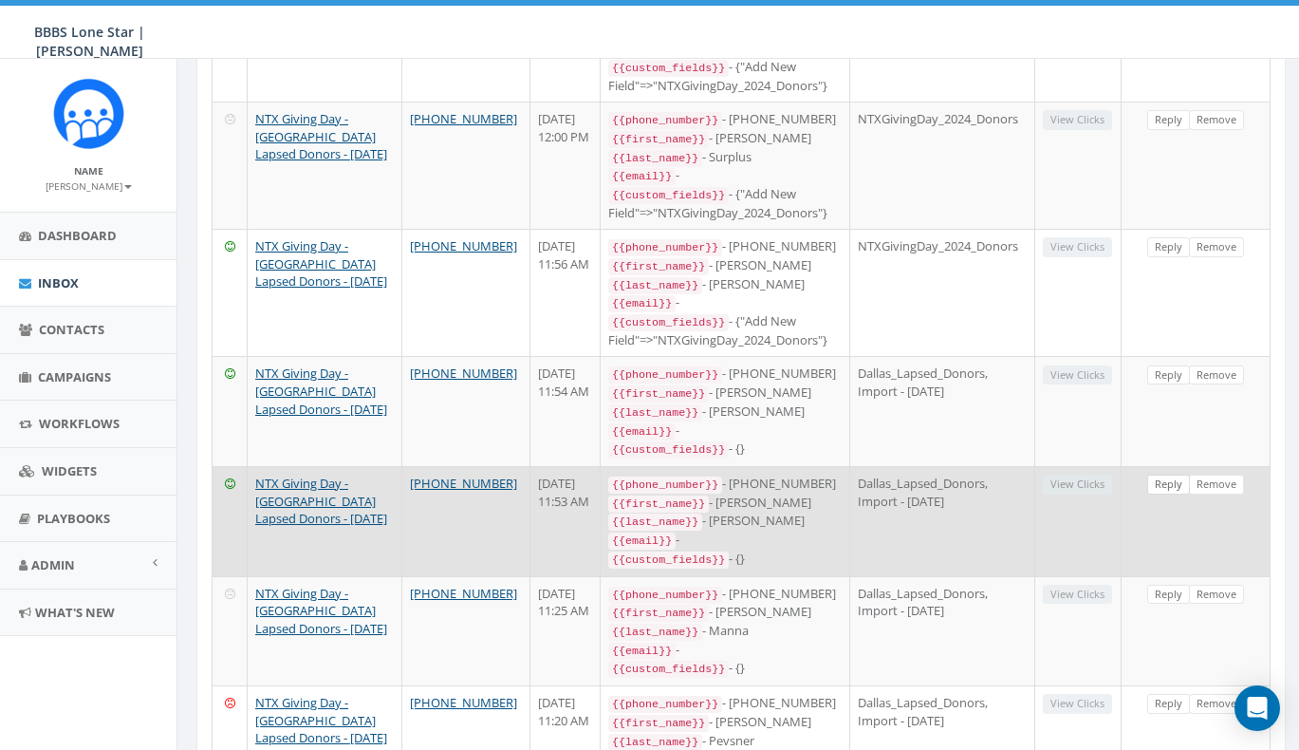
click at [1170, 474] on link "Reply" at bounding box center [1168, 484] width 43 height 20
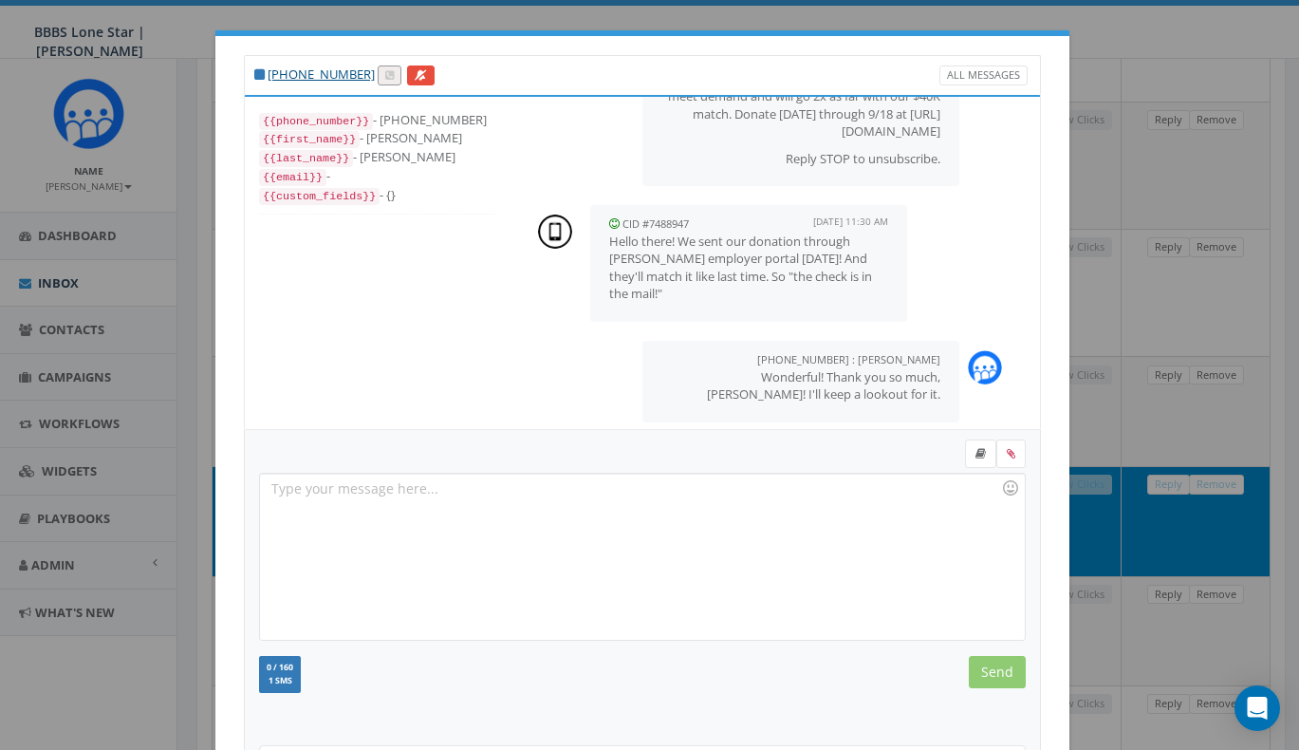
scroll to position [250, 0]
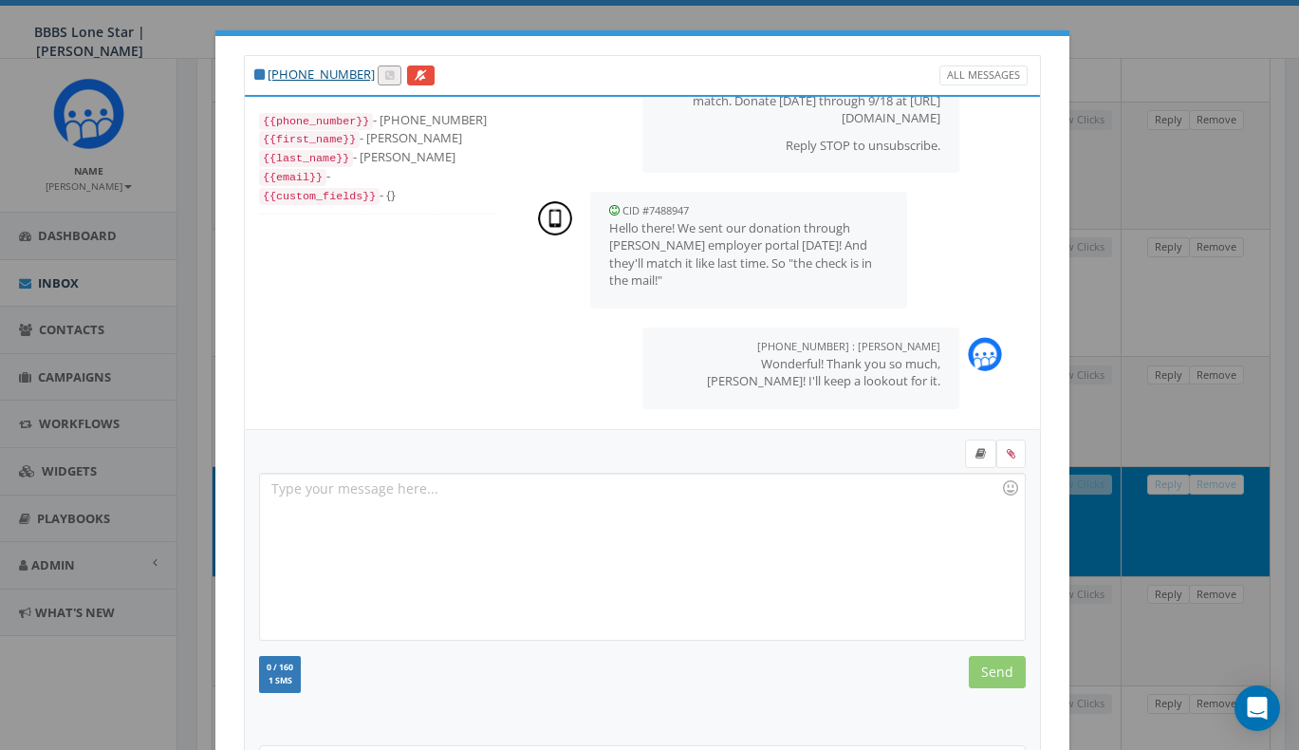
click at [1102, 343] on div "+1 214-738-7889 All Messages {{phone_number}} - +12147387889 {{first_name}} - R…" at bounding box center [649, 375] width 1299 height 750
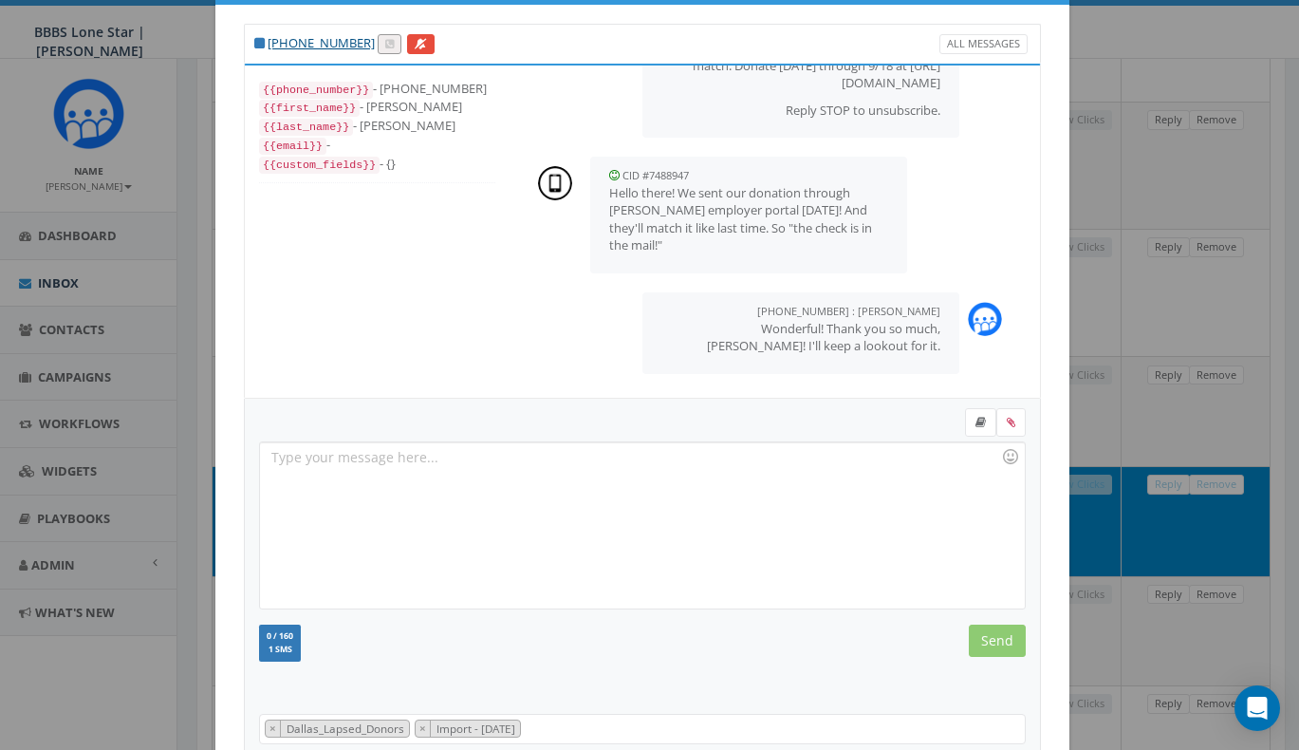
scroll to position [181, 0]
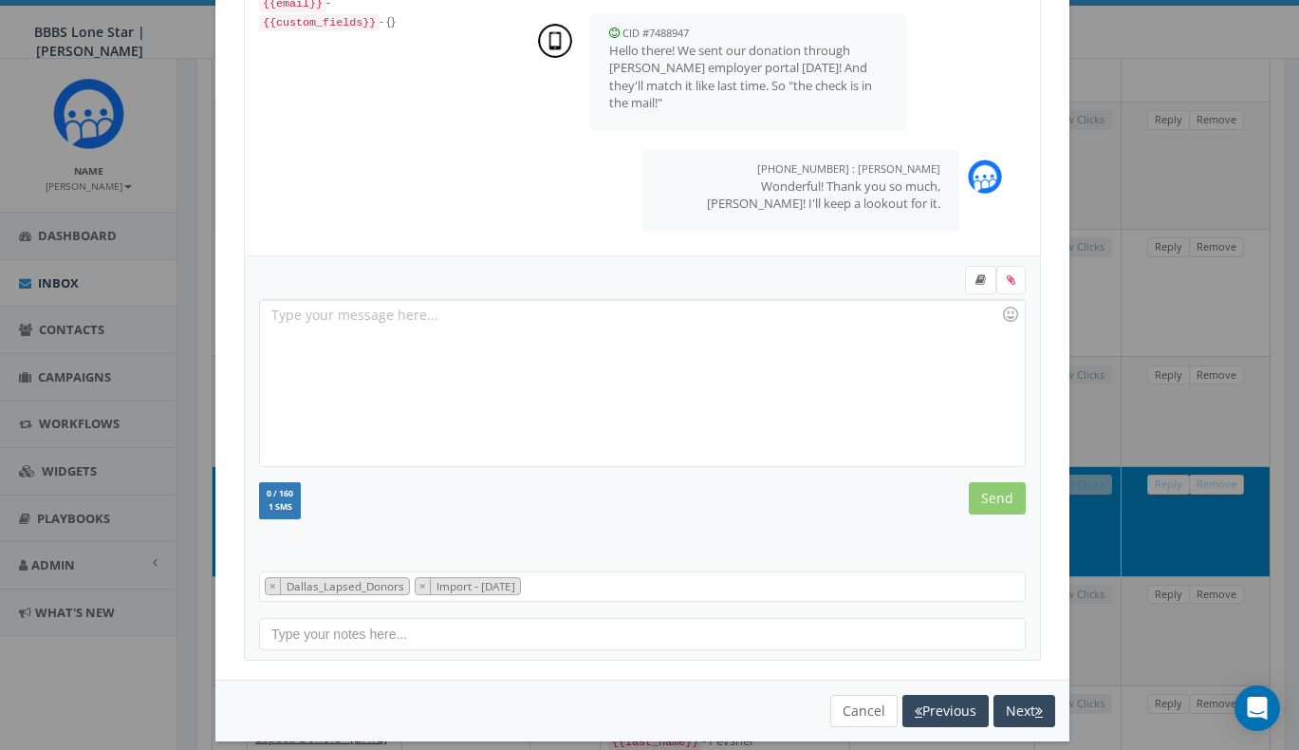
click at [852, 713] on button "Cancel" at bounding box center [863, 711] width 67 height 32
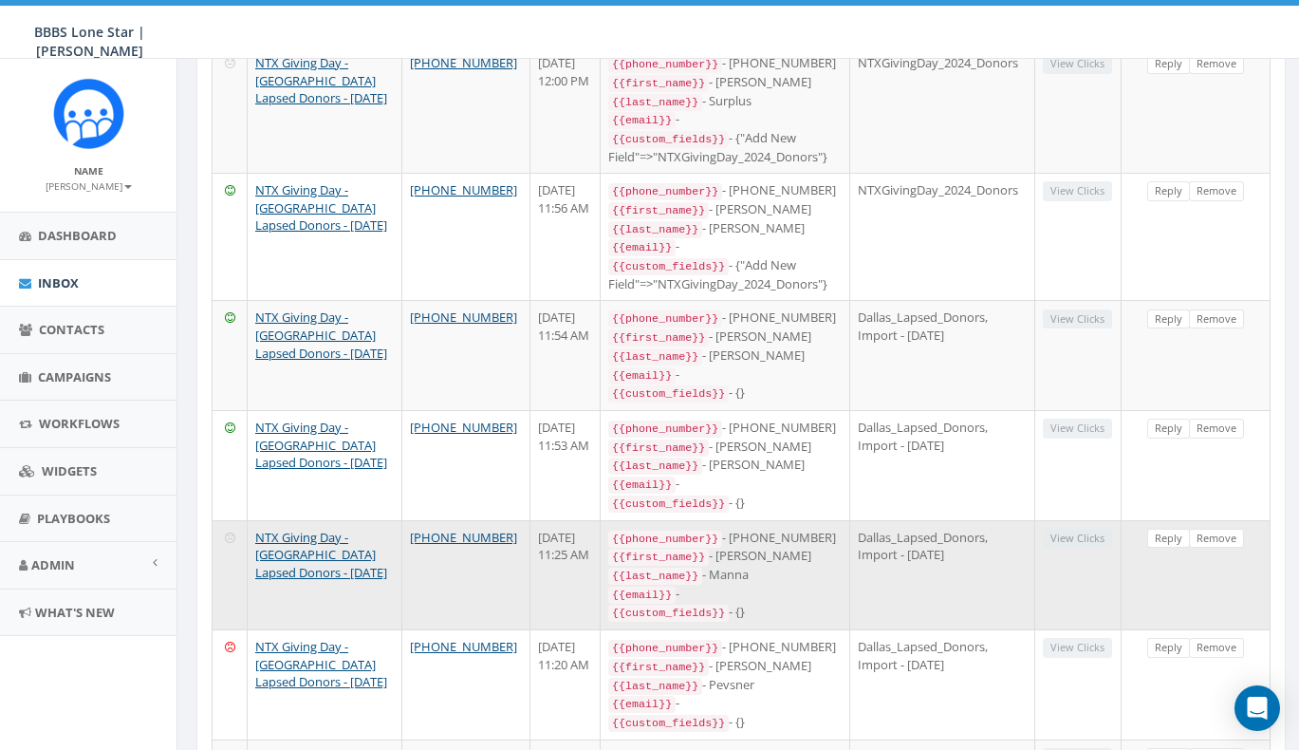
scroll to position [1040, 0]
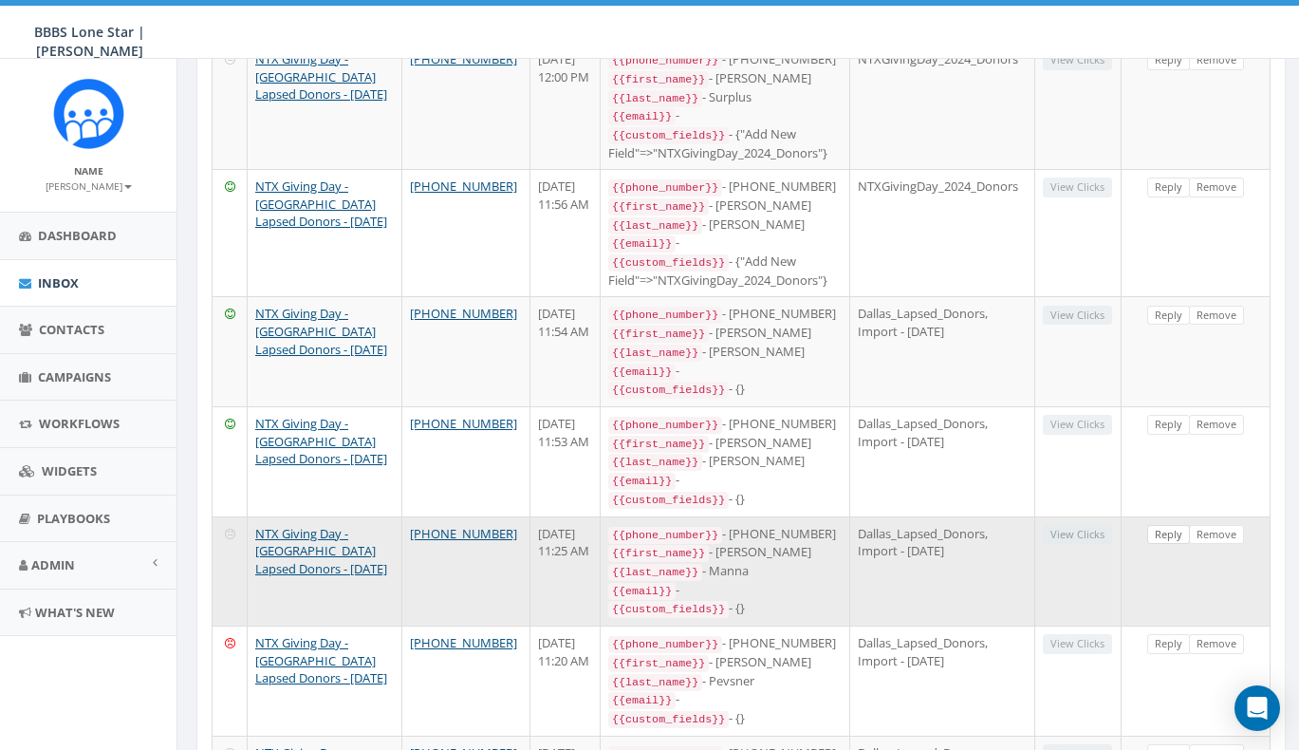
click at [1161, 525] on link "Reply" at bounding box center [1168, 535] width 43 height 20
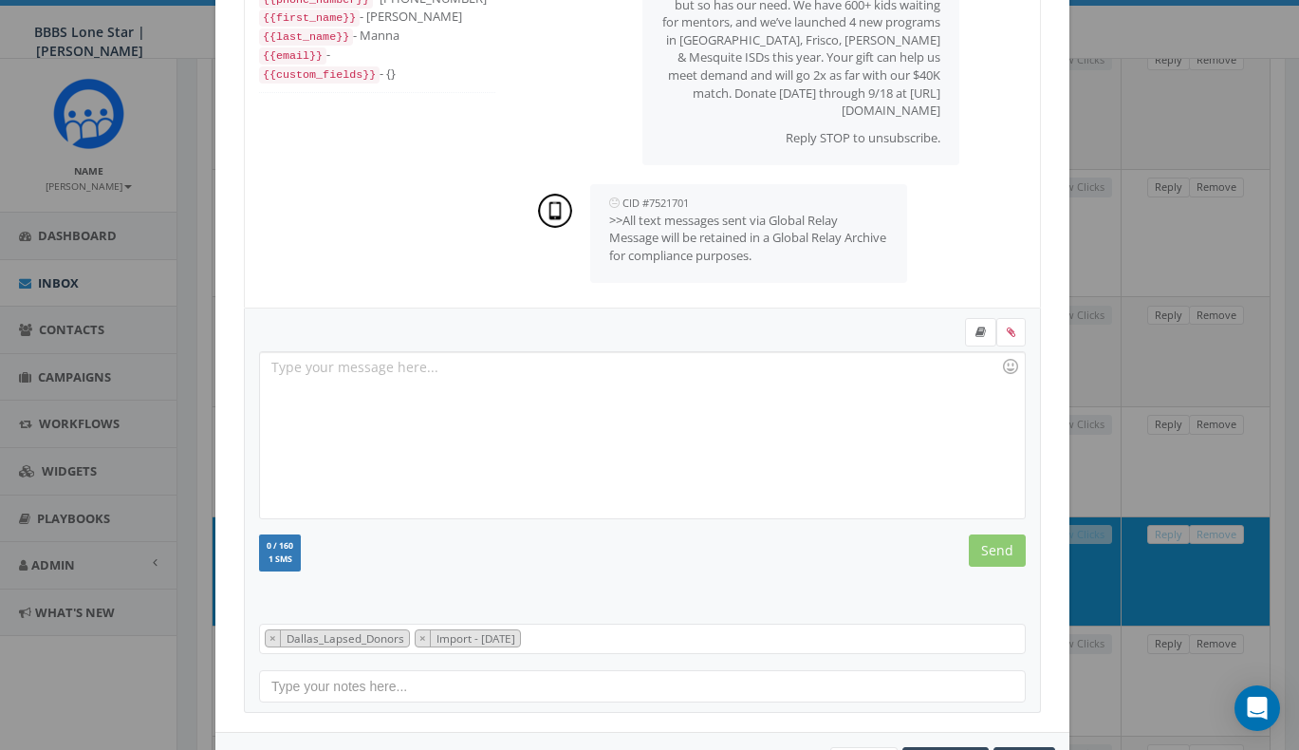
scroll to position [195, 0]
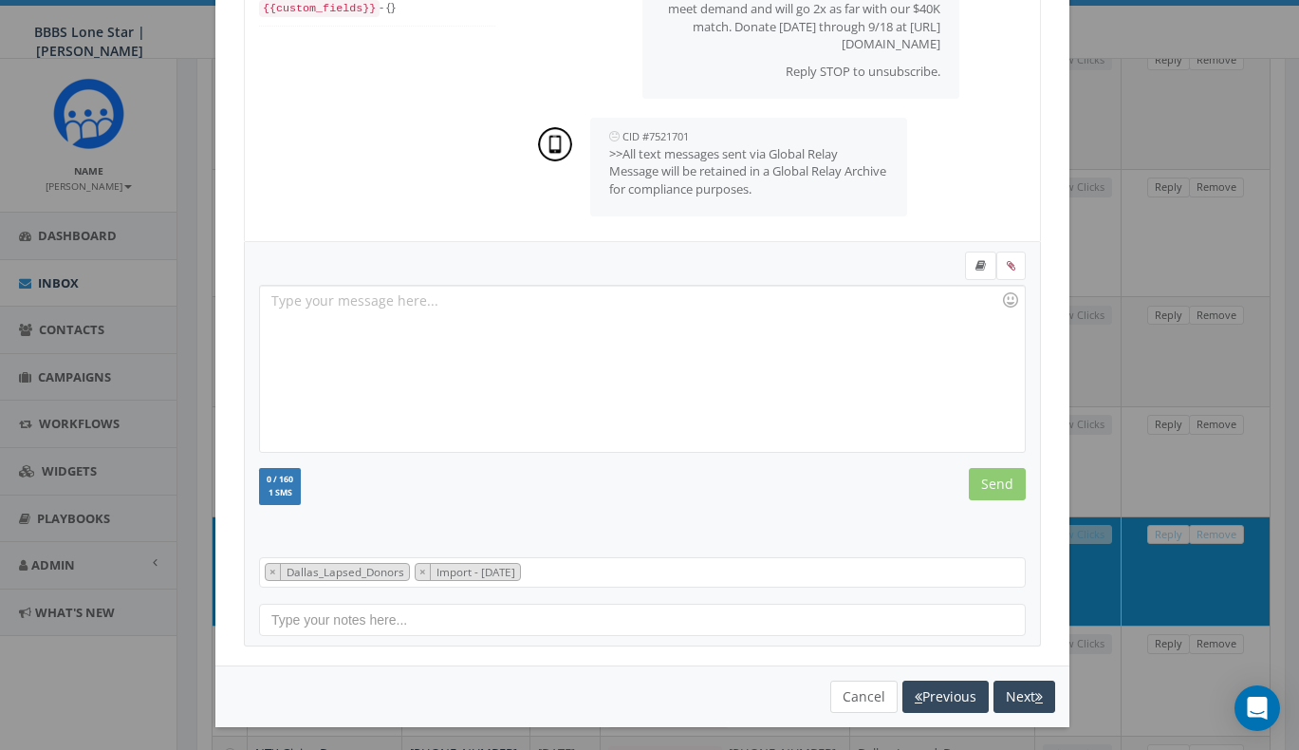
click at [849, 687] on button "Cancel" at bounding box center [863, 696] width 67 height 32
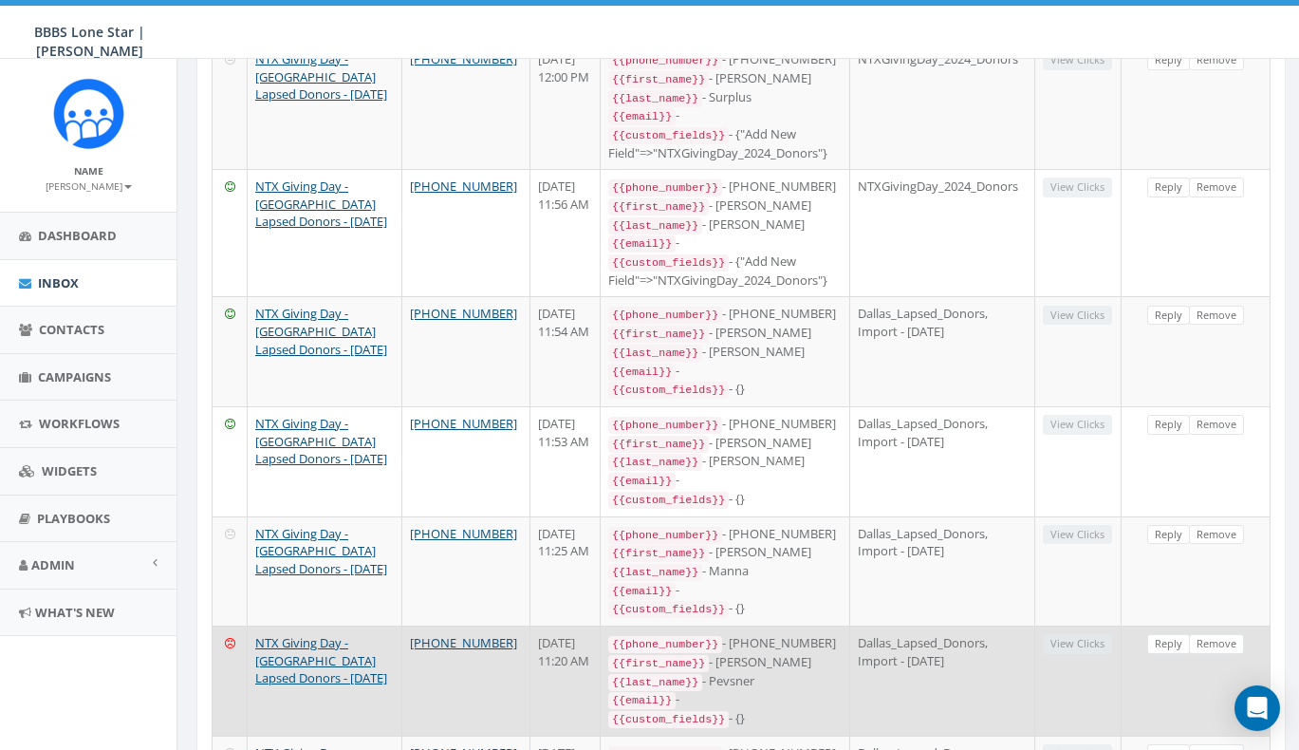
scroll to position [1065, 0]
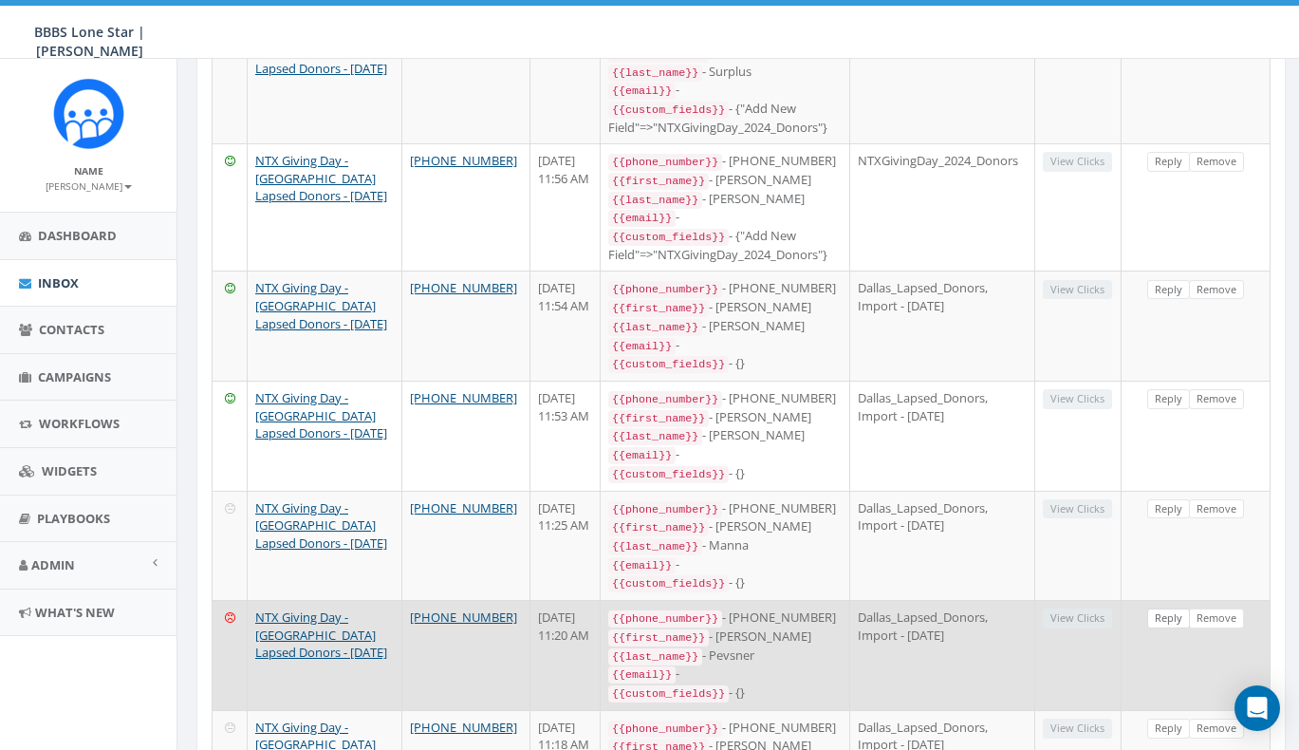
click at [1160, 608] on link "Reply" at bounding box center [1168, 618] width 43 height 20
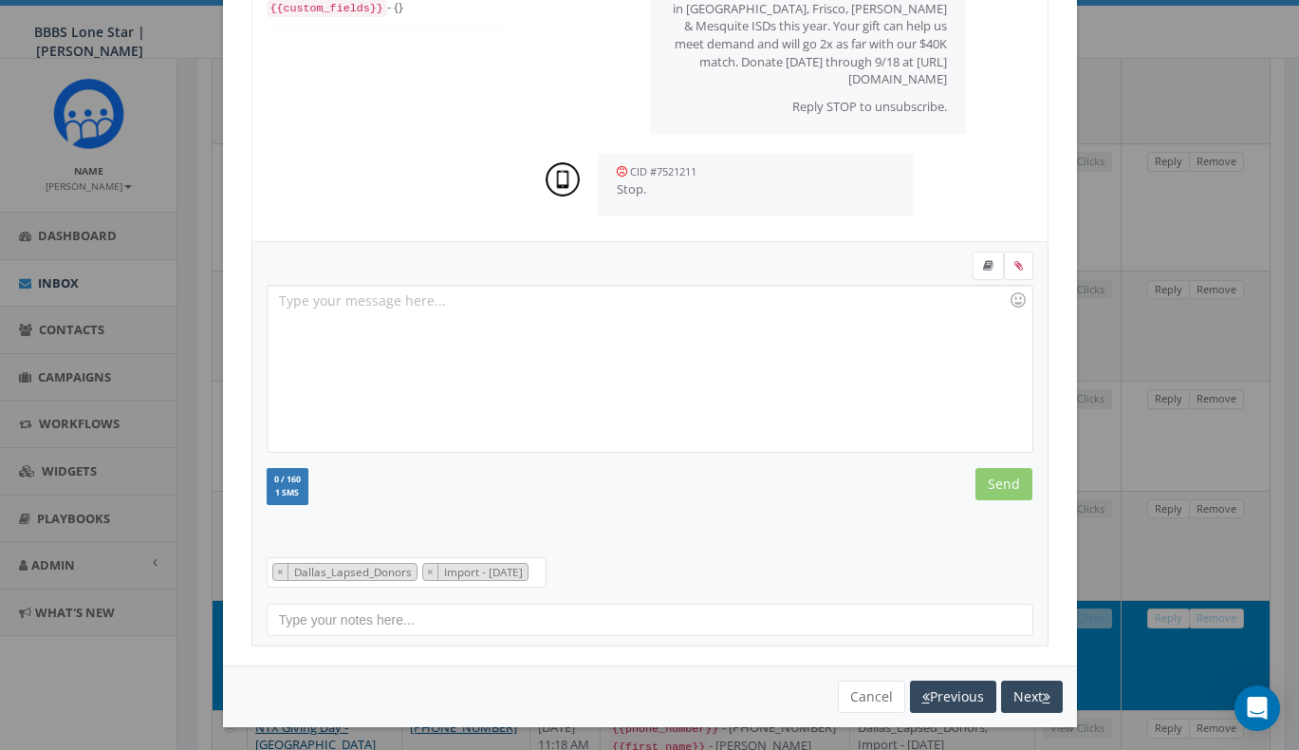
scroll to position [1202, 0]
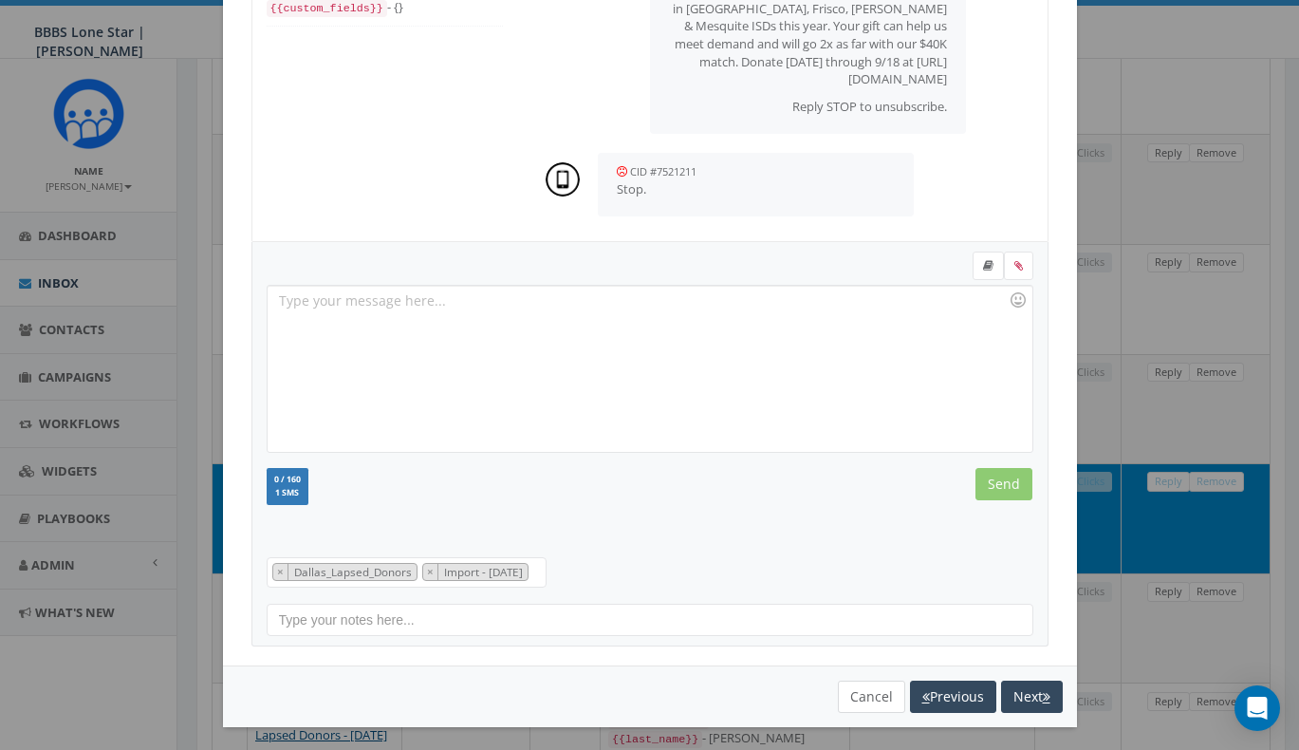
click at [861, 692] on button "Cancel" at bounding box center [871, 696] width 67 height 32
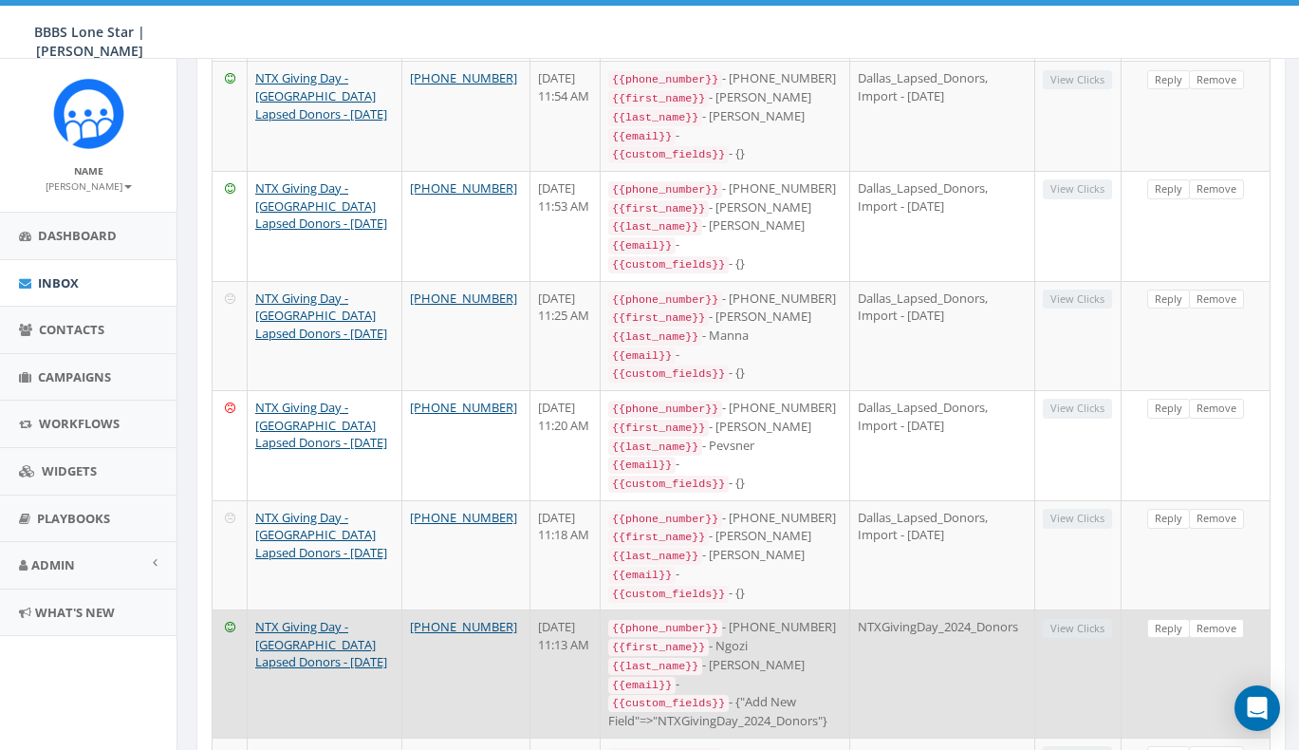
scroll to position [1279, 0]
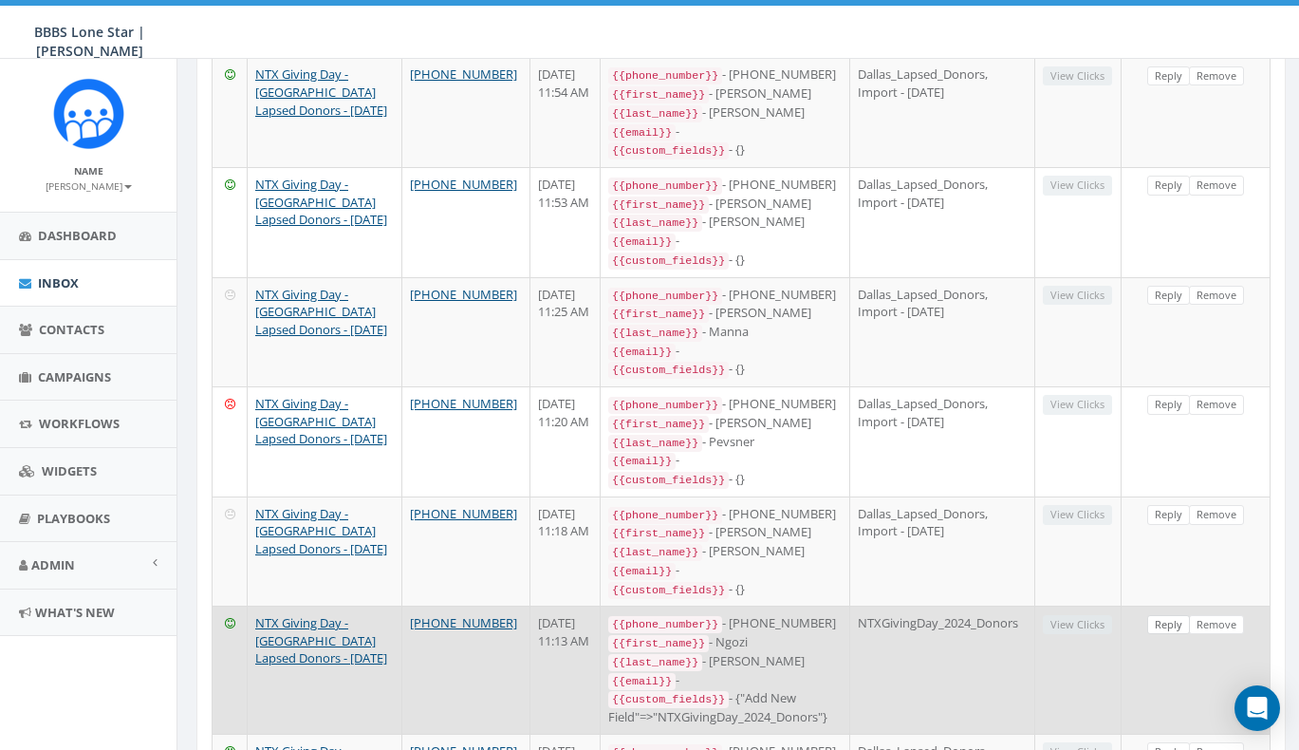
click at [1165, 615] on link "Reply" at bounding box center [1168, 625] width 43 height 20
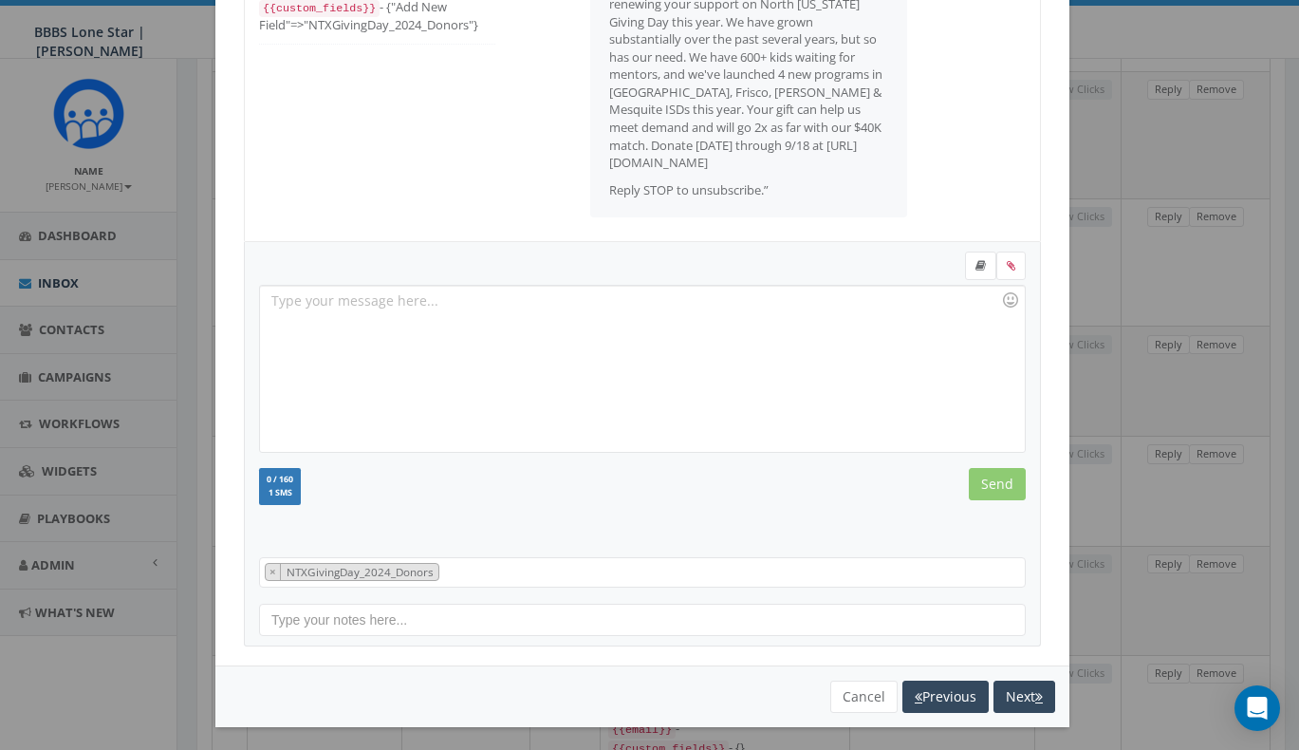
scroll to position [1087, 0]
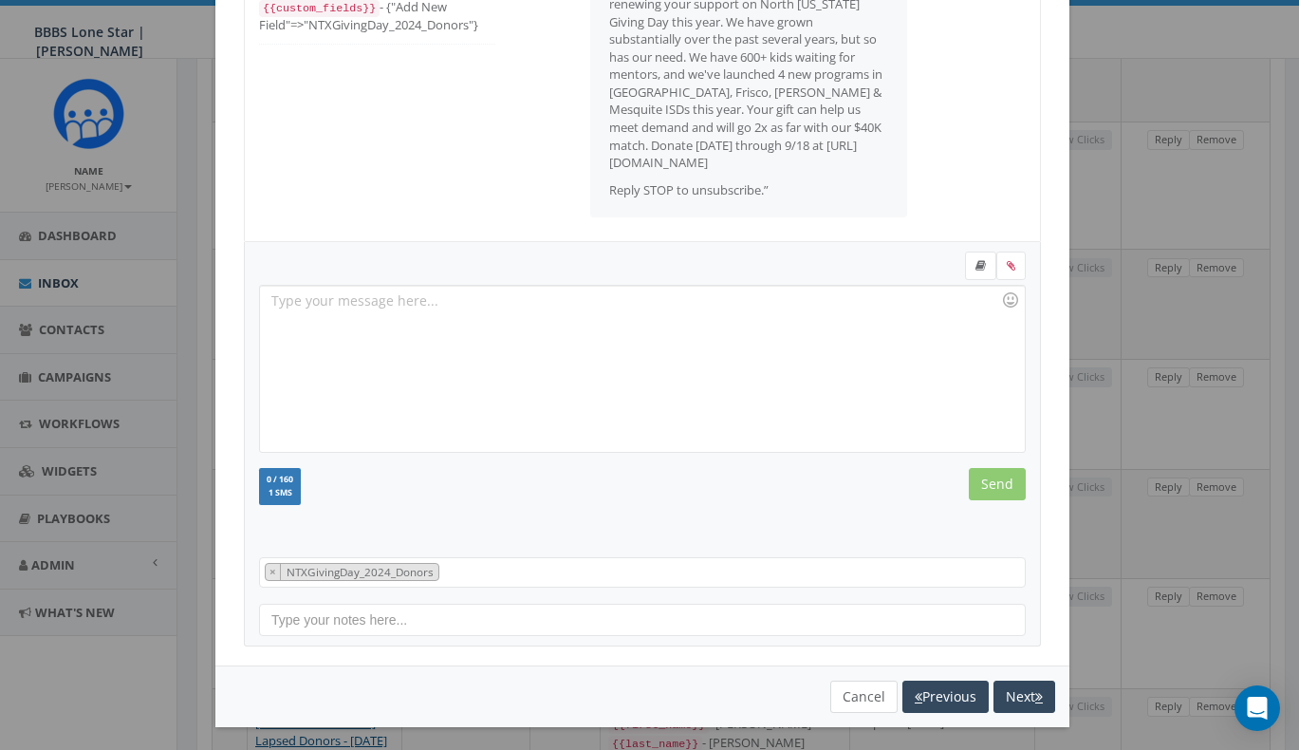
click at [864, 690] on button "Cancel" at bounding box center [863, 696] width 67 height 32
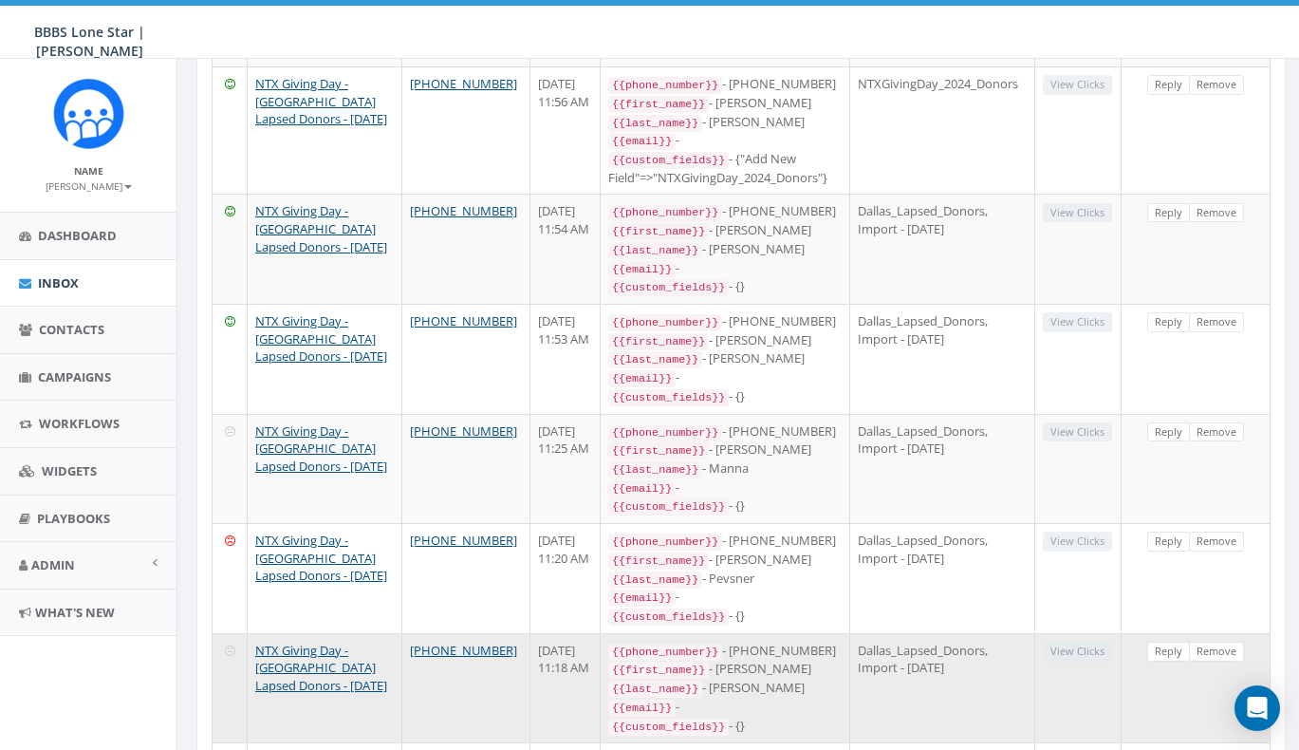
scroll to position [1170, 0]
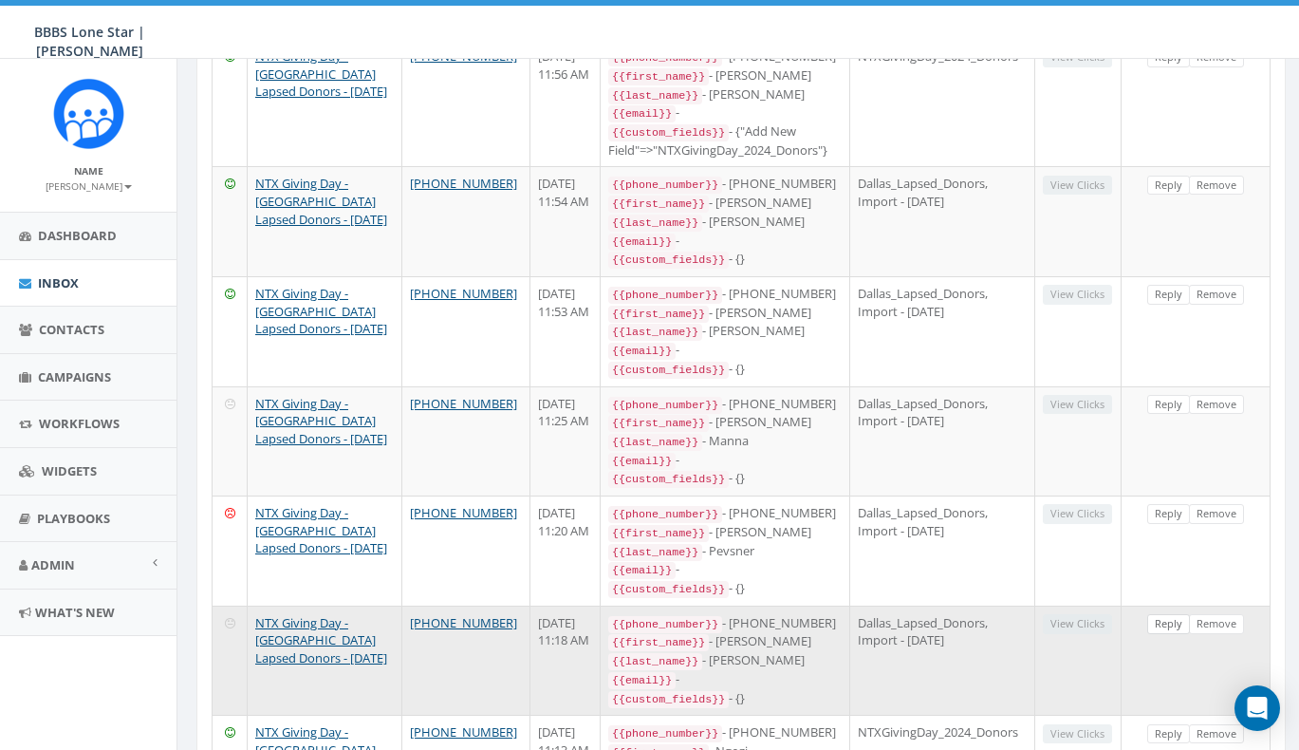
click at [1173, 614] on link "Reply" at bounding box center [1168, 624] width 43 height 20
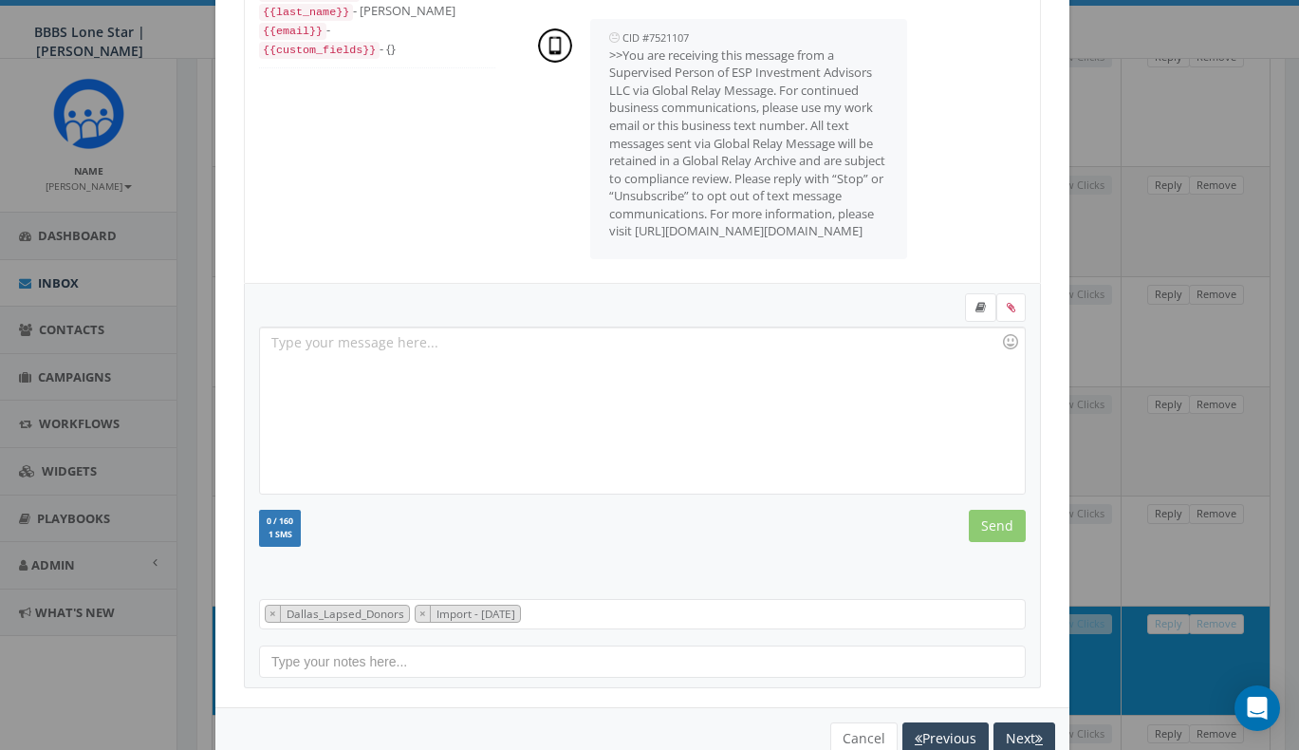
scroll to position [195, 0]
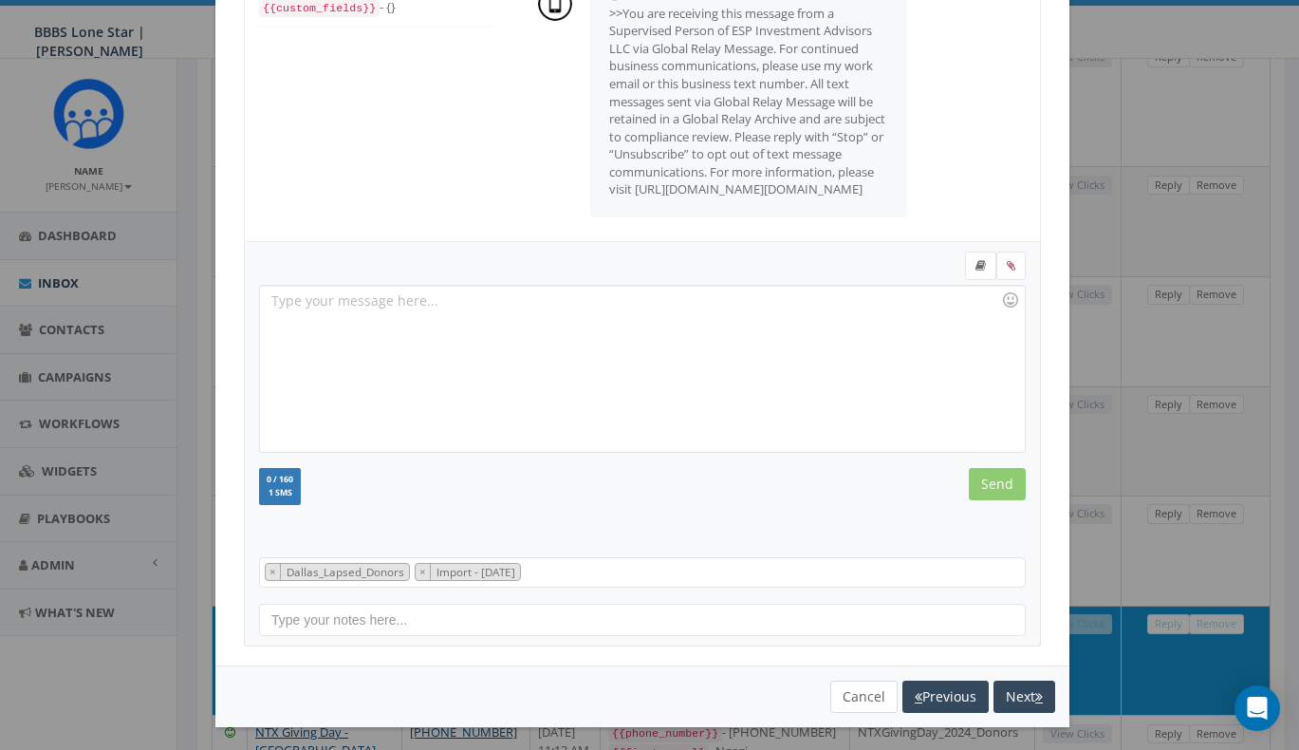
click at [866, 696] on button "Cancel" at bounding box center [863, 696] width 67 height 32
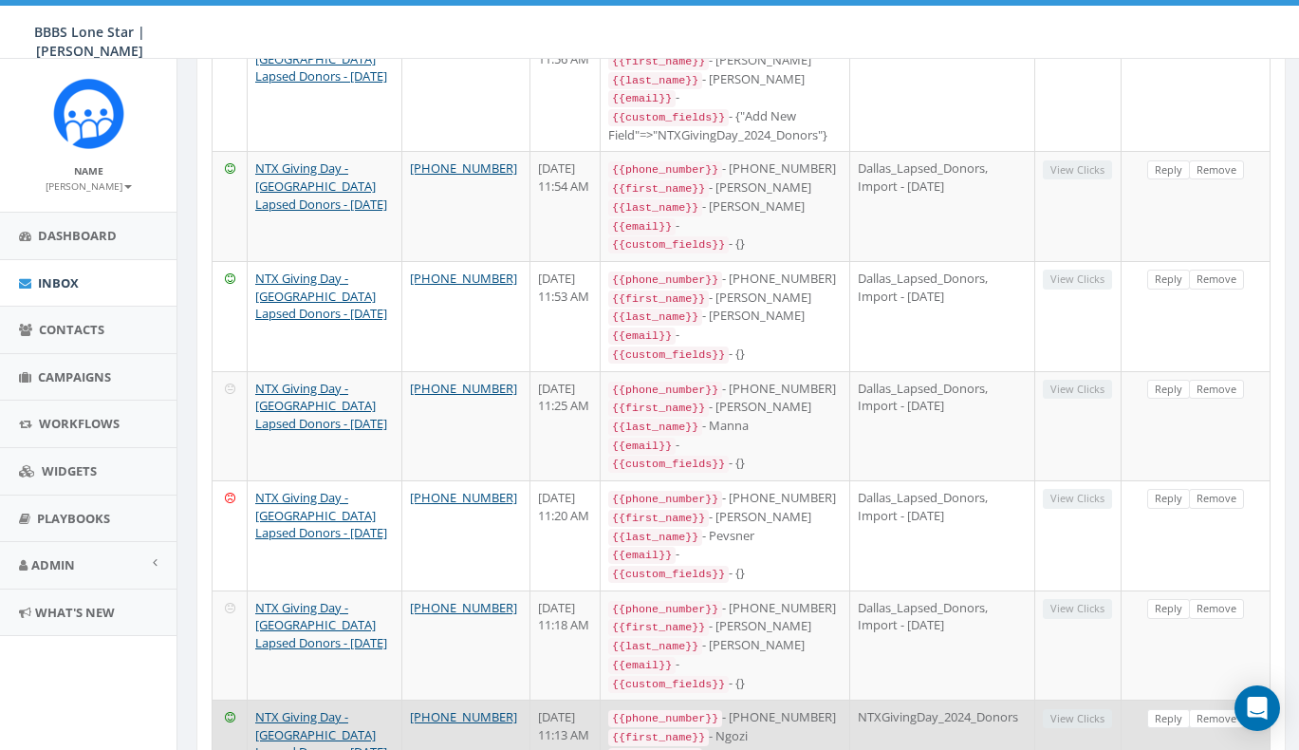
scroll to position [1204, 0]
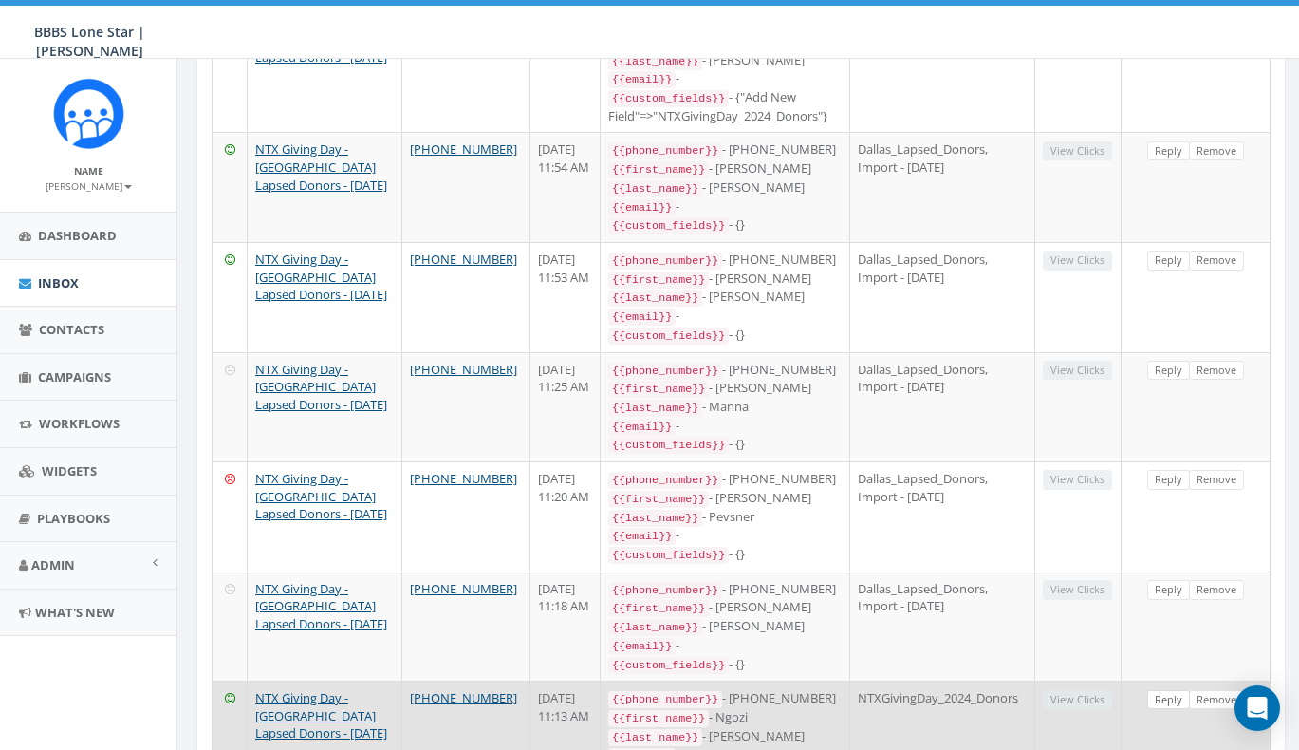
click at [1163, 690] on link "Reply" at bounding box center [1168, 700] width 43 height 20
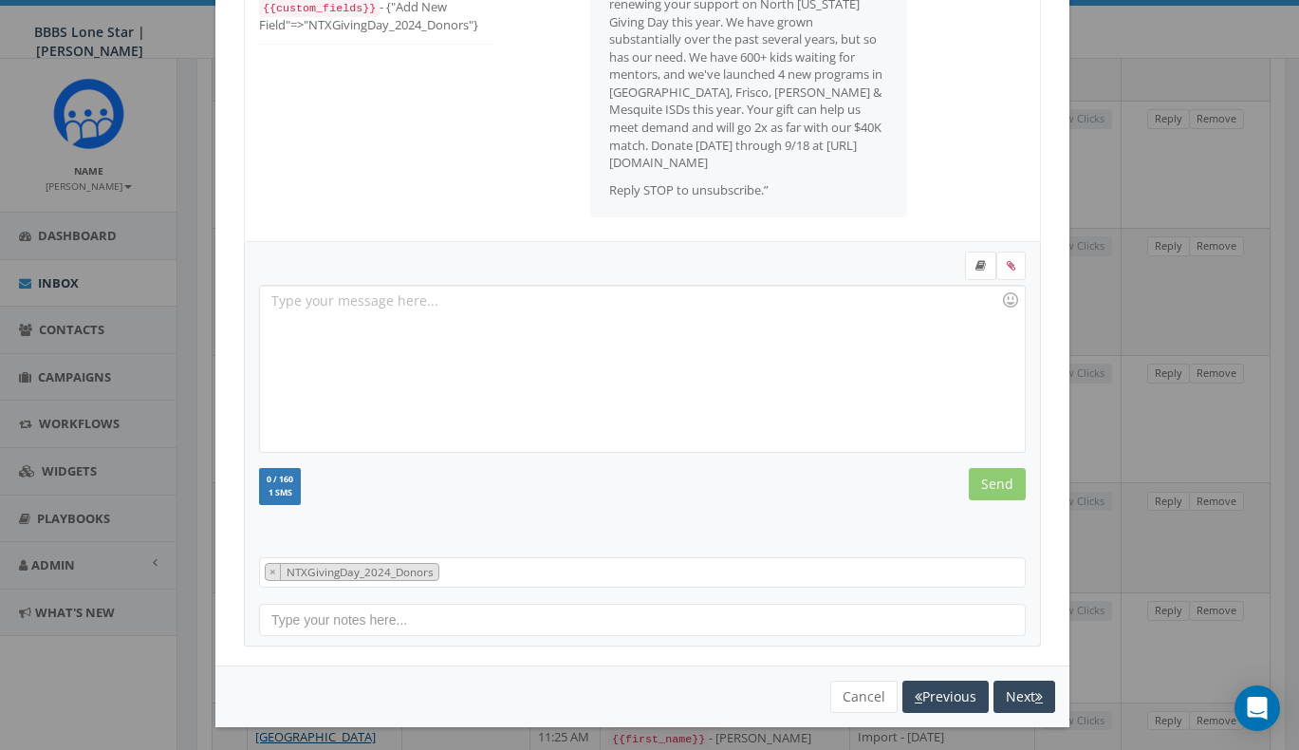
scroll to position [1033, 0]
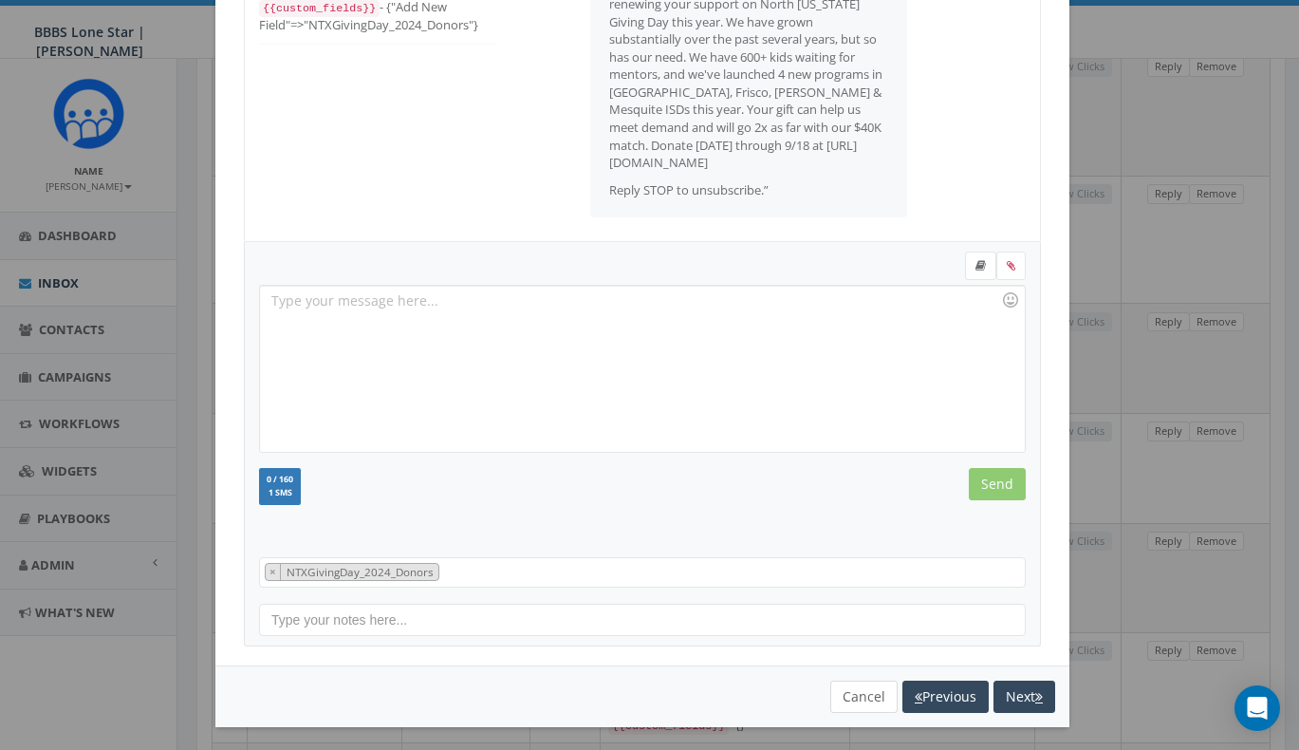
click at [867, 689] on button "Cancel" at bounding box center [863, 696] width 67 height 32
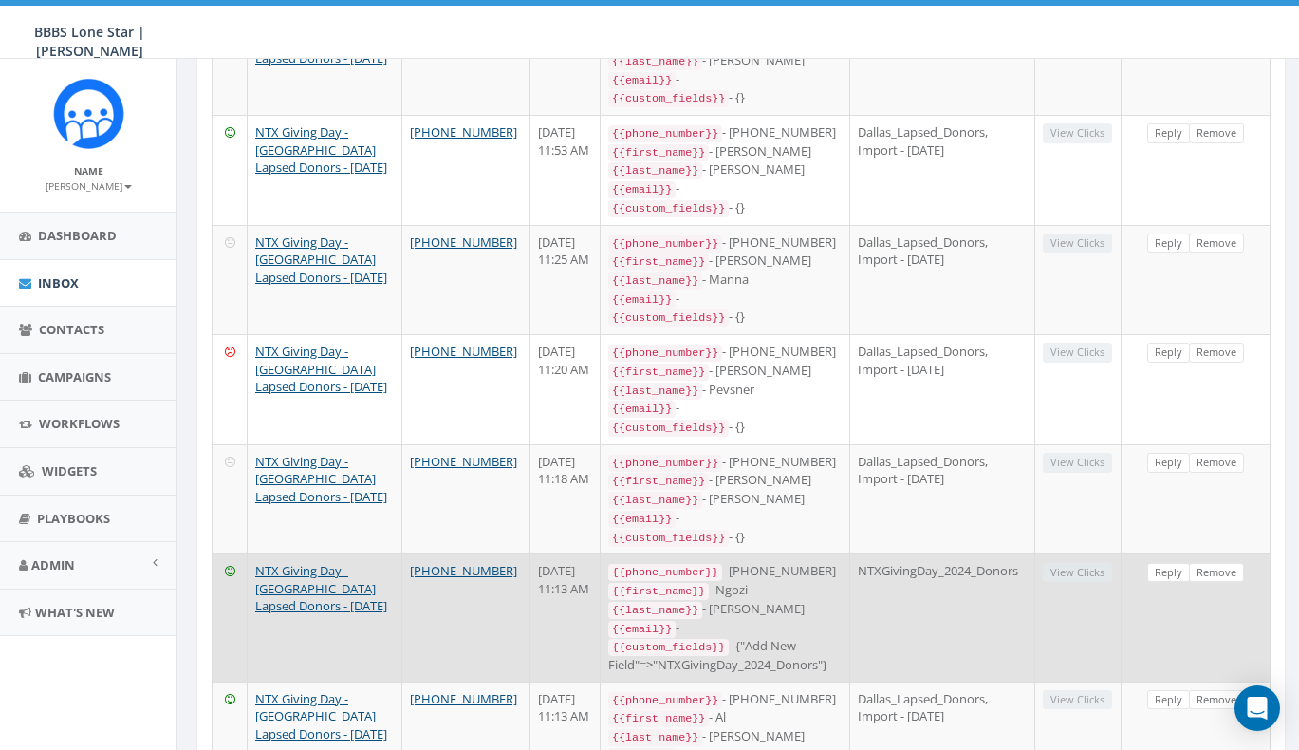
scroll to position [1405, 0]
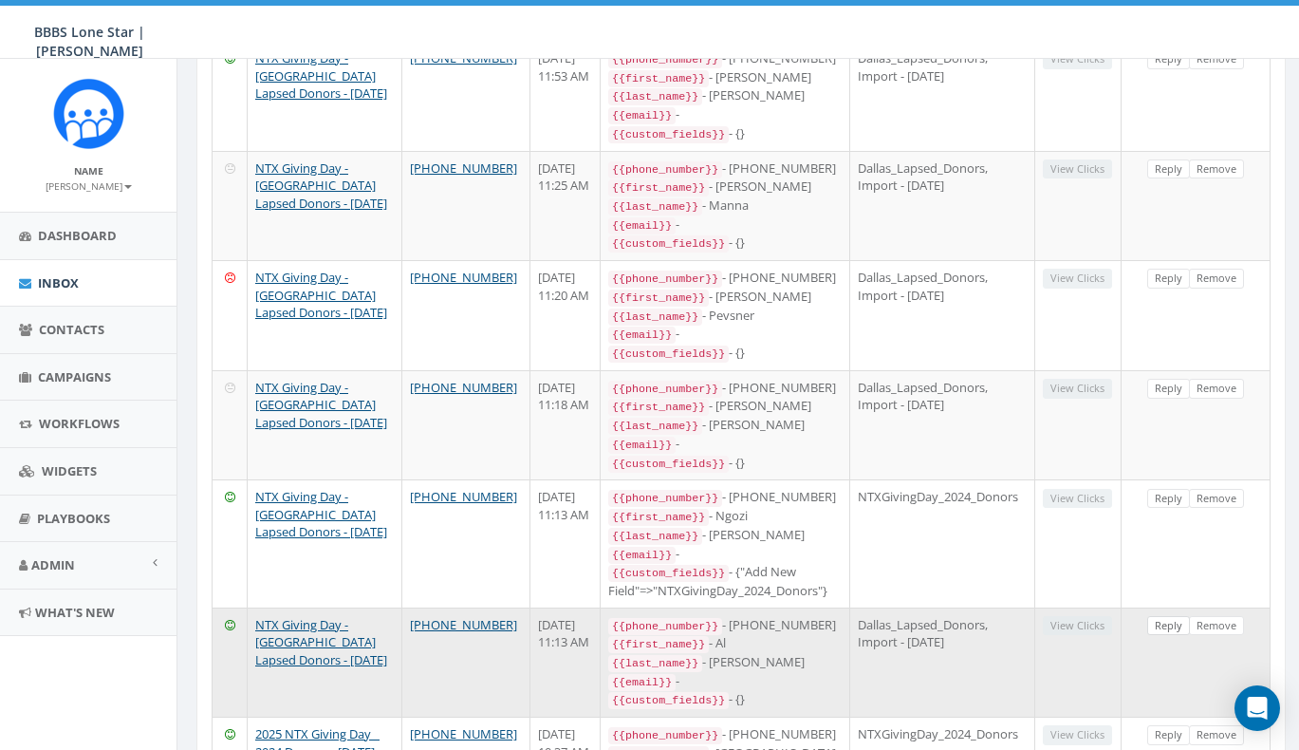
click at [1169, 616] on link "Reply" at bounding box center [1168, 626] width 43 height 20
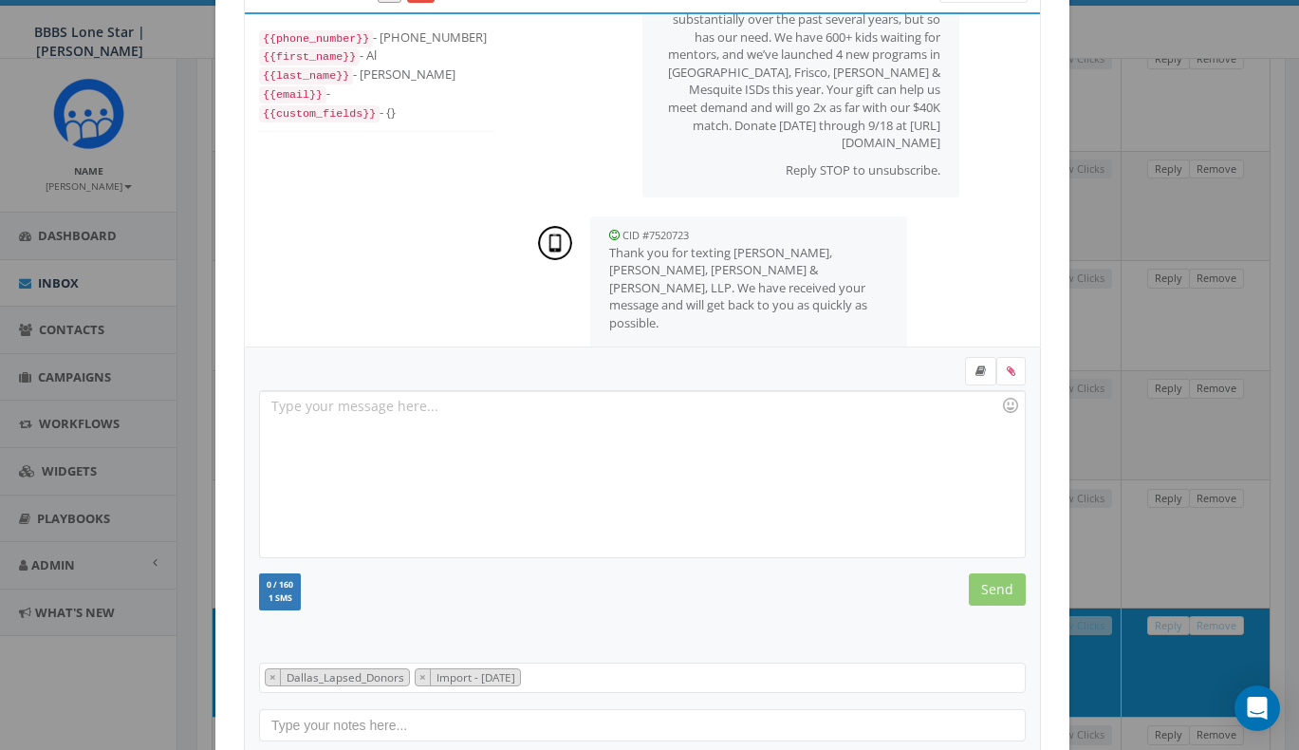
scroll to position [180, 0]
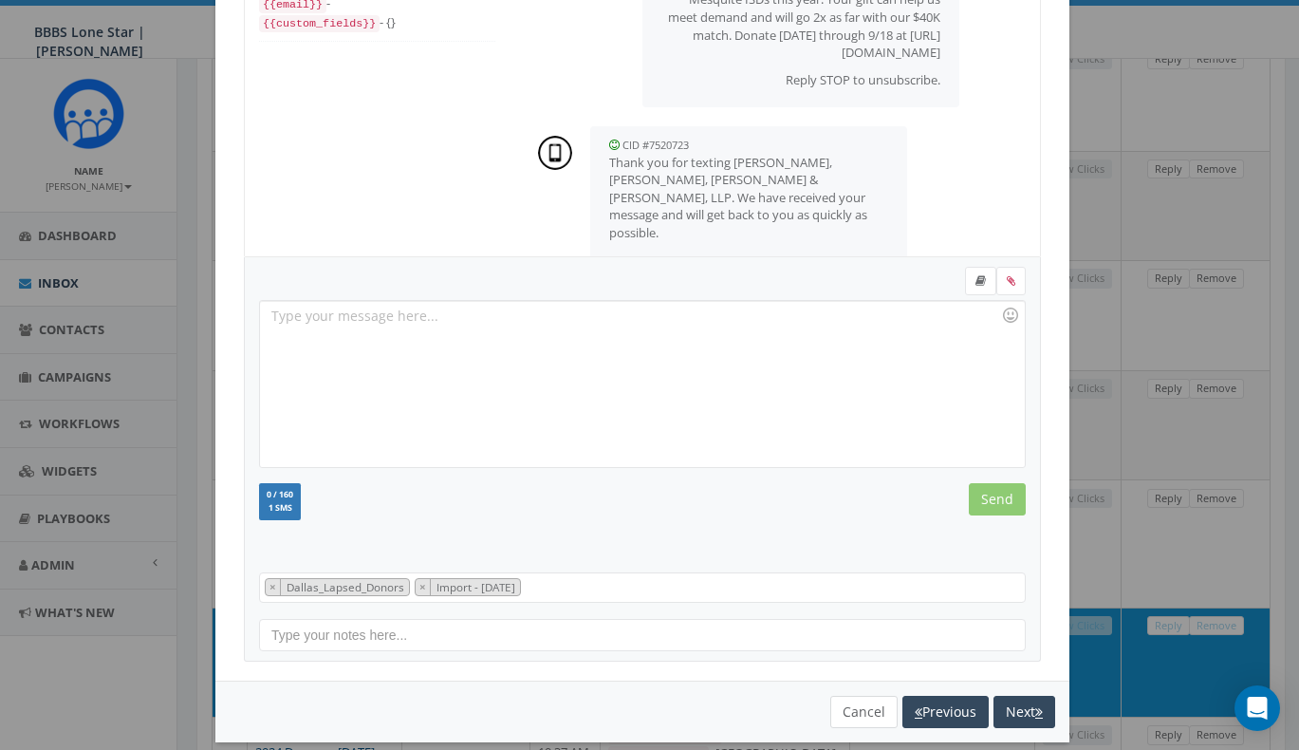
click at [851, 712] on button "Cancel" at bounding box center [863, 711] width 67 height 32
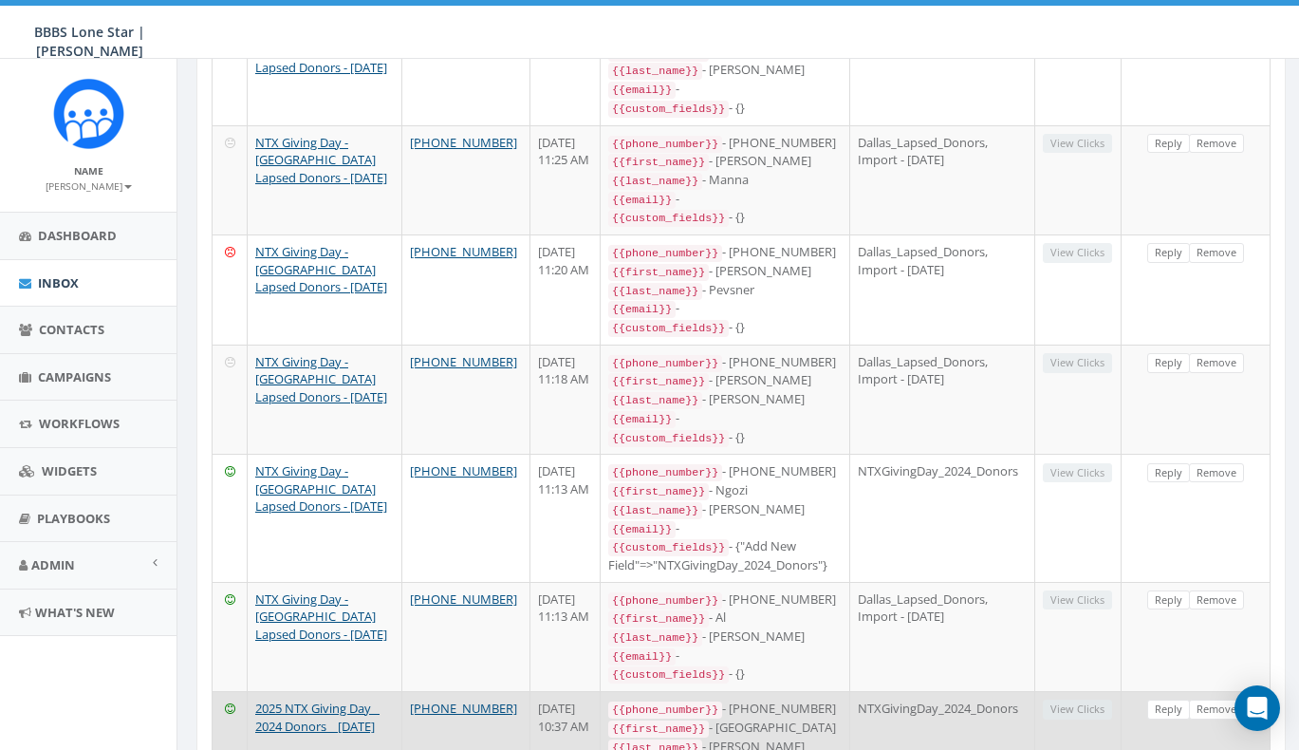
scroll to position [1476, 0]
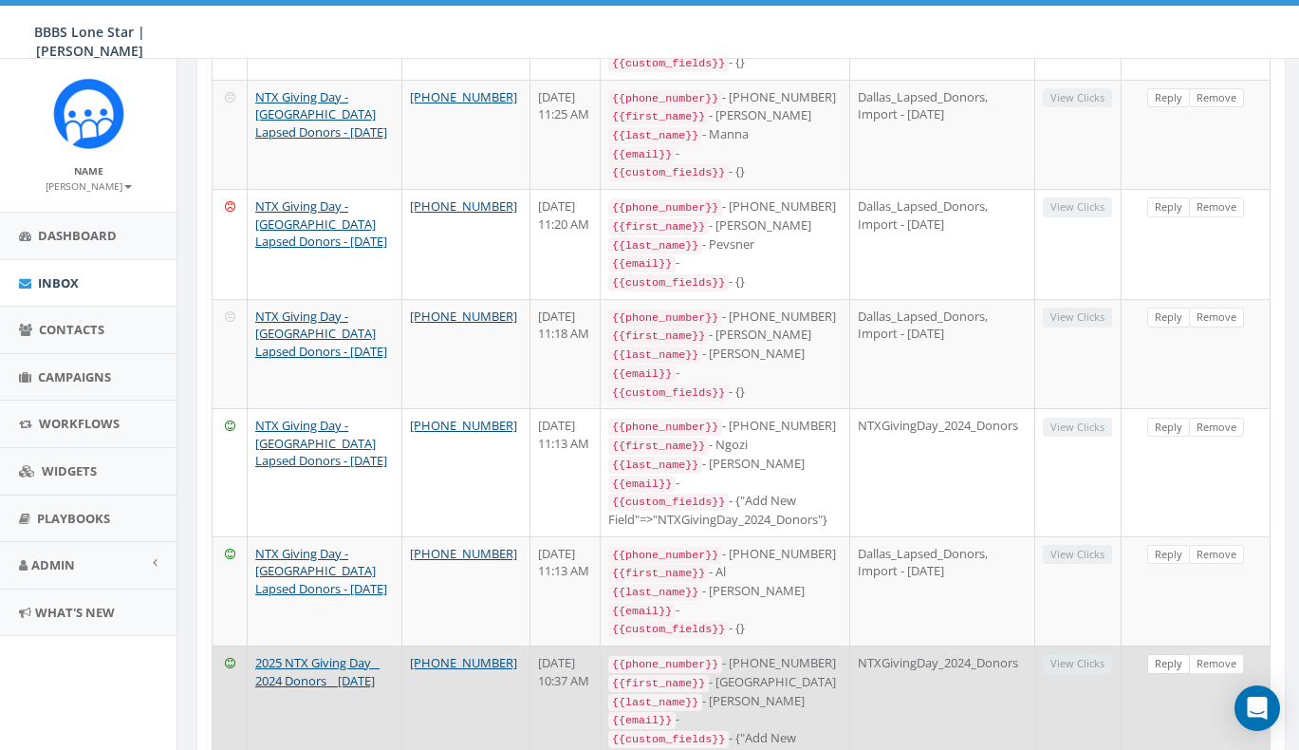
click at [1170, 654] on link "Reply" at bounding box center [1168, 664] width 43 height 20
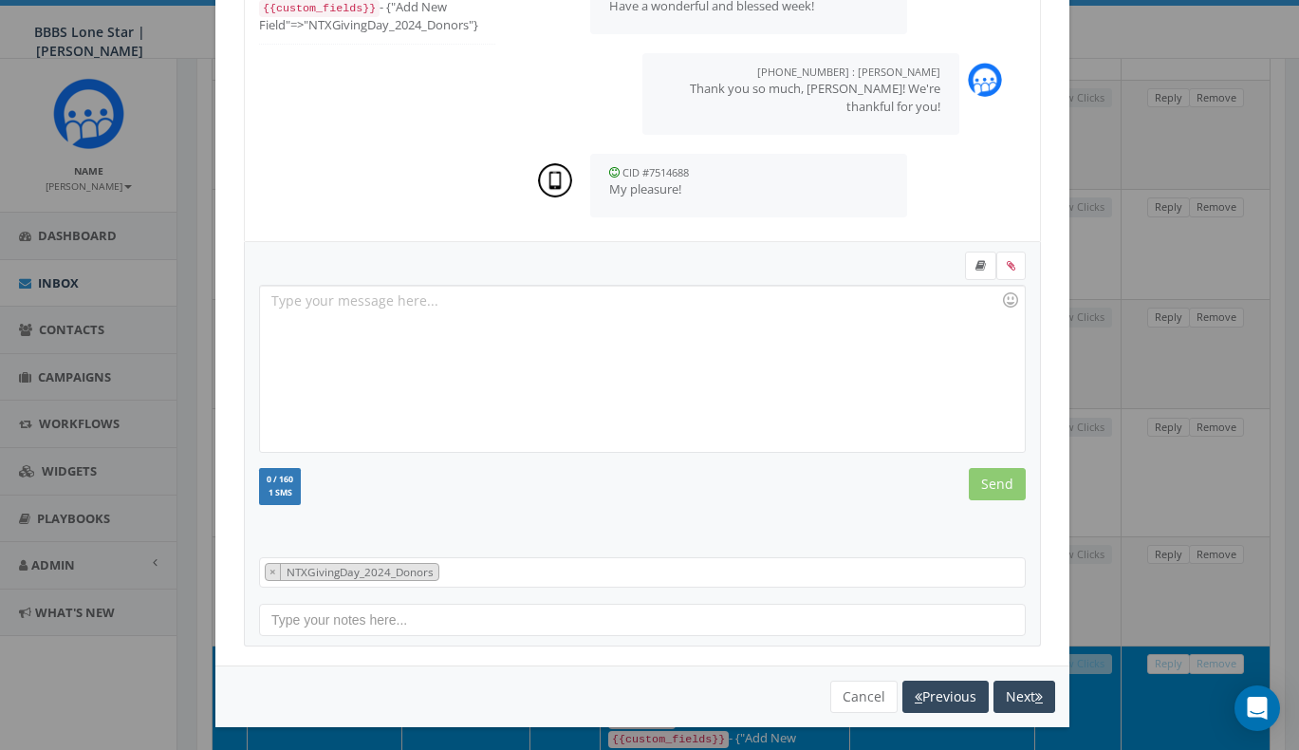
scroll to position [1590, 0]
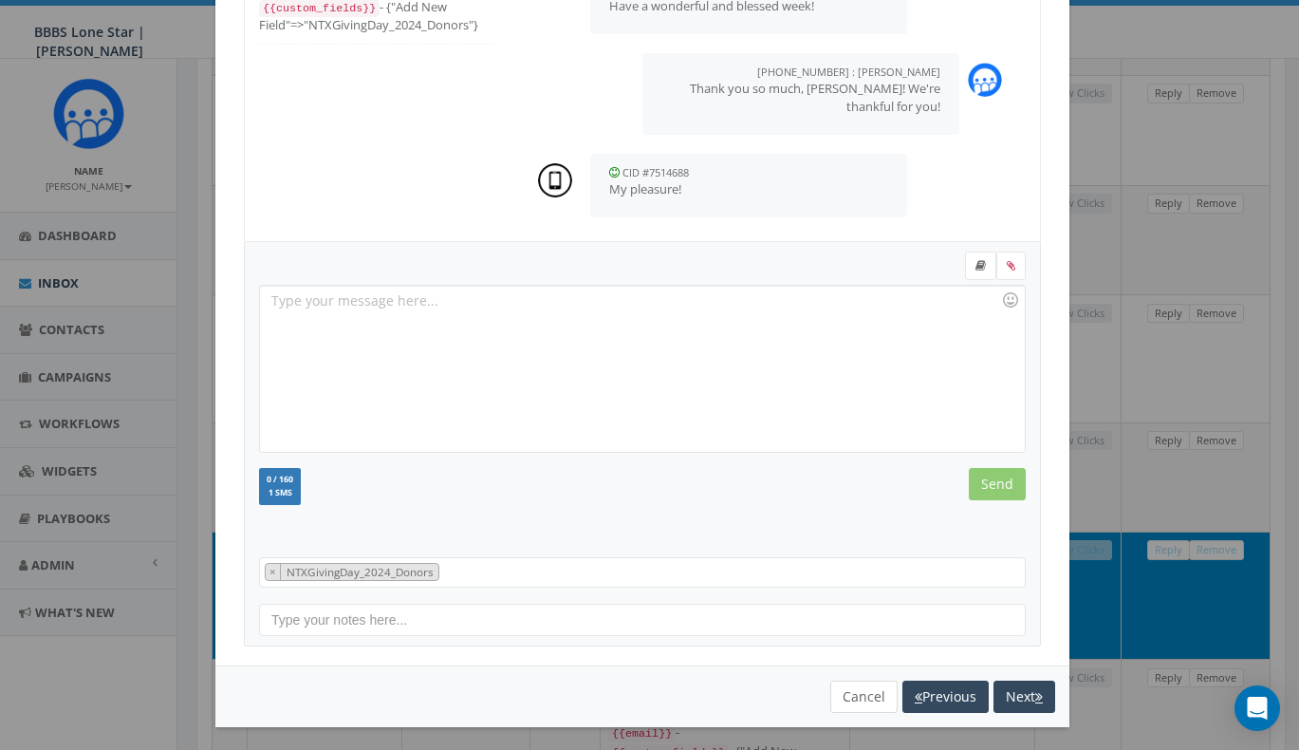
click at [864, 694] on button "Cancel" at bounding box center [863, 696] width 67 height 32
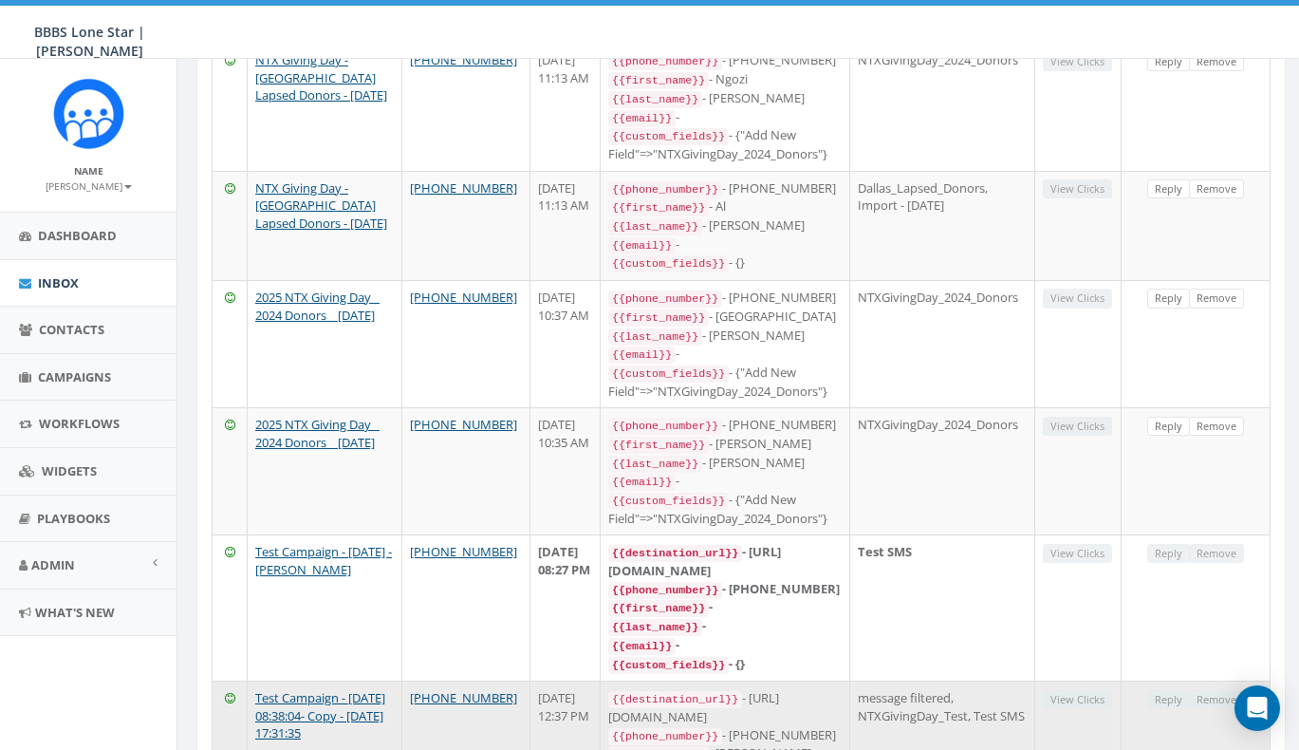
scroll to position [1861, 0]
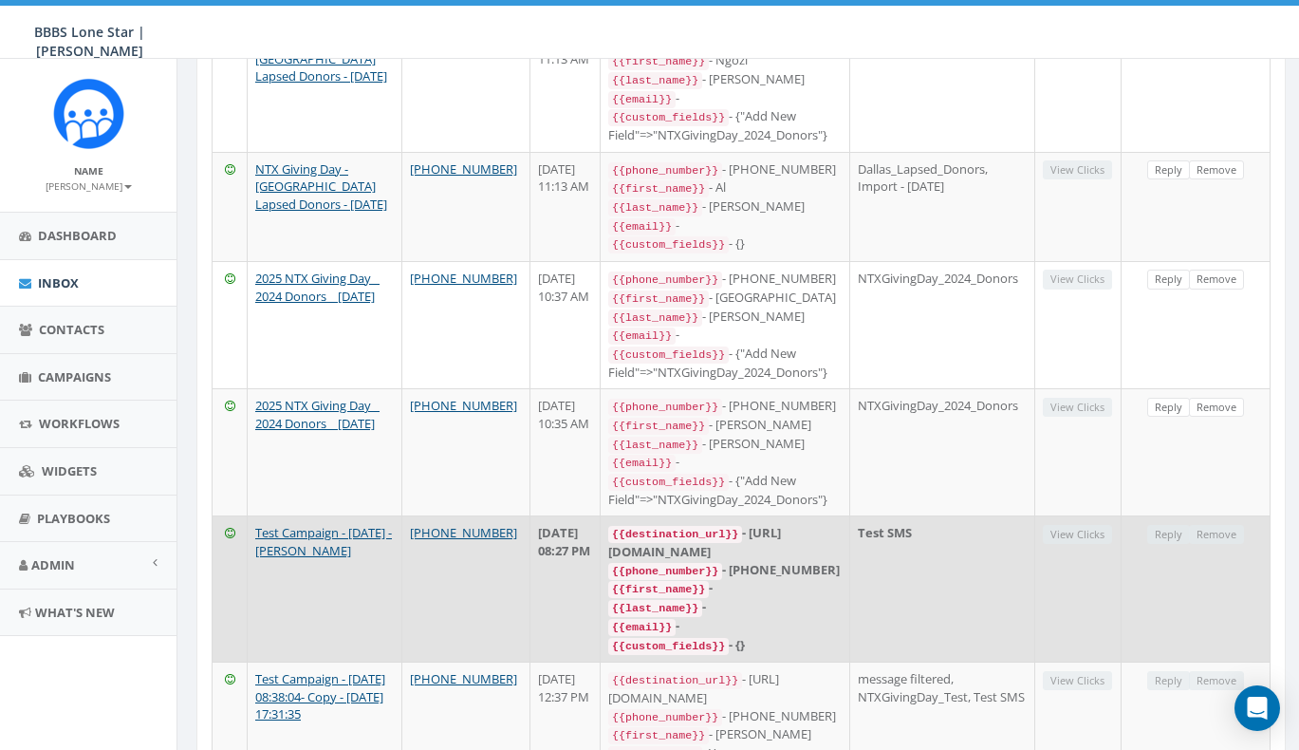
click at [1178, 525] on div "Reply Remove" at bounding box center [1195, 535] width 97 height 20
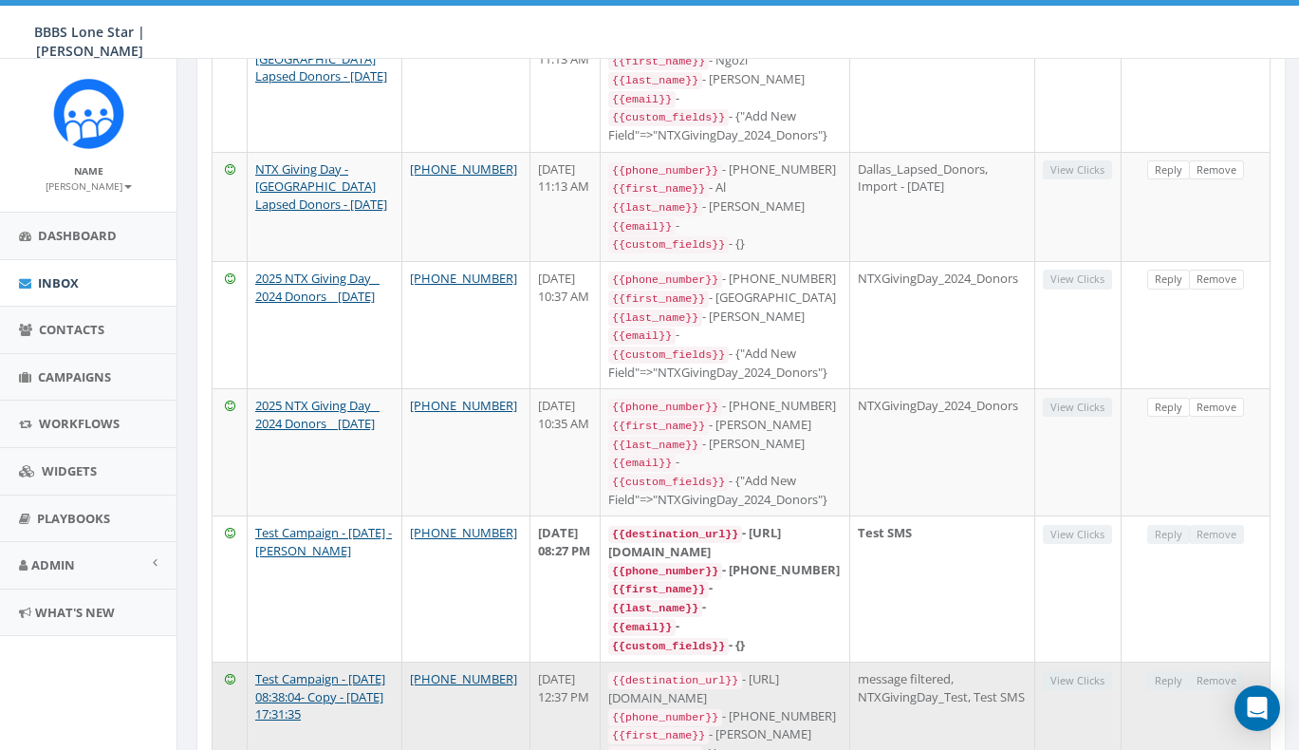
click at [1165, 661] on td "Reply Remove" at bounding box center [1195, 742] width 149 height 163
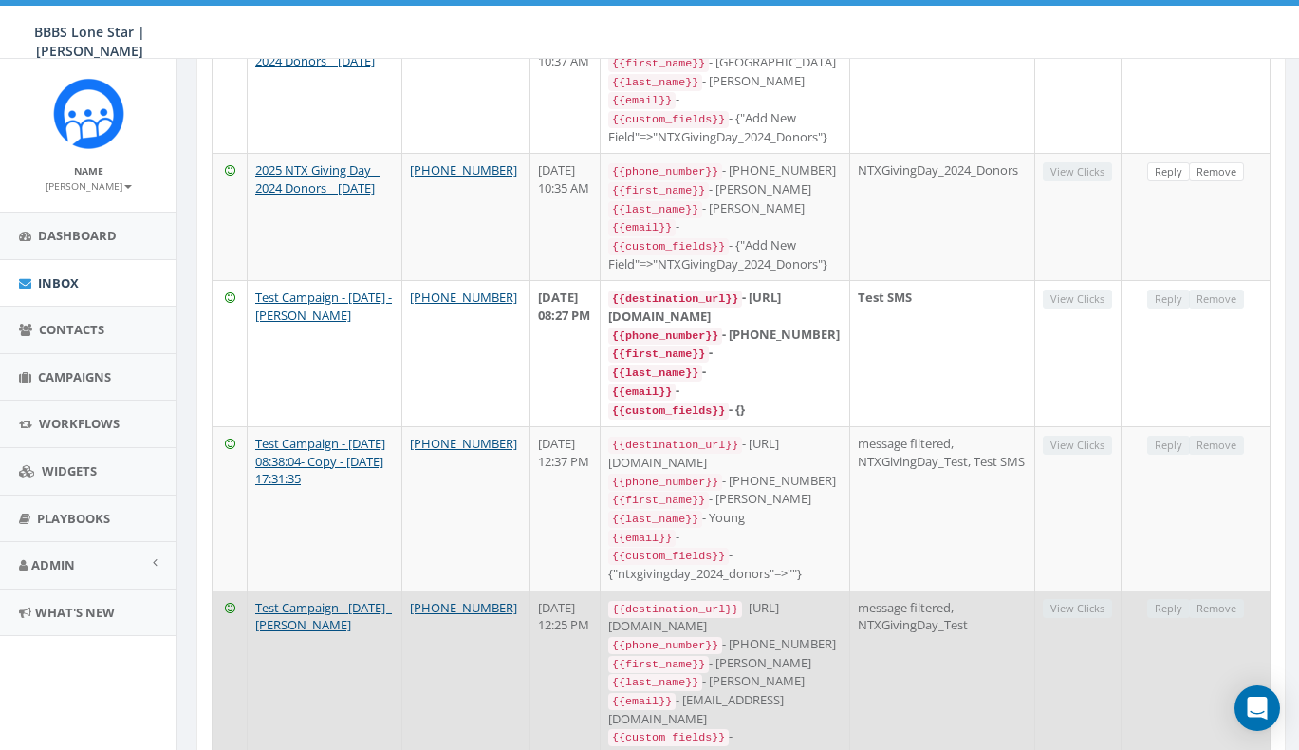
scroll to position [2177, 0]
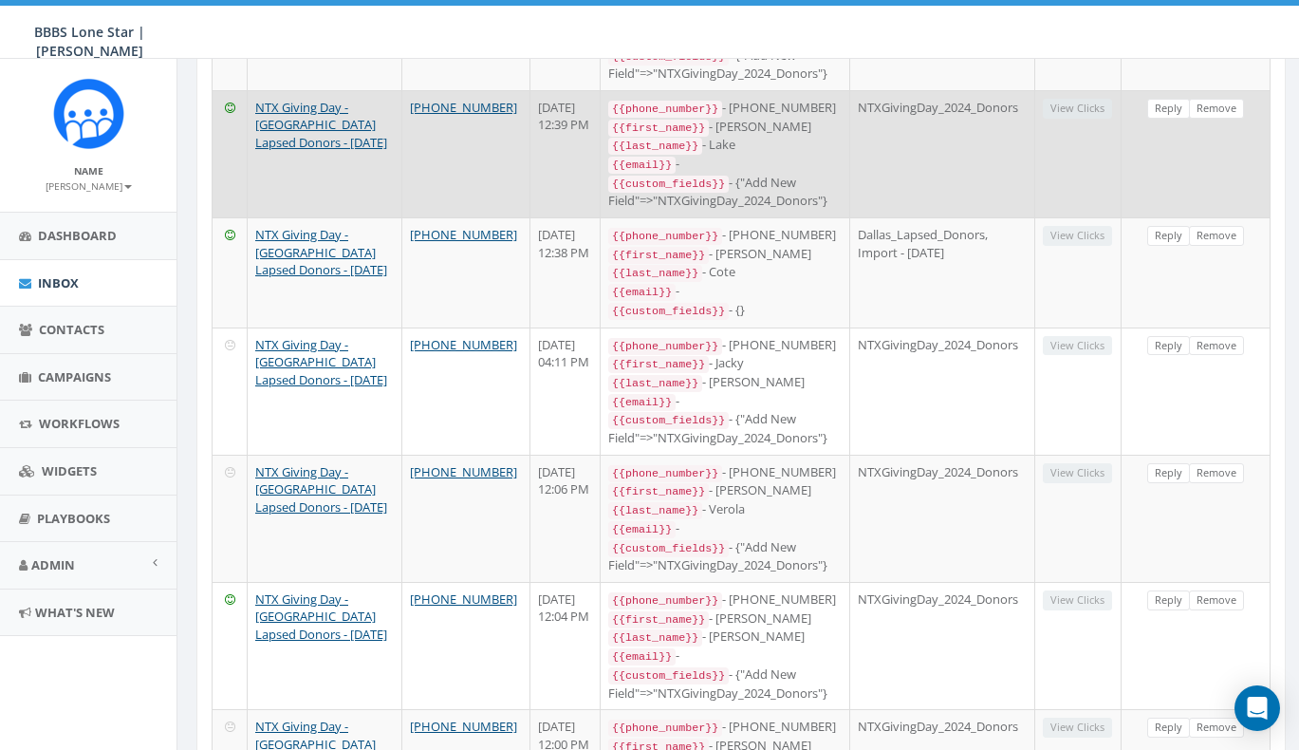
scroll to position [0, 0]
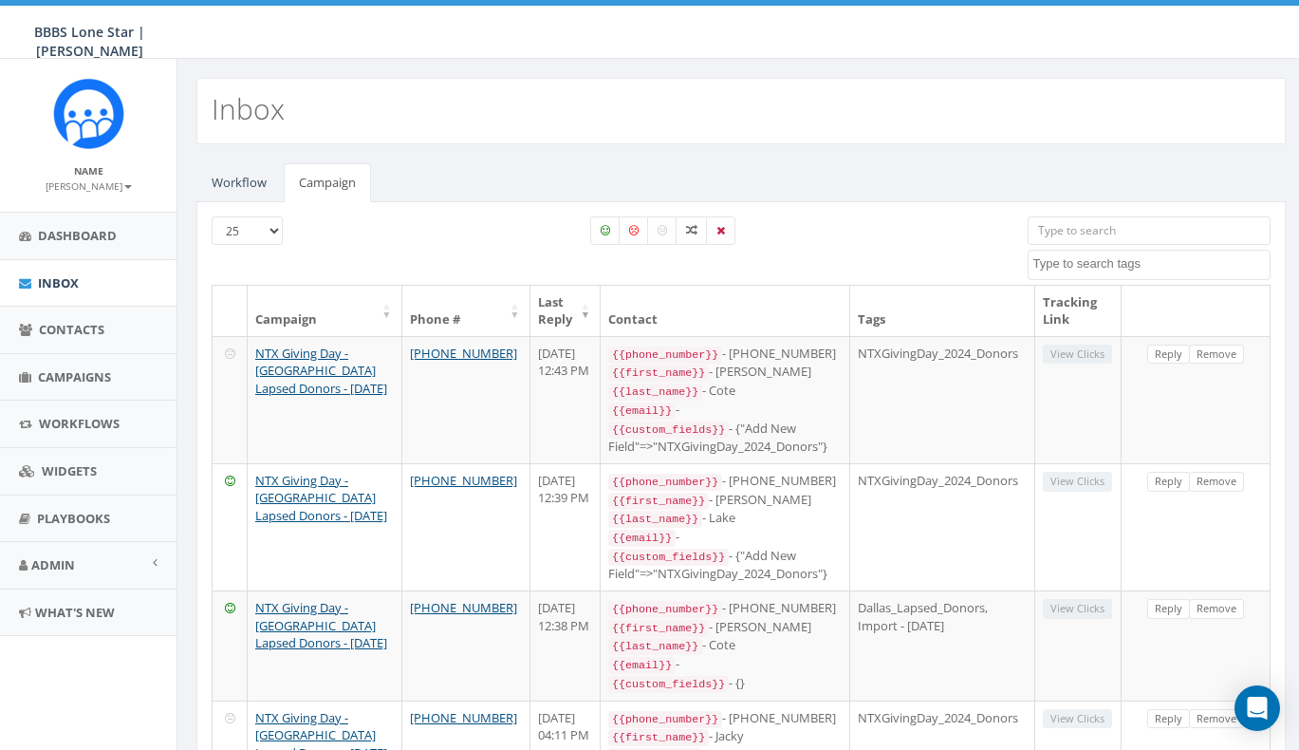
click at [52, 281] on span "Inbox" at bounding box center [58, 282] width 41 height 17
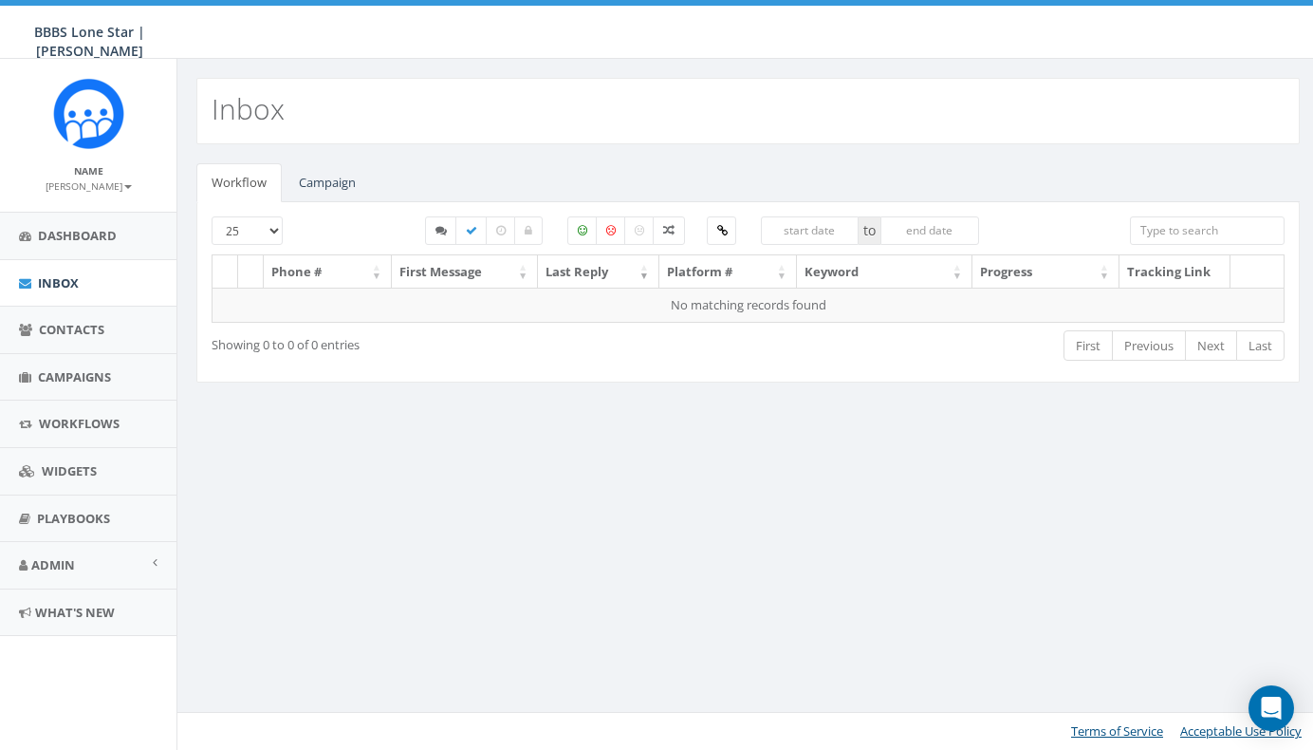
click at [418, 450] on div "Inbox Workflow Campaign 25 50 100 to Phone # First Message Last Reply Platform …" at bounding box center [747, 404] width 1142 height 691
click at [83, 335] on span "Contacts" at bounding box center [71, 329] width 65 height 17
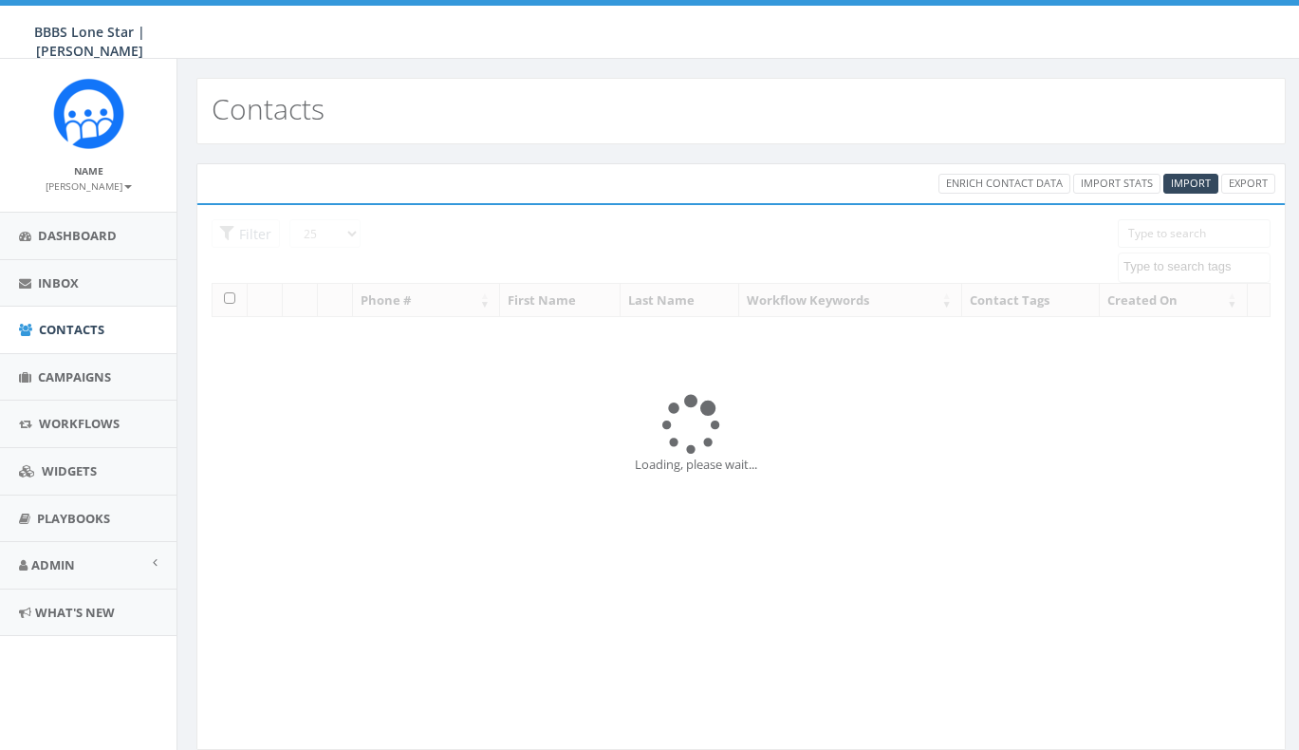
select select
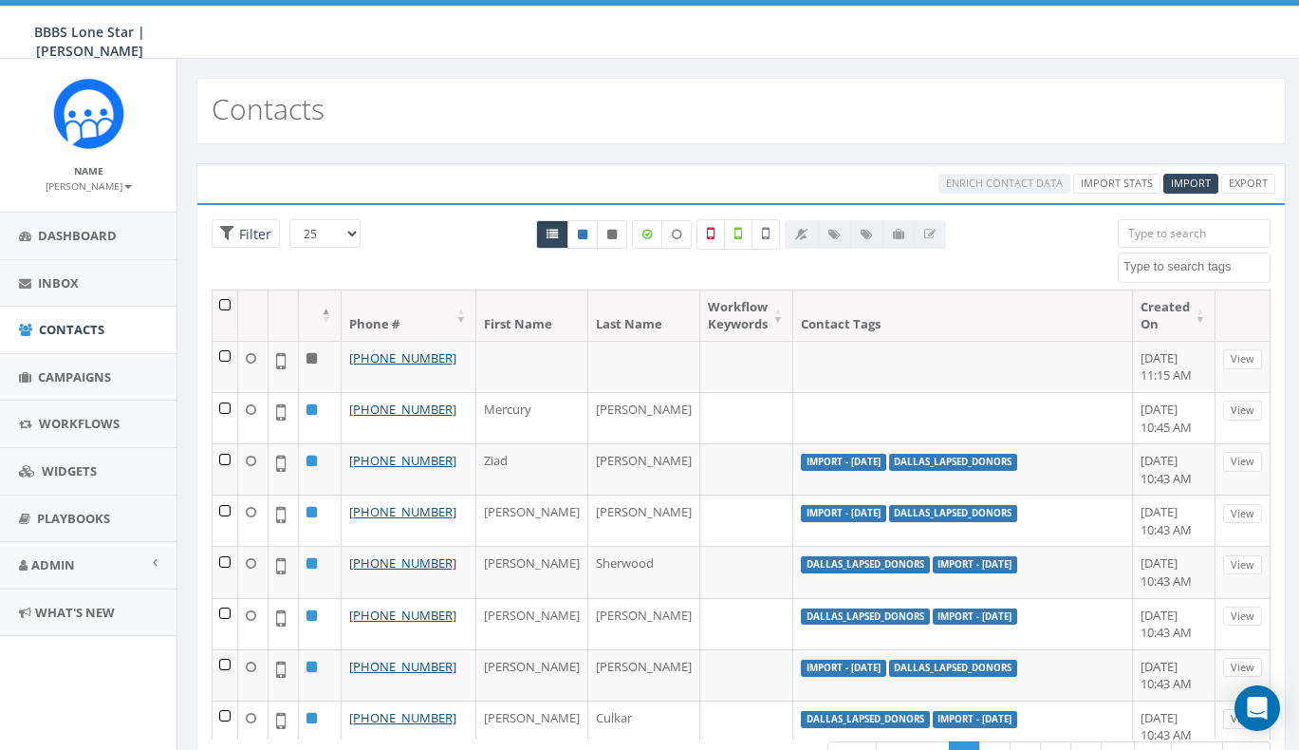
click at [1165, 237] on input "search" at bounding box center [1194, 233] width 153 height 28
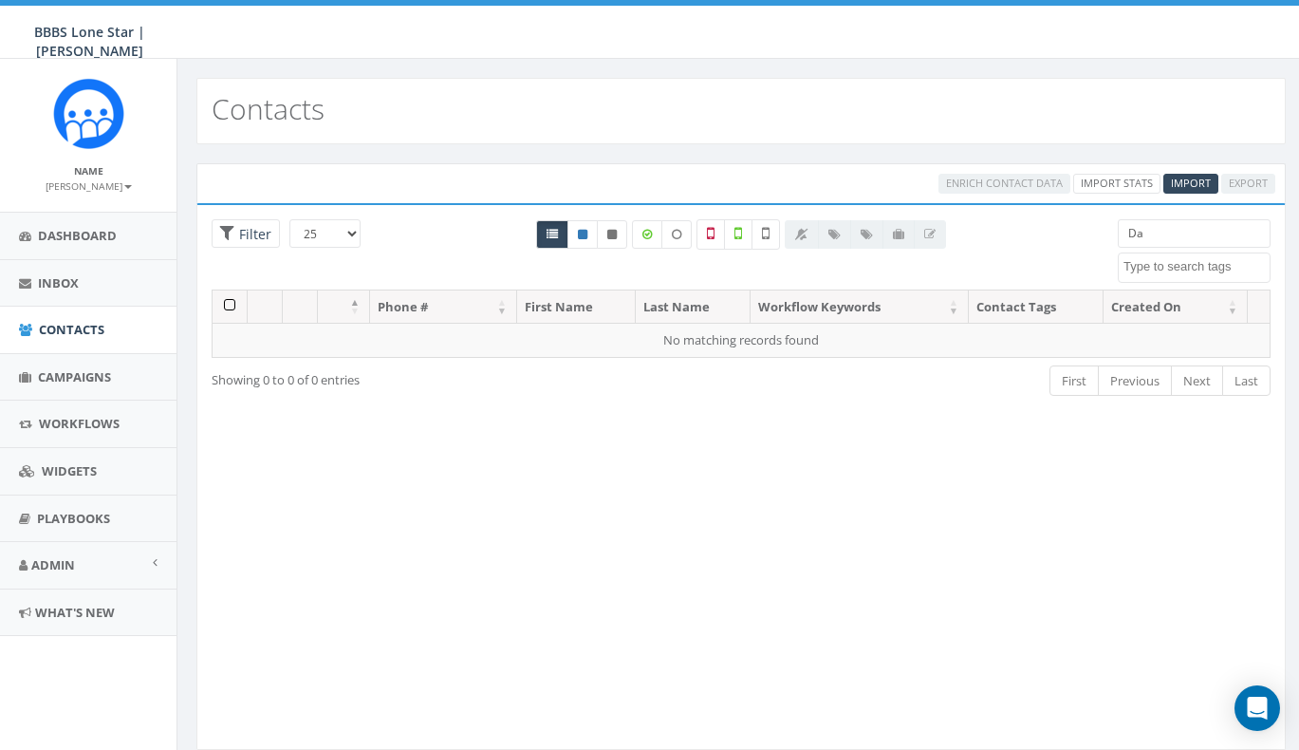
type input "D"
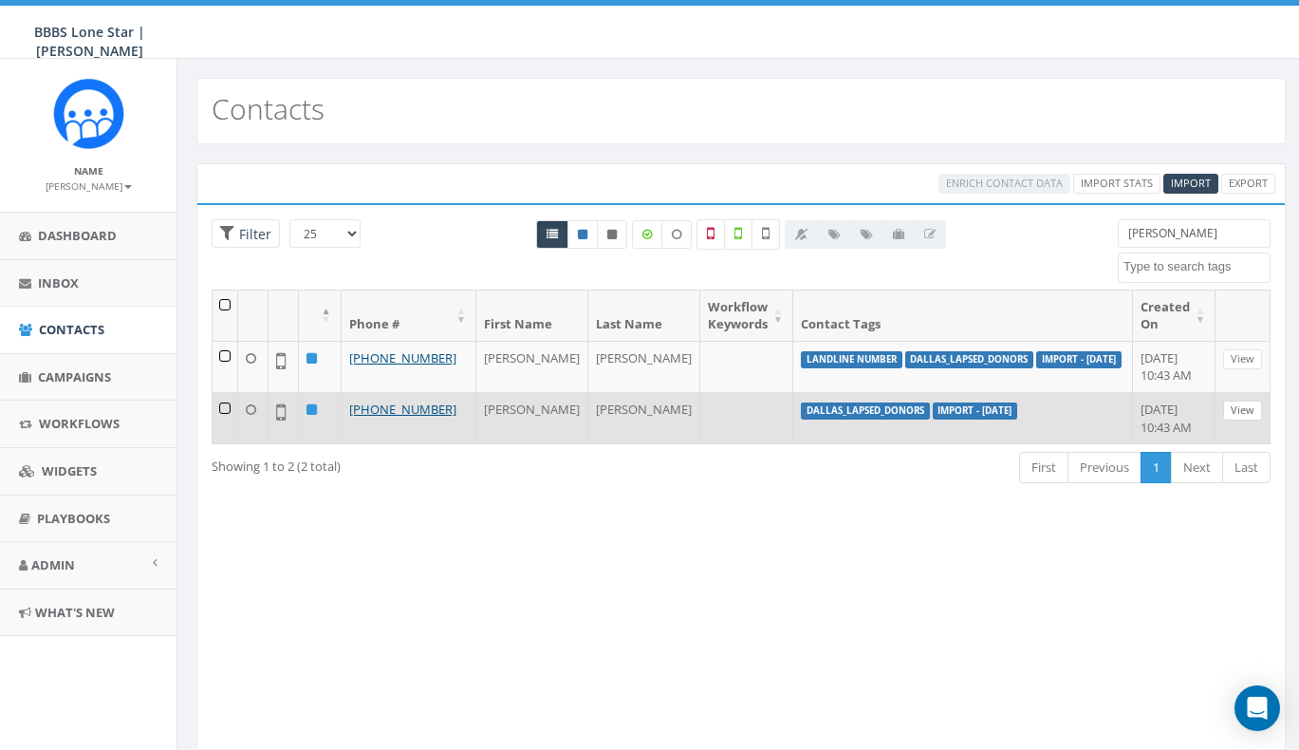
type input "Kinney"
click at [1242, 420] on link "View" at bounding box center [1242, 410] width 39 height 20
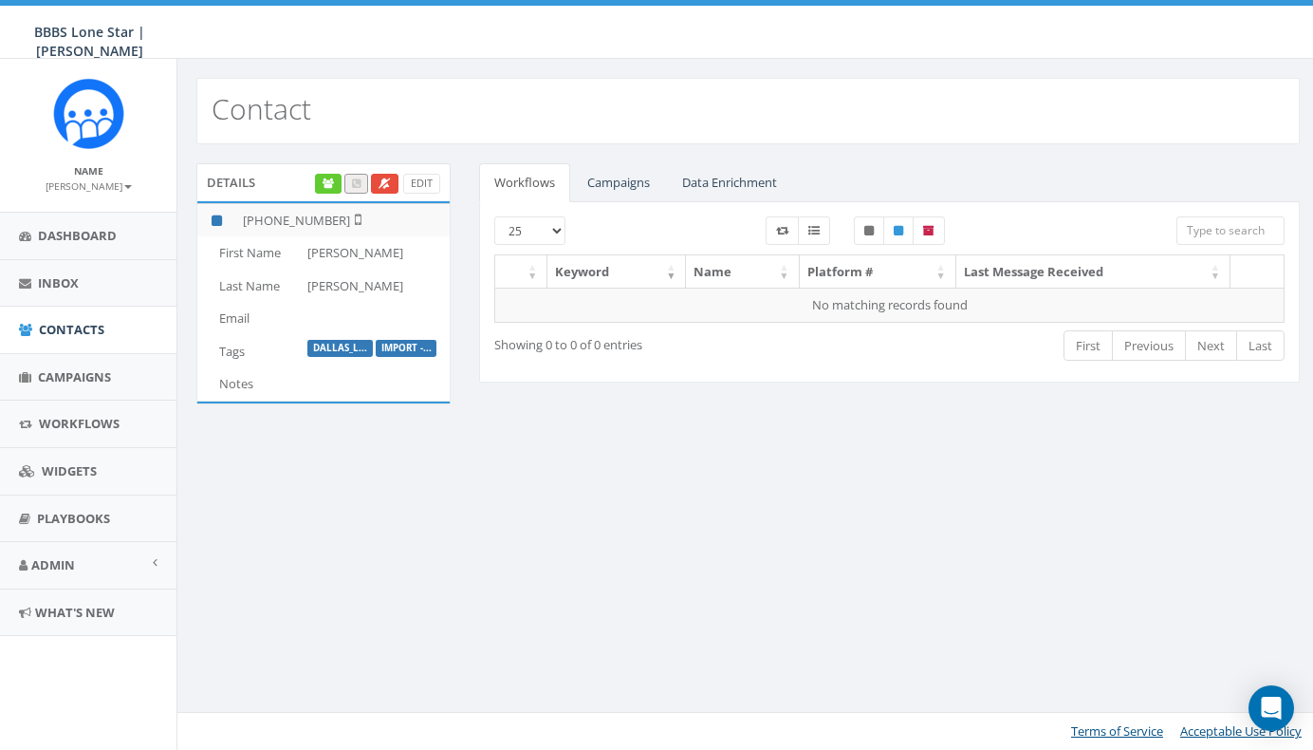
click at [614, 181] on link "Campaigns" at bounding box center [618, 182] width 93 height 39
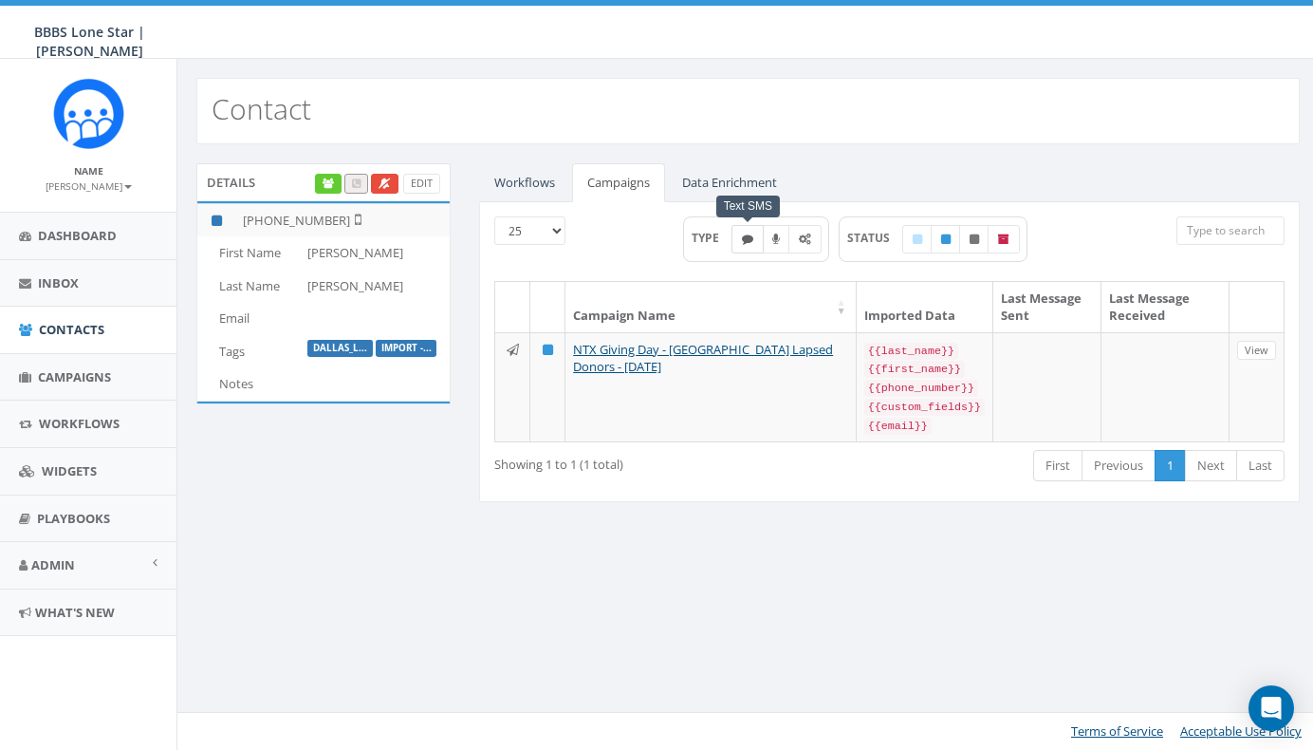
click at [742, 238] on icon at bounding box center [747, 238] width 11 height 11
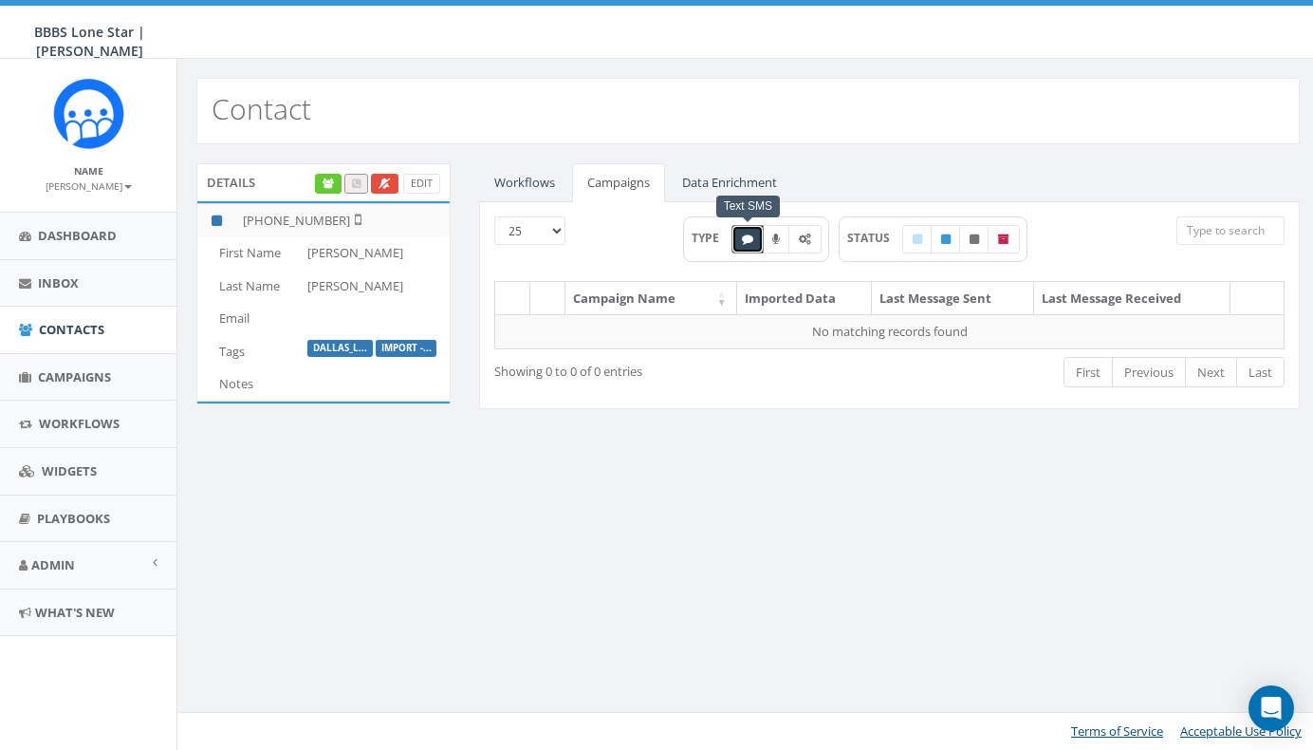
click at [750, 241] on icon at bounding box center [747, 238] width 11 height 11
checkbox input "false"
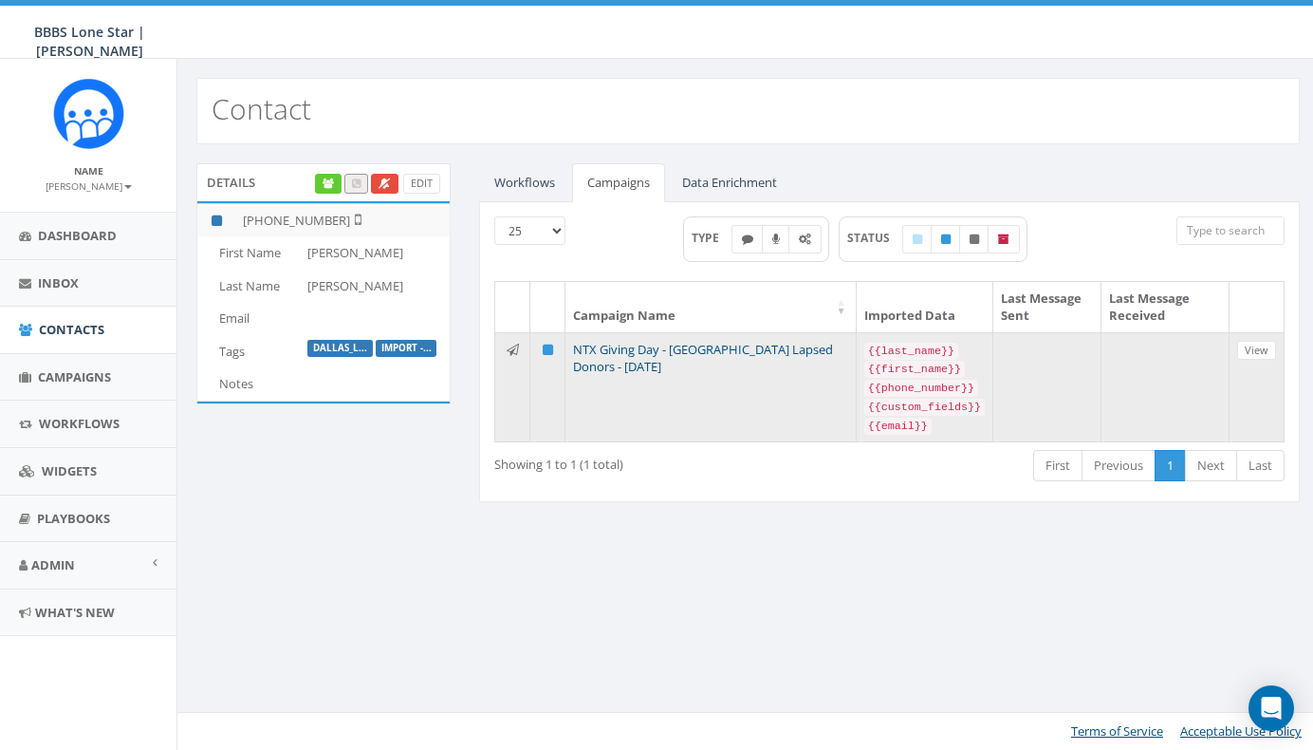
click at [749, 344] on link "NTX Giving Day - [GEOGRAPHIC_DATA] Lapsed Donors - [DATE]" at bounding box center [703, 358] width 260 height 35
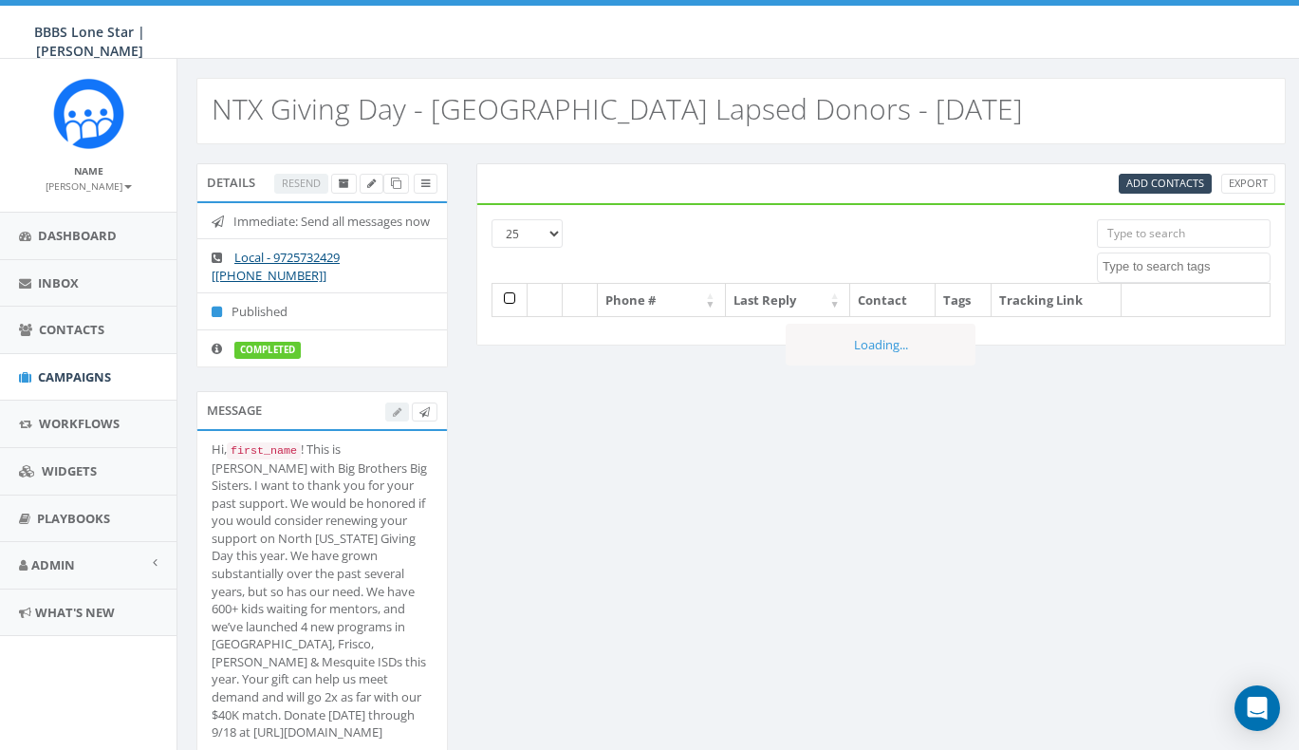
select select
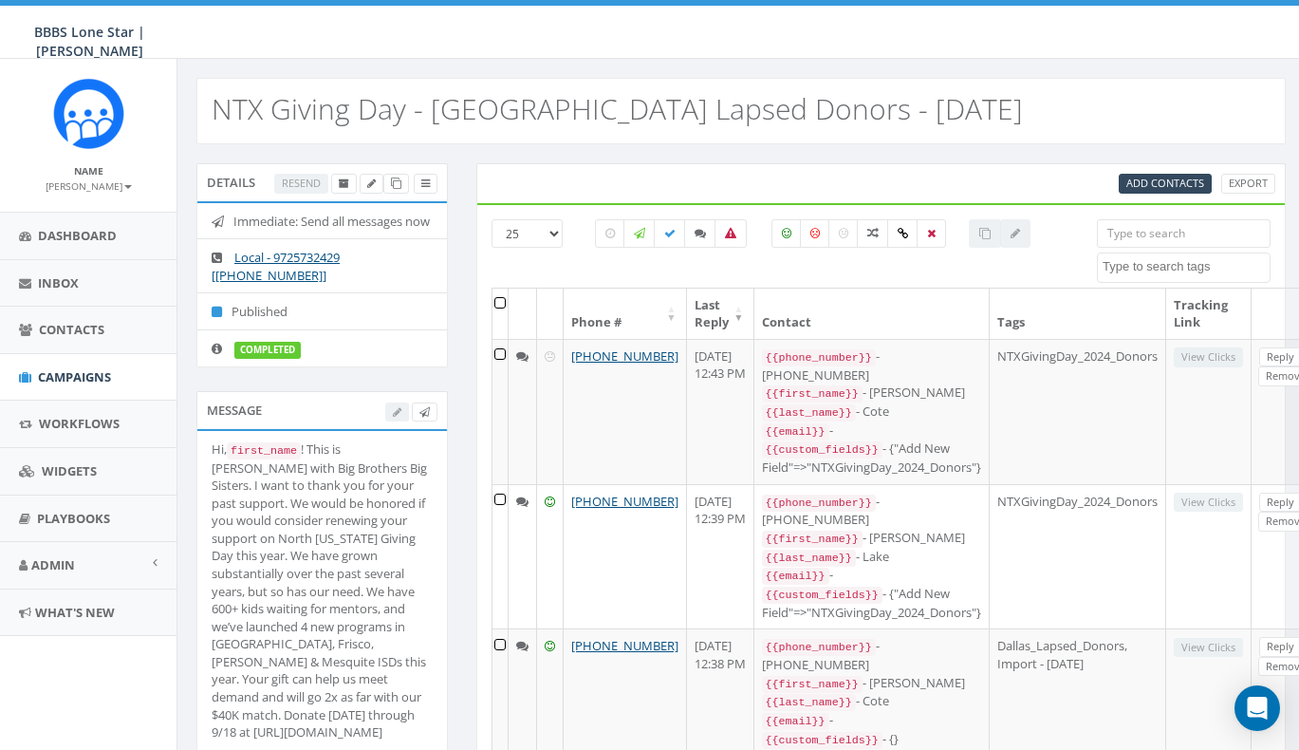
click at [1161, 236] on input "search" at bounding box center [1184, 233] width 174 height 28
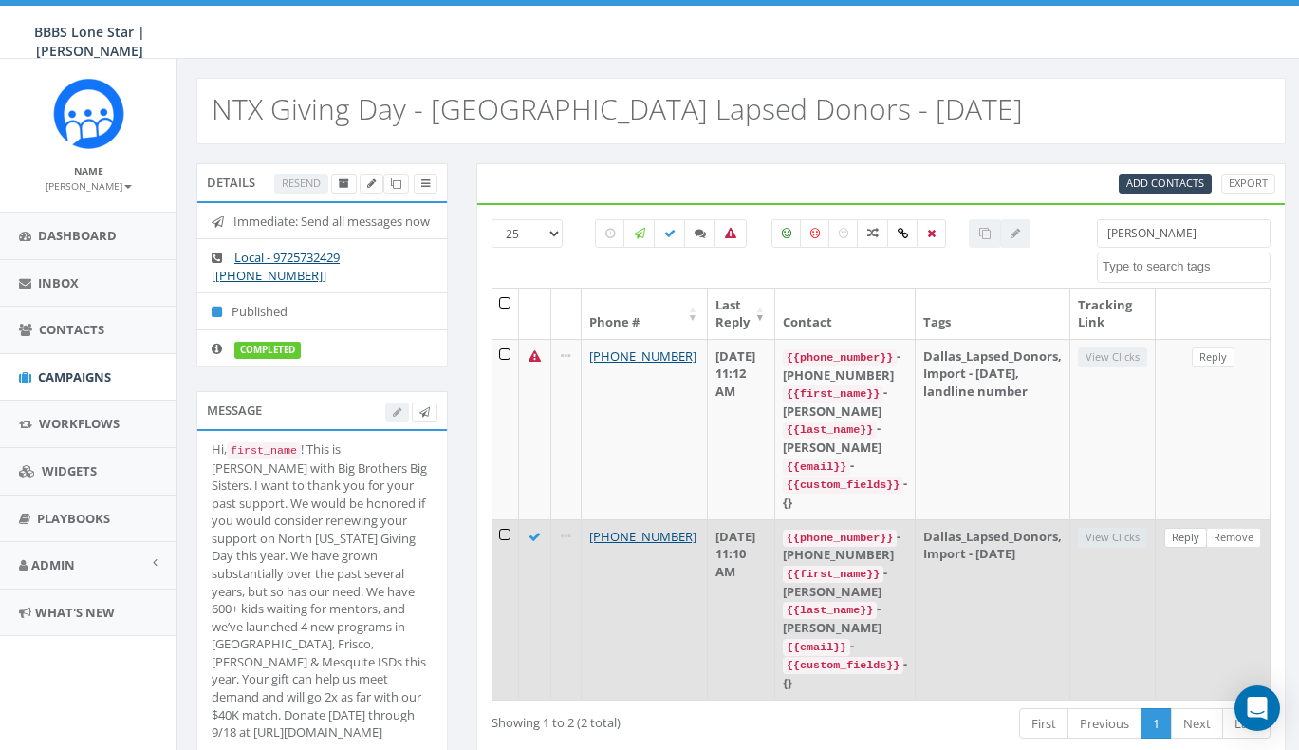
type input "[PERSON_NAME]"
click at [1186, 528] on link "Reply" at bounding box center [1185, 538] width 43 height 20
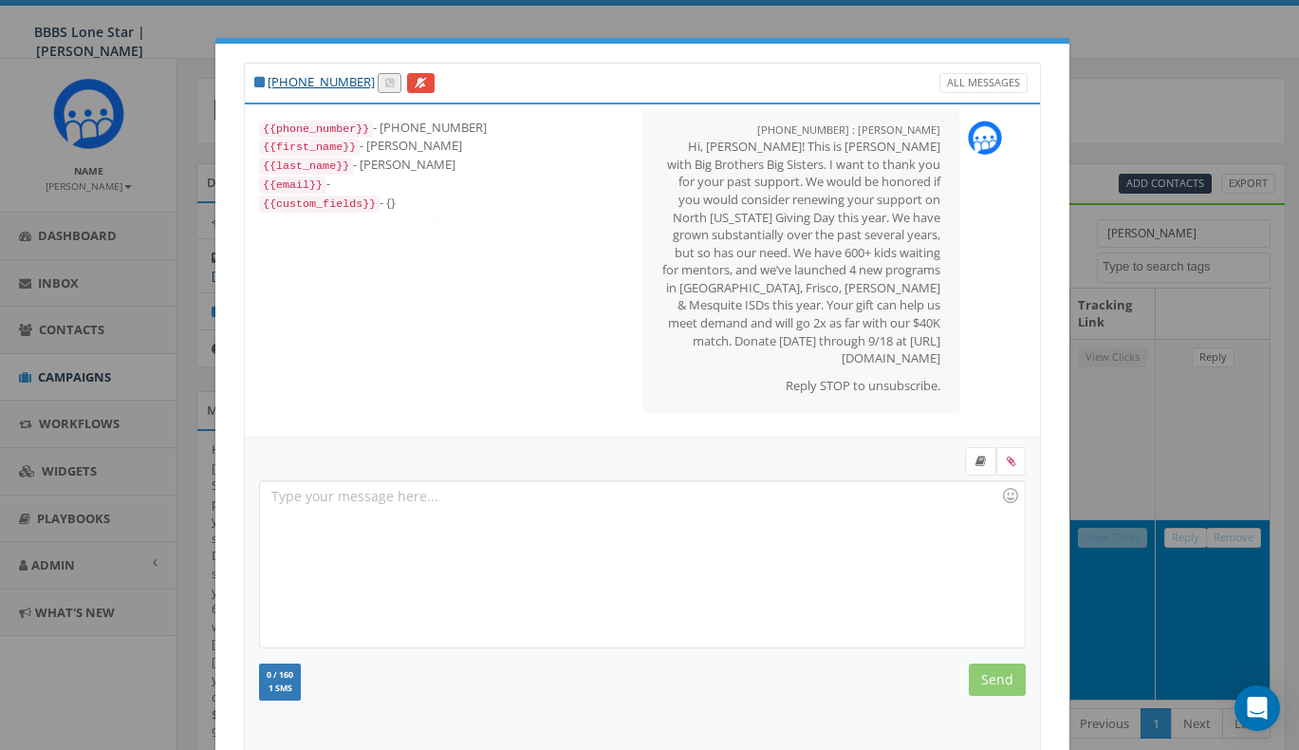
scroll to position [90, 0]
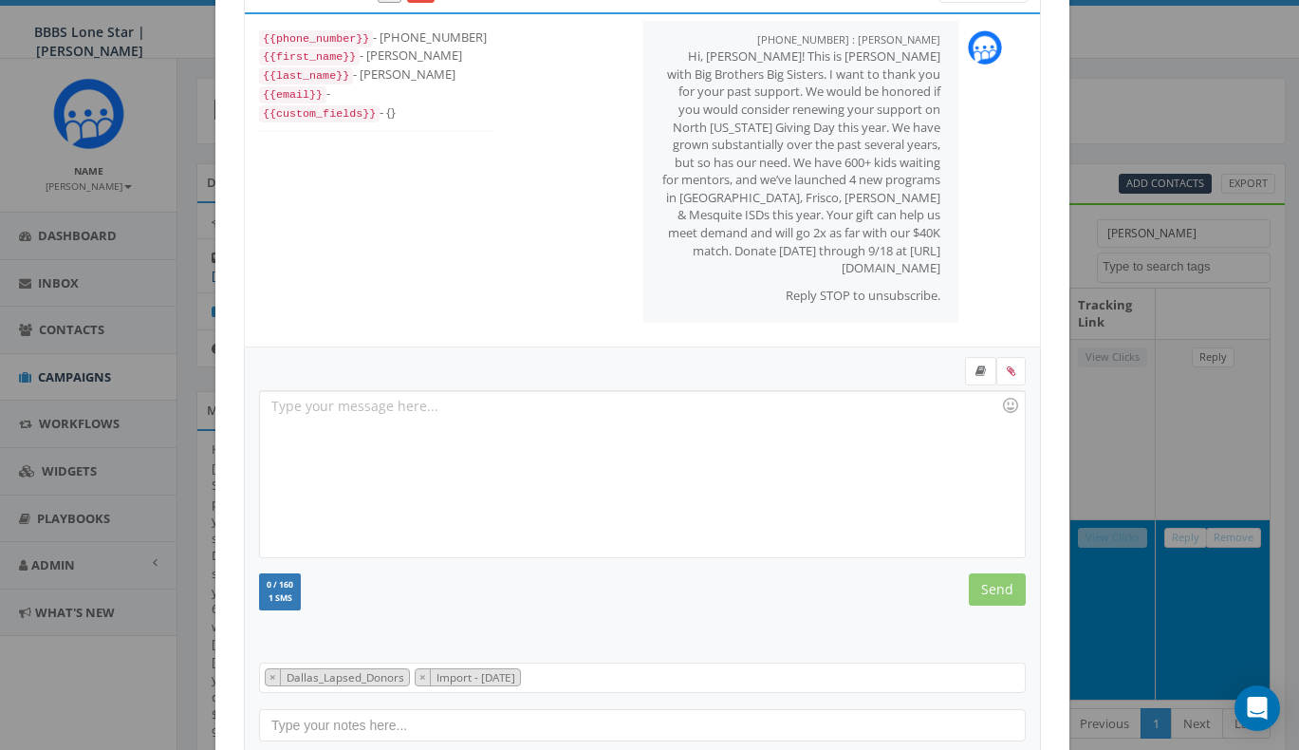
click at [756, 431] on div at bounding box center [642, 474] width 764 height 166
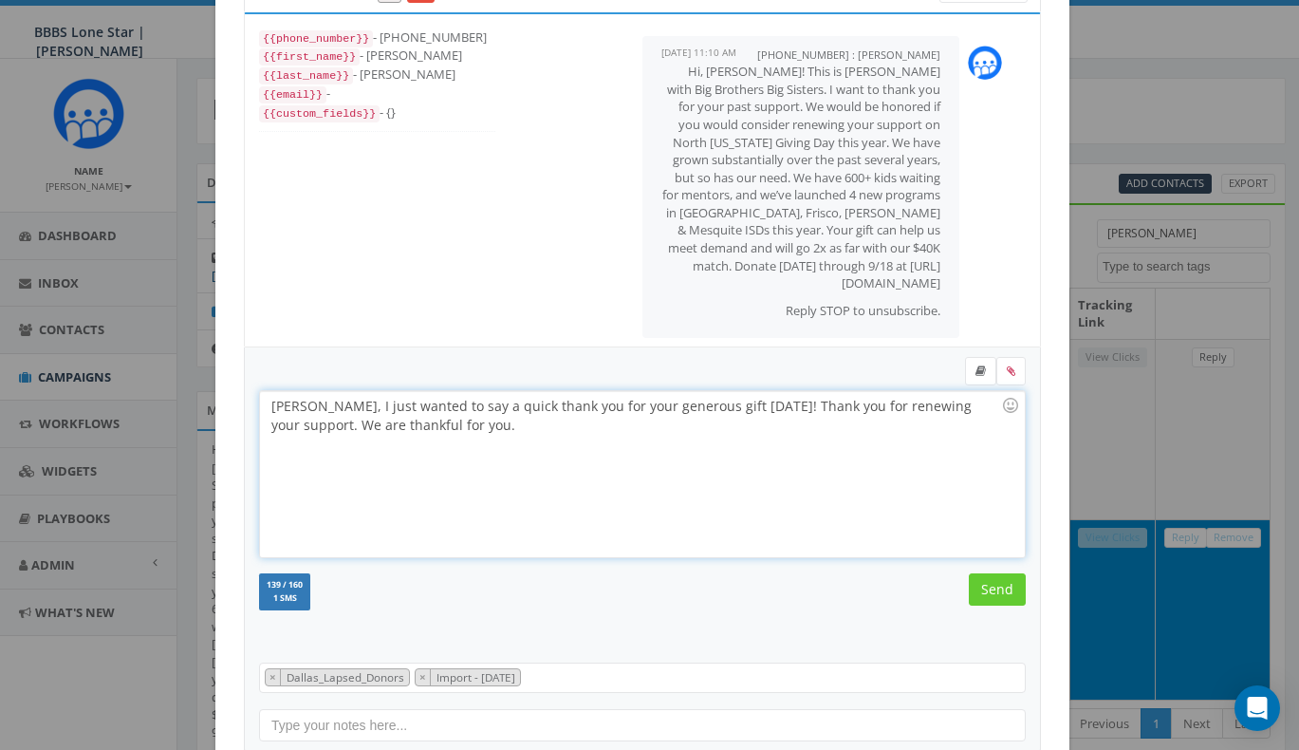
scroll to position [0, 0]
click at [474, 432] on div "Dan, I just wanted to say a quick thank you for your generous gift yesterday! T…" at bounding box center [642, 474] width 764 height 166
drag, startPoint x: 432, startPoint y: 409, endPoint x: 520, endPoint y: 406, distance: 88.3
click at [520, 406] on div "Dan, I just wanted to say a quick thank you for your generous gift yesterday! T…" at bounding box center [642, 474] width 764 height 166
click at [484, 424] on div "Dan, I just wanted to say a quick word of thanks for your generous gift yesterd…" at bounding box center [642, 474] width 764 height 166
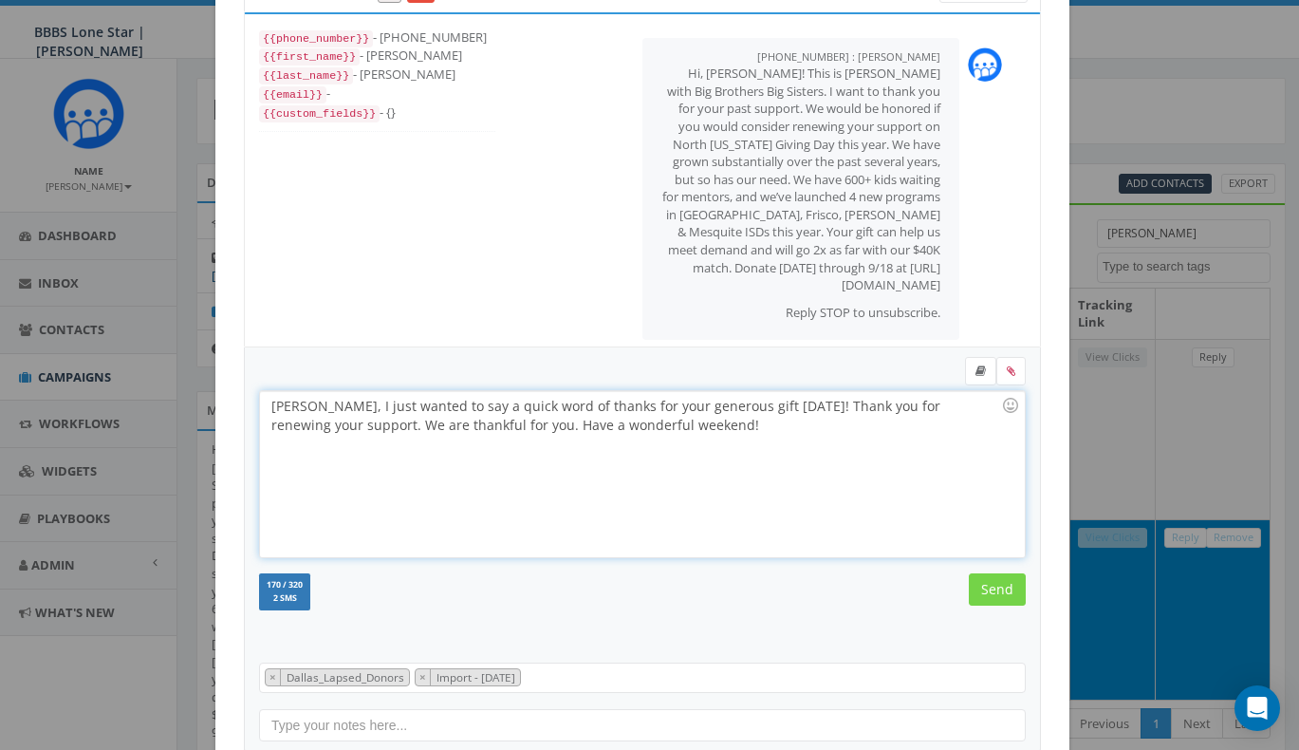
click at [991, 594] on input "Send" at bounding box center [997, 589] width 57 height 32
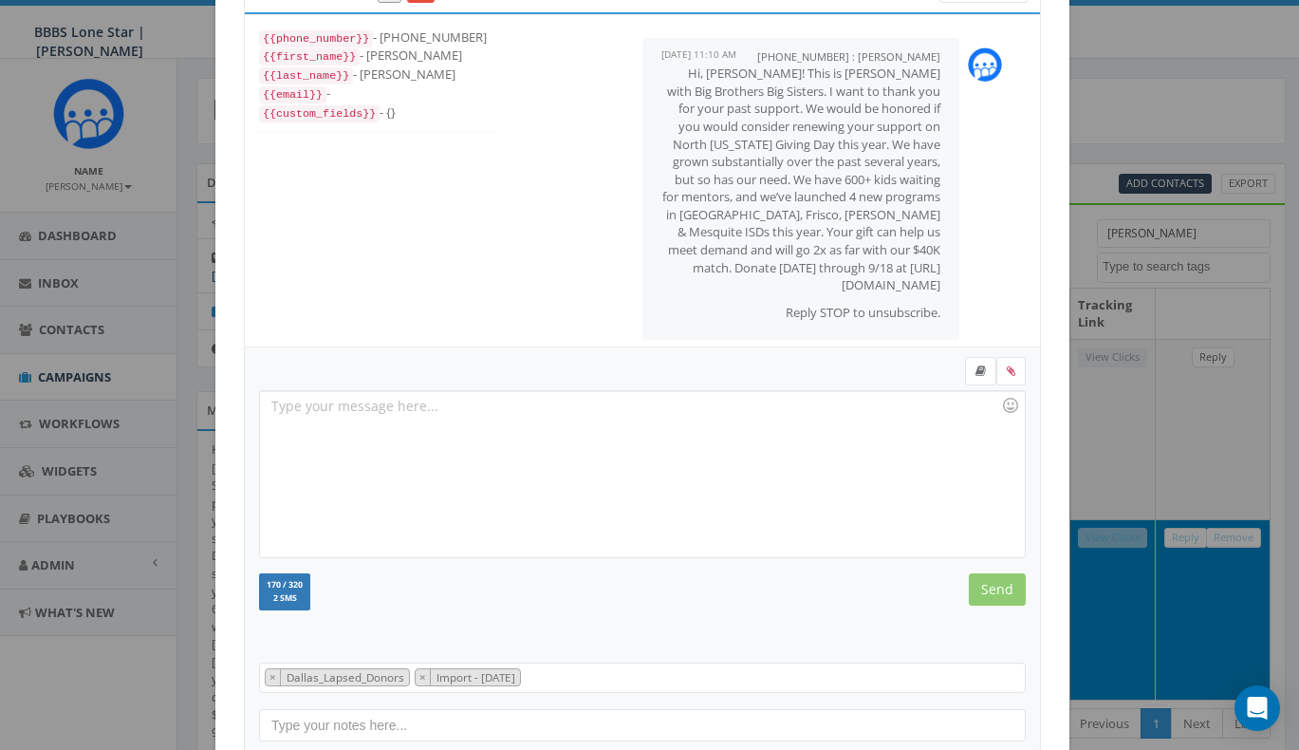
scroll to position [159, 0]
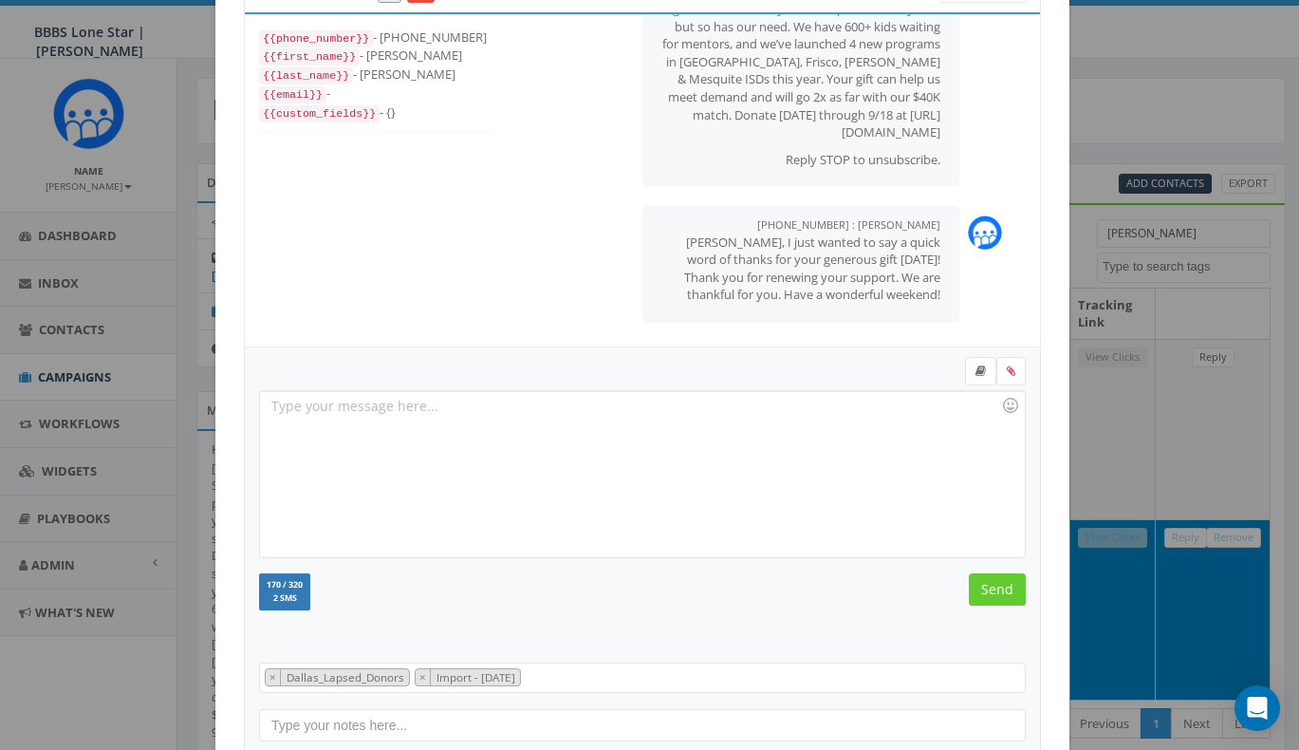
click at [1121, 409] on div "+1 309-660-9688 All Messages {{phone_number}} - +13096609688 {{first_name}} - D…" at bounding box center [649, 375] width 1299 height 750
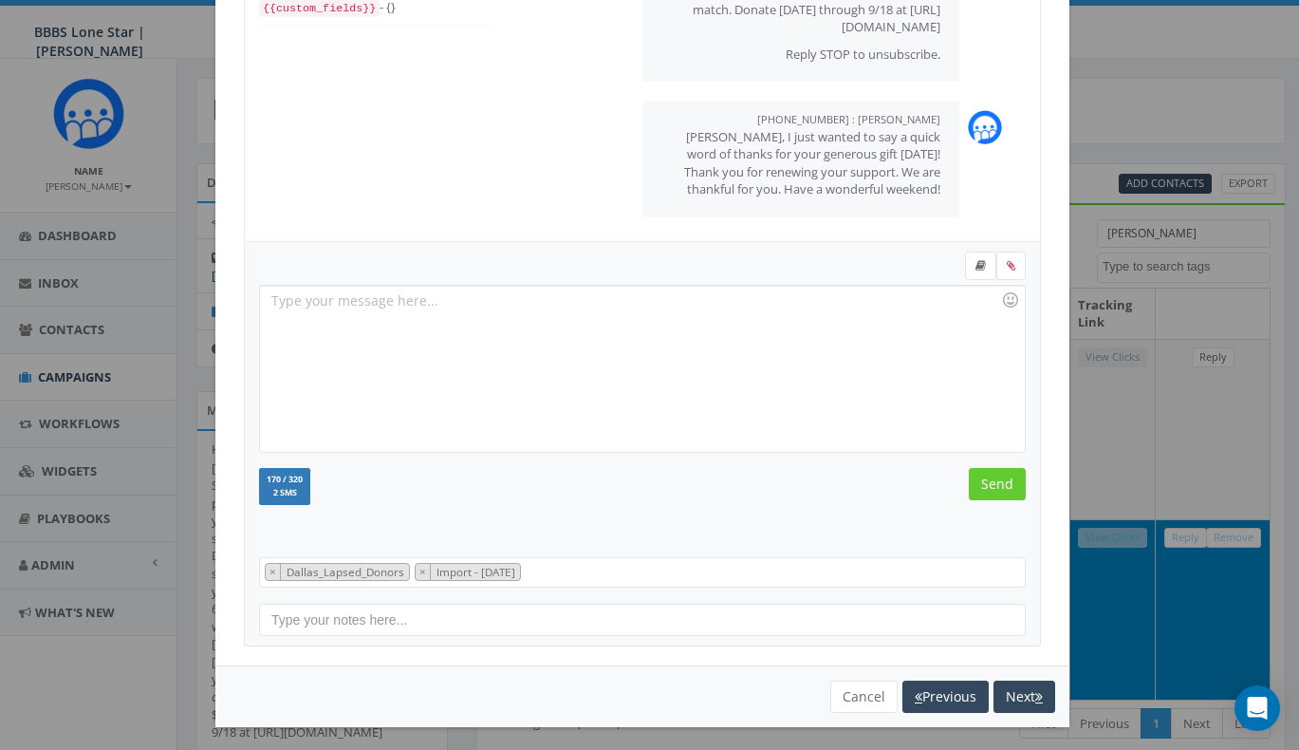
scroll to position [161, 0]
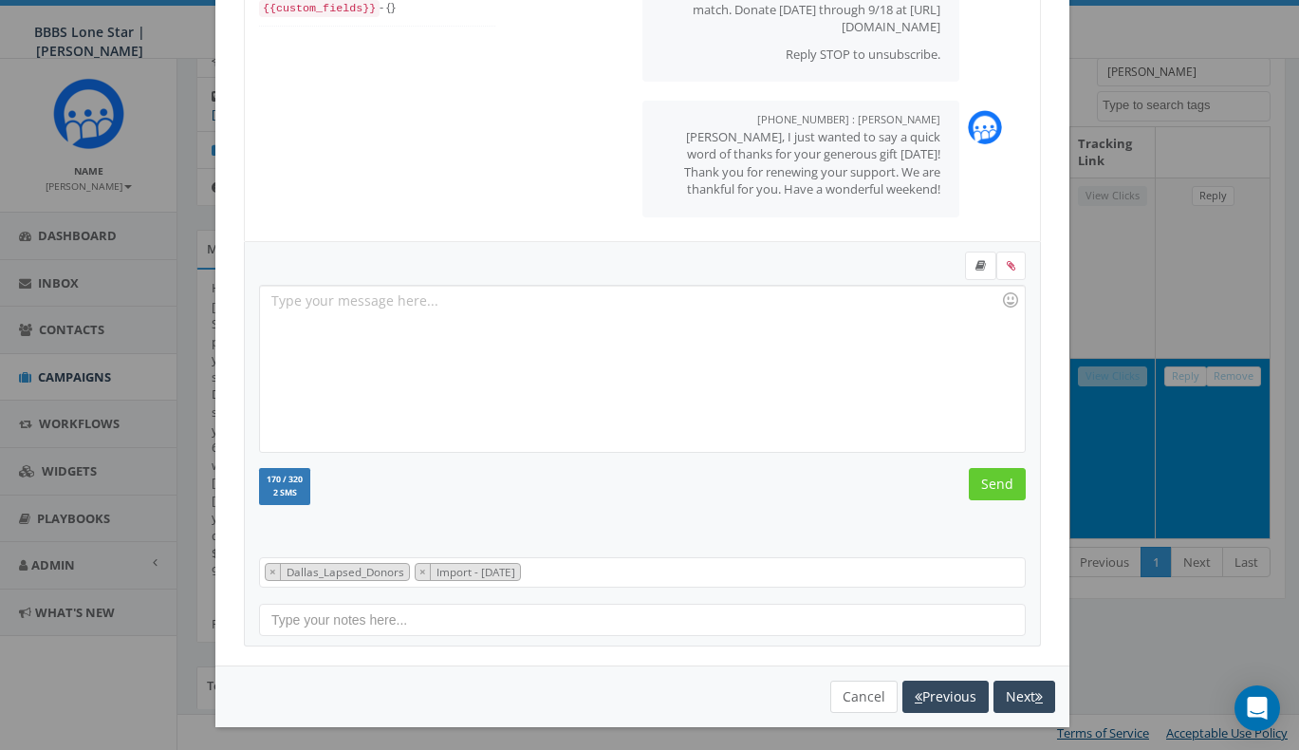
click at [848, 692] on button "Cancel" at bounding box center [863, 696] width 67 height 32
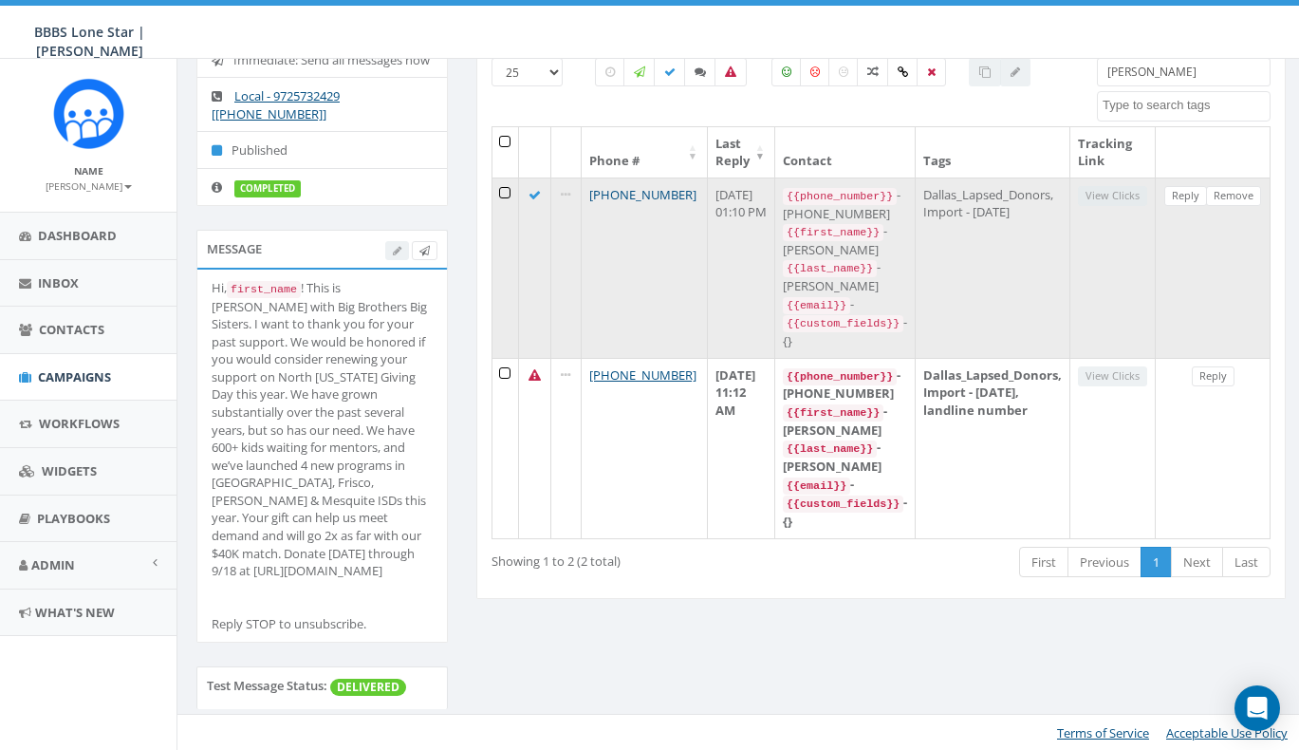
click at [619, 189] on link "+1 309-660-9688" at bounding box center [642, 194] width 107 height 17
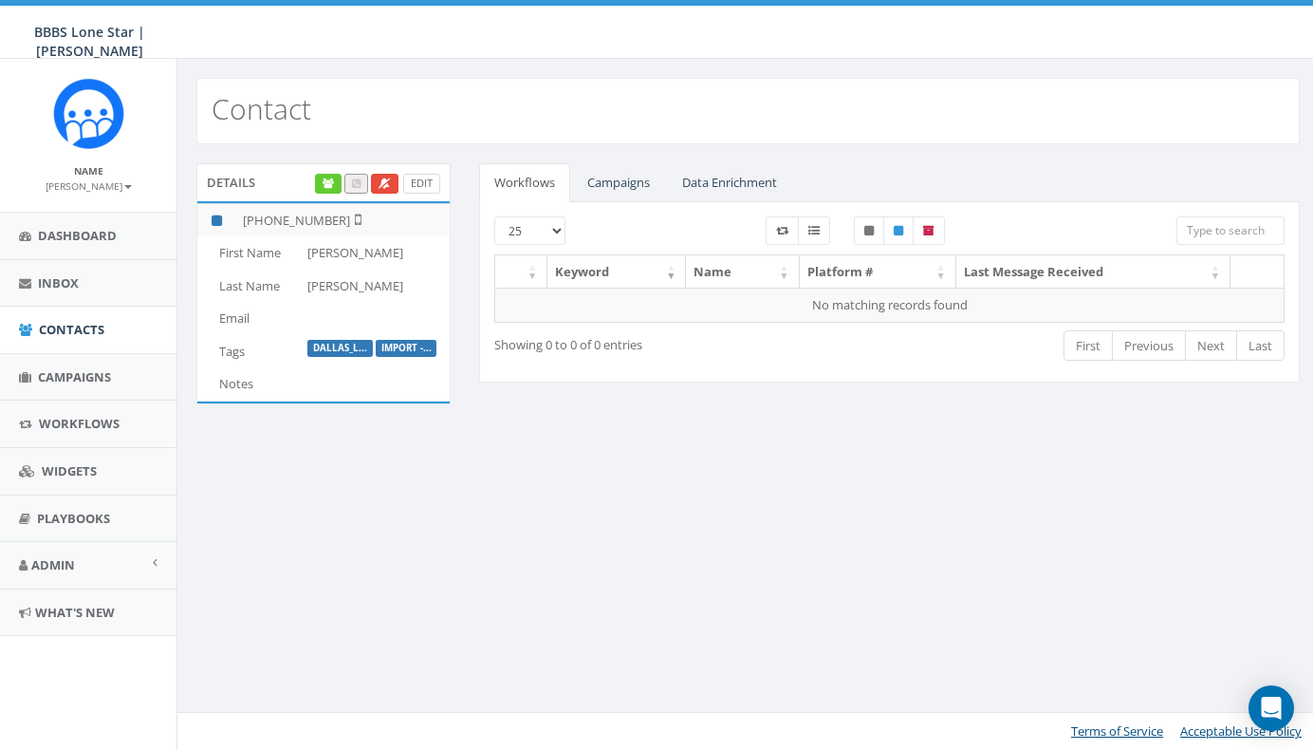
click at [434, 188] on link "Edit" at bounding box center [421, 184] width 37 height 20
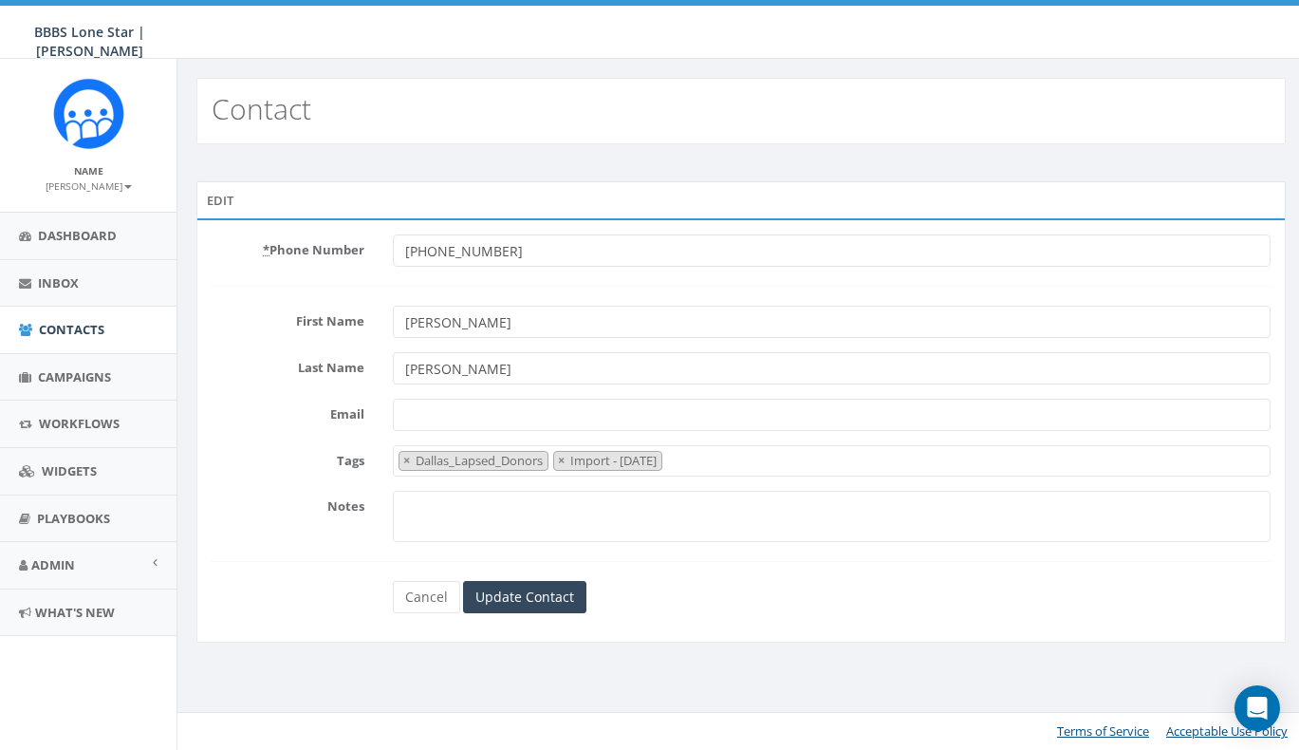
select select "Dallas_Lapsed_Donors"
type input "[PERSON_NAME]"
click at [537, 596] on input "Update Contact" at bounding box center [527, 597] width 123 height 32
